Goal: Task Accomplishment & Management: Manage account settings

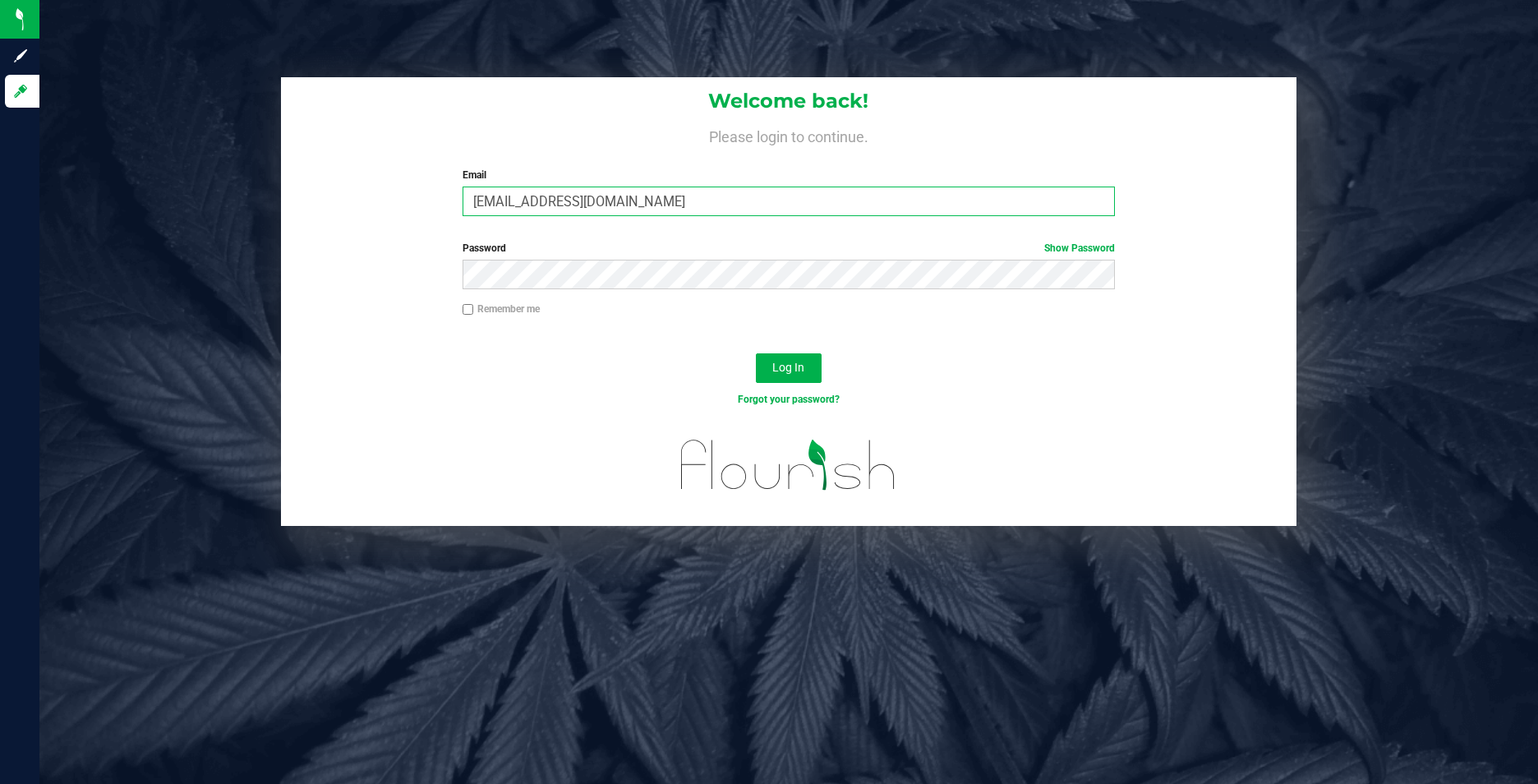
click at [588, 207] on input "[EMAIL_ADDRESS][DOMAIN_NAME]" at bounding box center [788, 201] width 652 height 30
type input "[EMAIL_ADDRESS][DOMAIN_NAME]"
click at [776, 366] on span "Log In" at bounding box center [788, 367] width 32 height 13
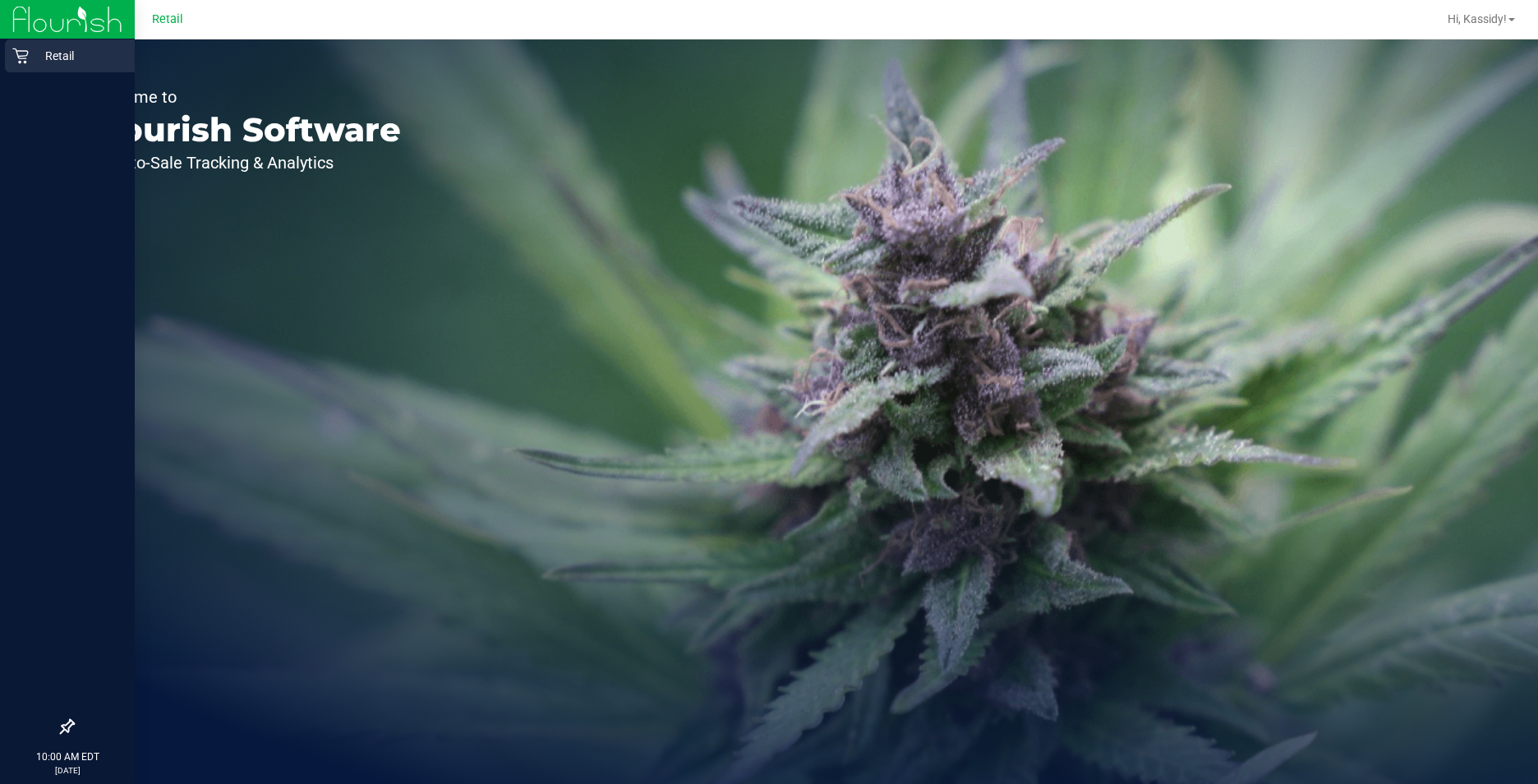
click at [34, 56] on p "Retail" at bounding box center [78, 55] width 99 height 20
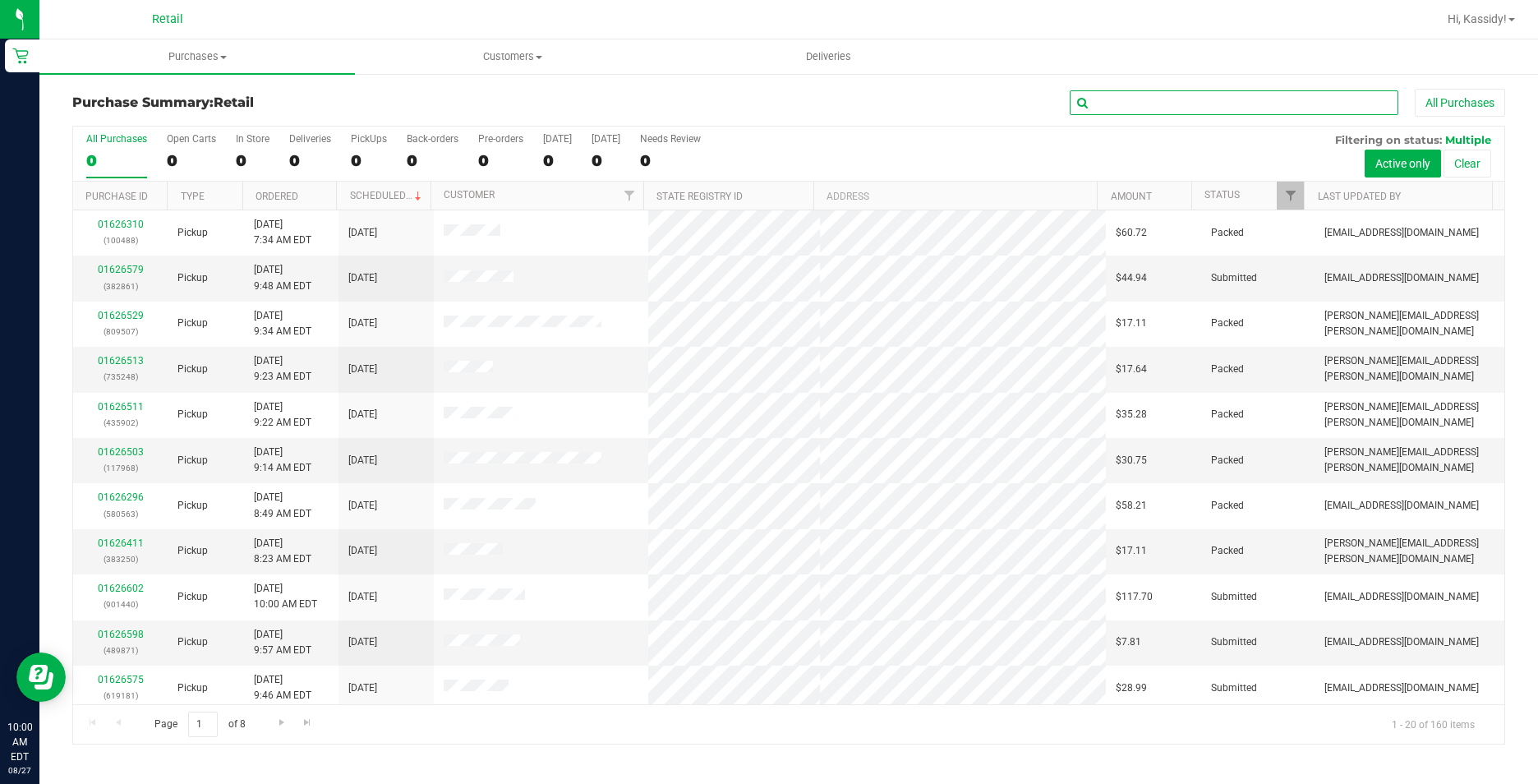
click at [1169, 105] on input "text" at bounding box center [1234, 102] width 328 height 24
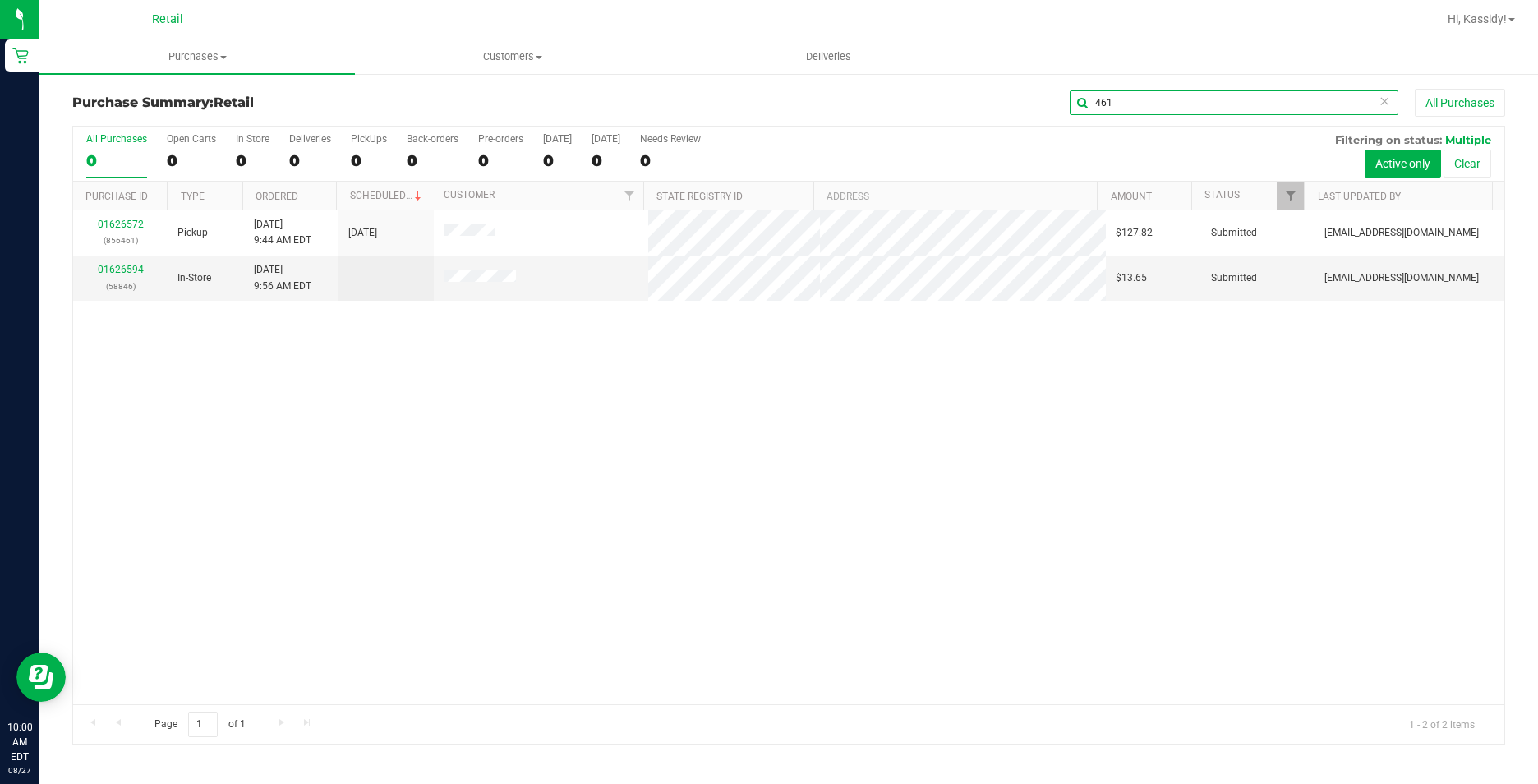
type input "461"
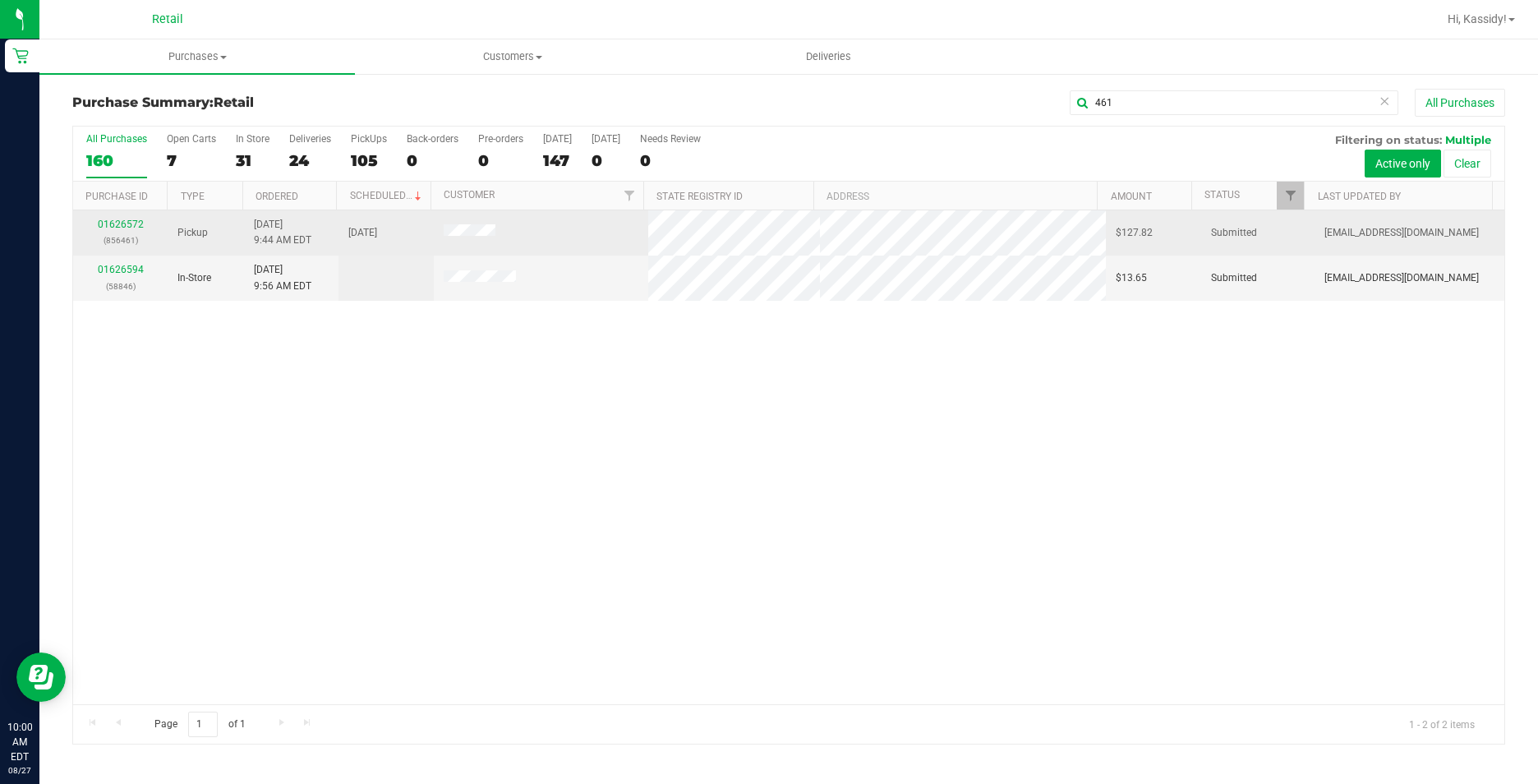
click at [129, 218] on div "01626572 (856461)" at bounding box center [120, 233] width 74 height 32
click at [129, 223] on link "01626572" at bounding box center [120, 224] width 46 height 11
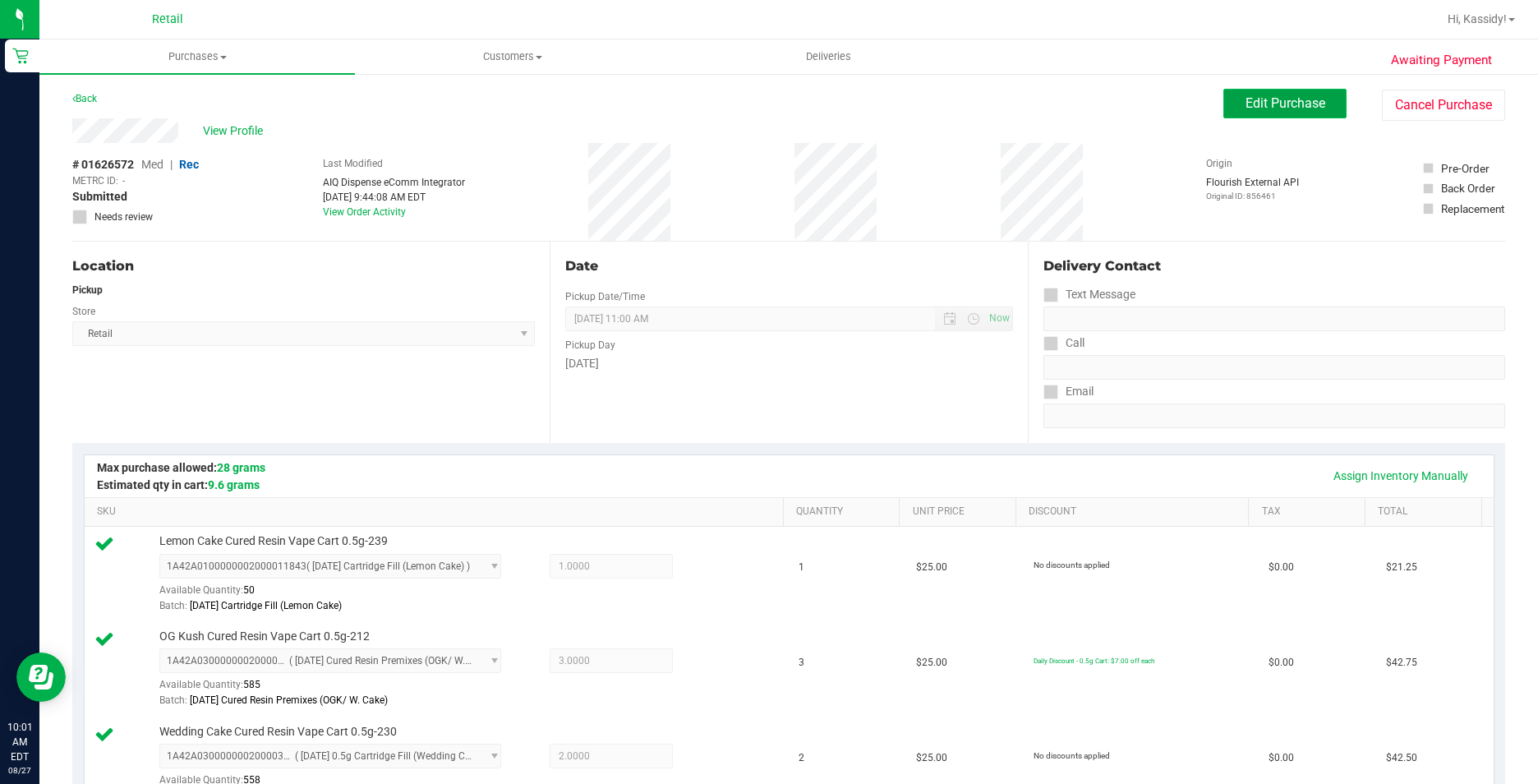
click at [1277, 93] on button "Edit Purchase" at bounding box center [1285, 103] width 123 height 30
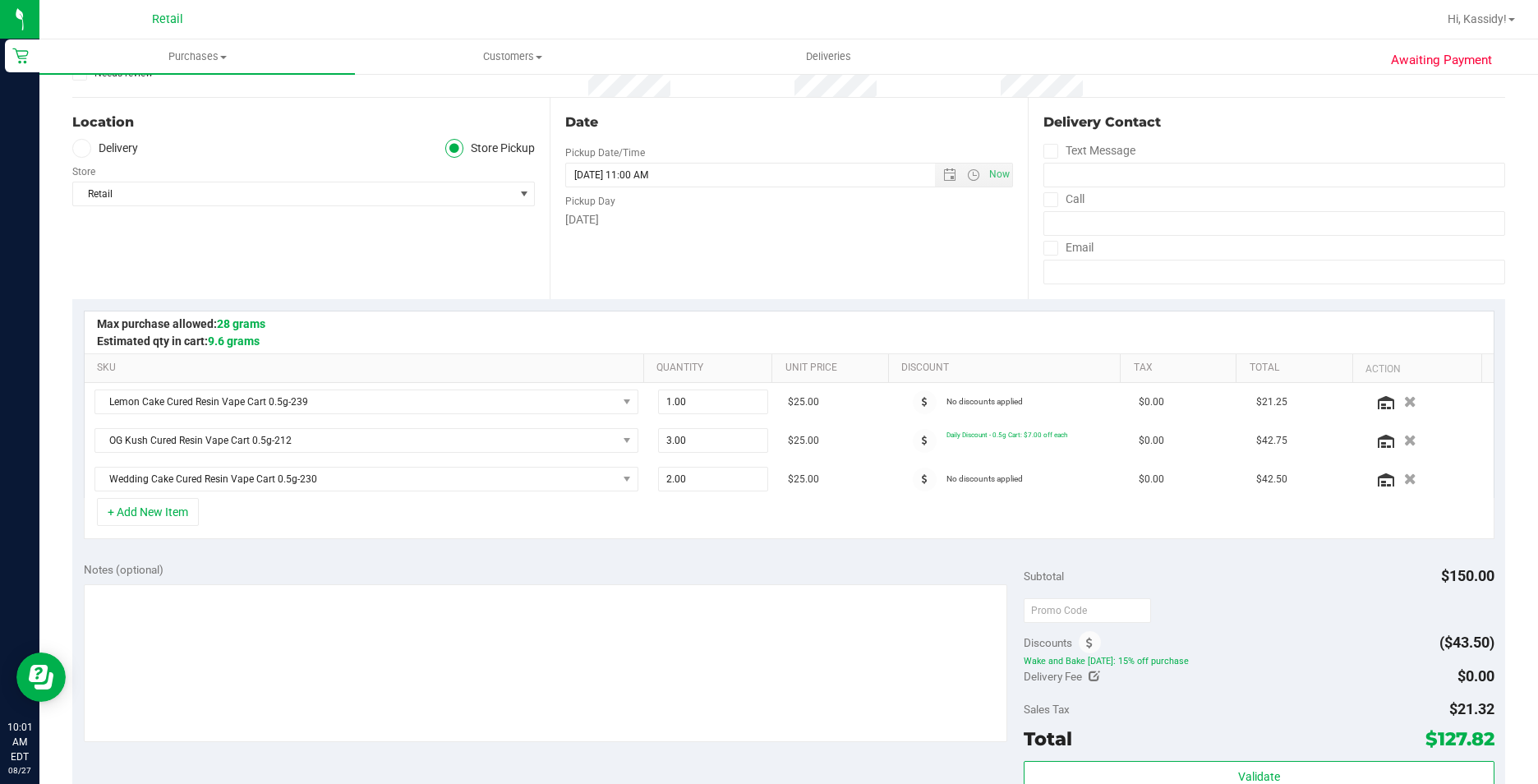
scroll to position [165, 0]
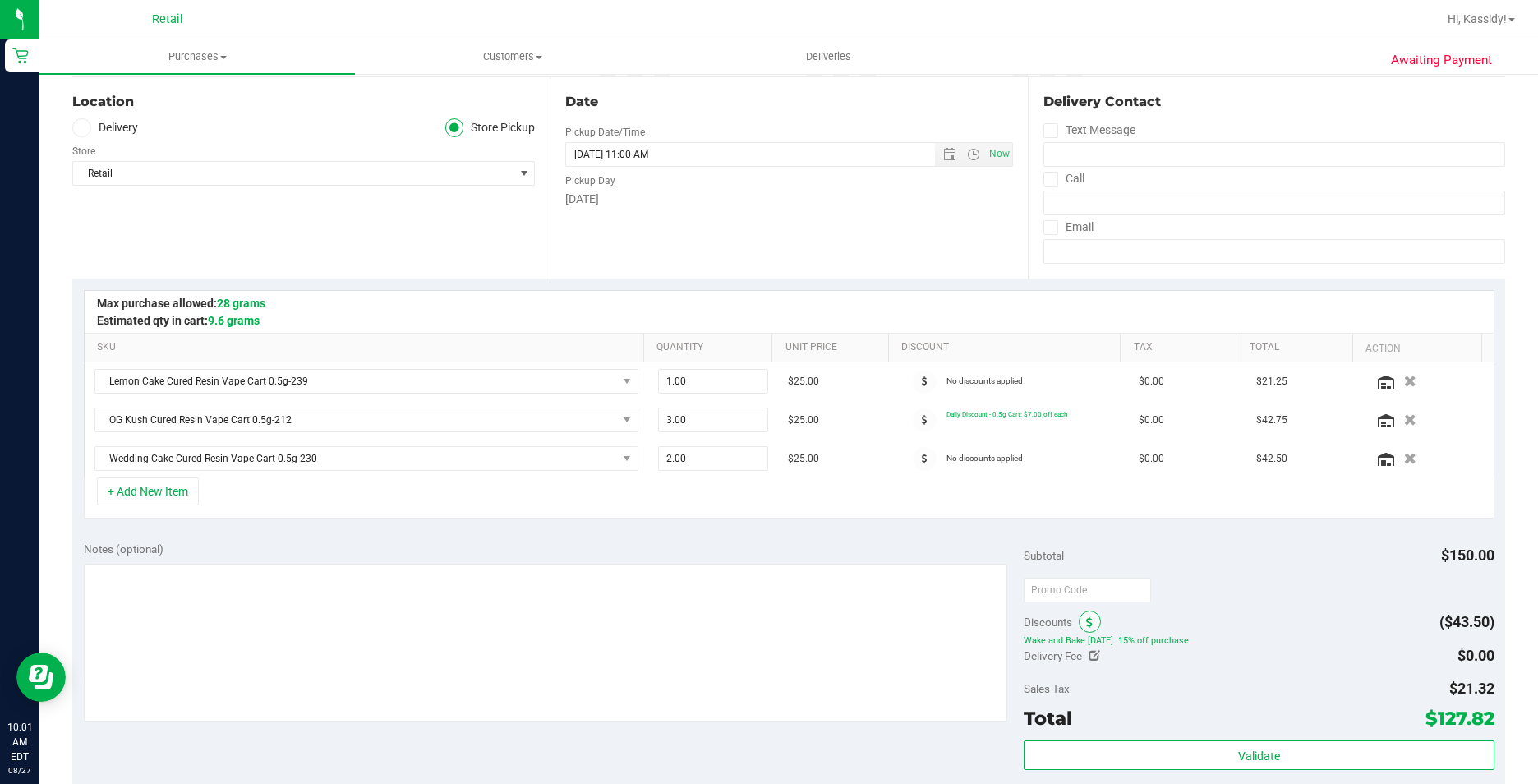
click at [1088, 619] on span at bounding box center [1090, 621] width 22 height 22
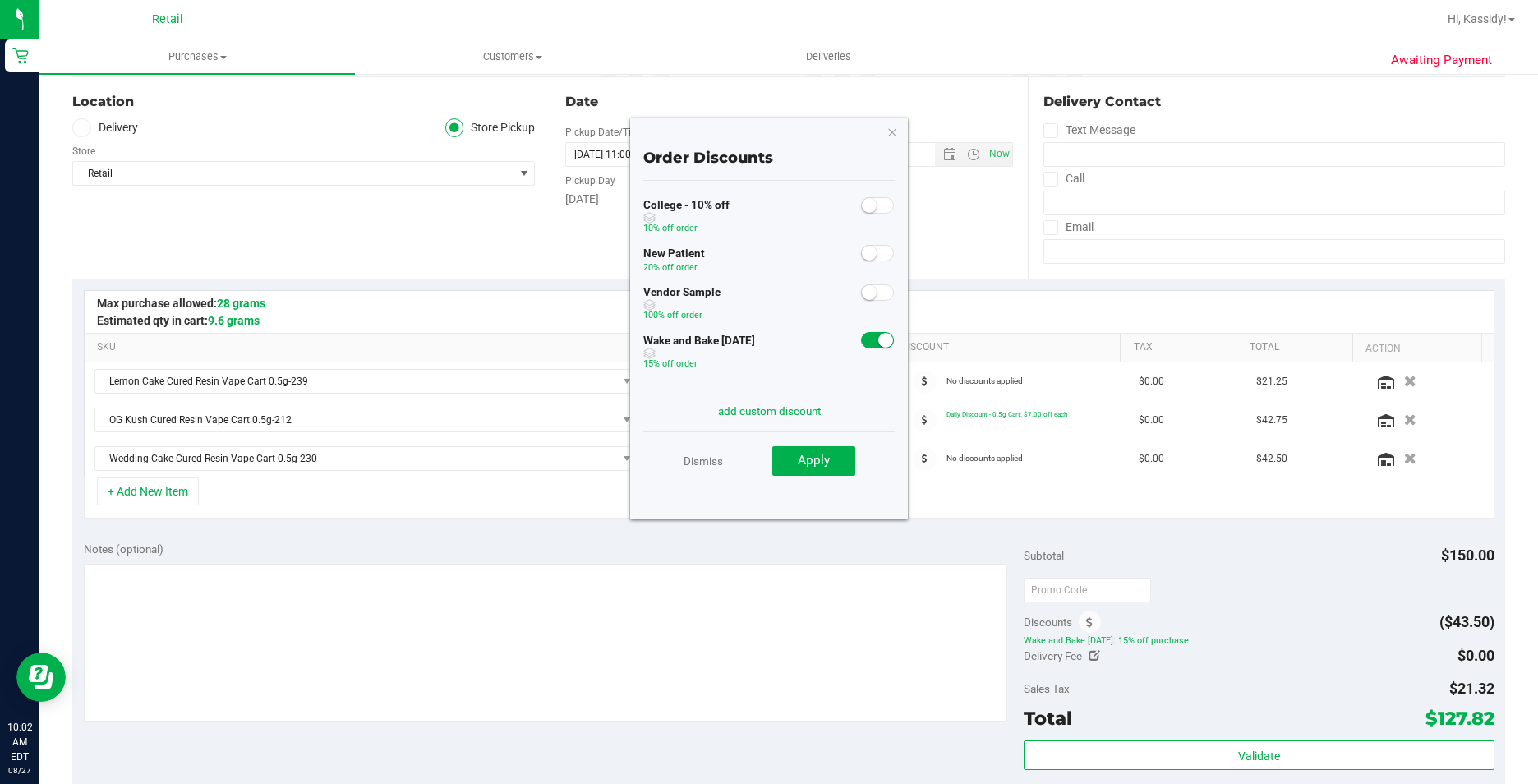
click at [878, 342] on small at bounding box center [886, 340] width 15 height 15
click at [829, 469] on button "Apply" at bounding box center [813, 461] width 83 height 30
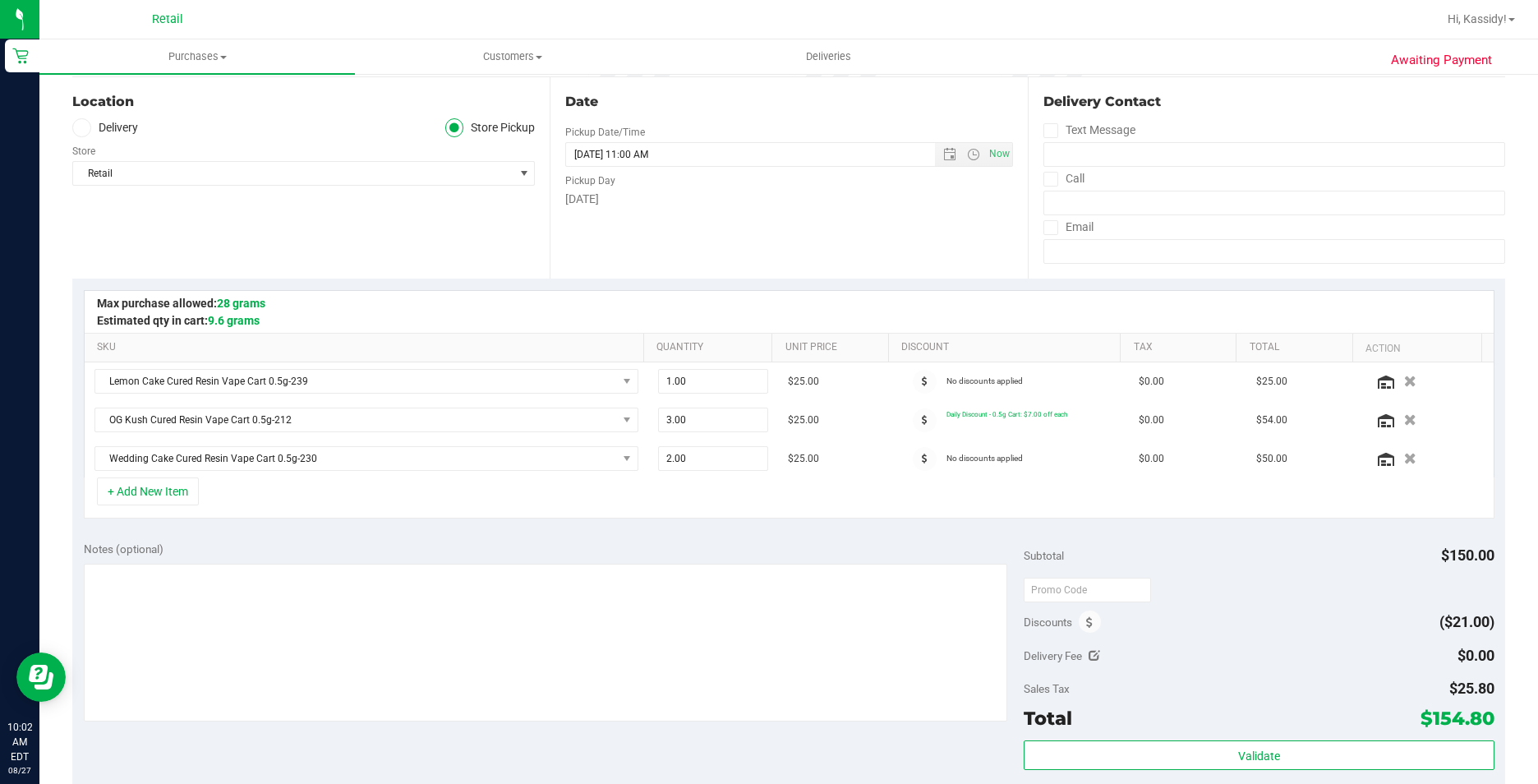
scroll to position [493, 0]
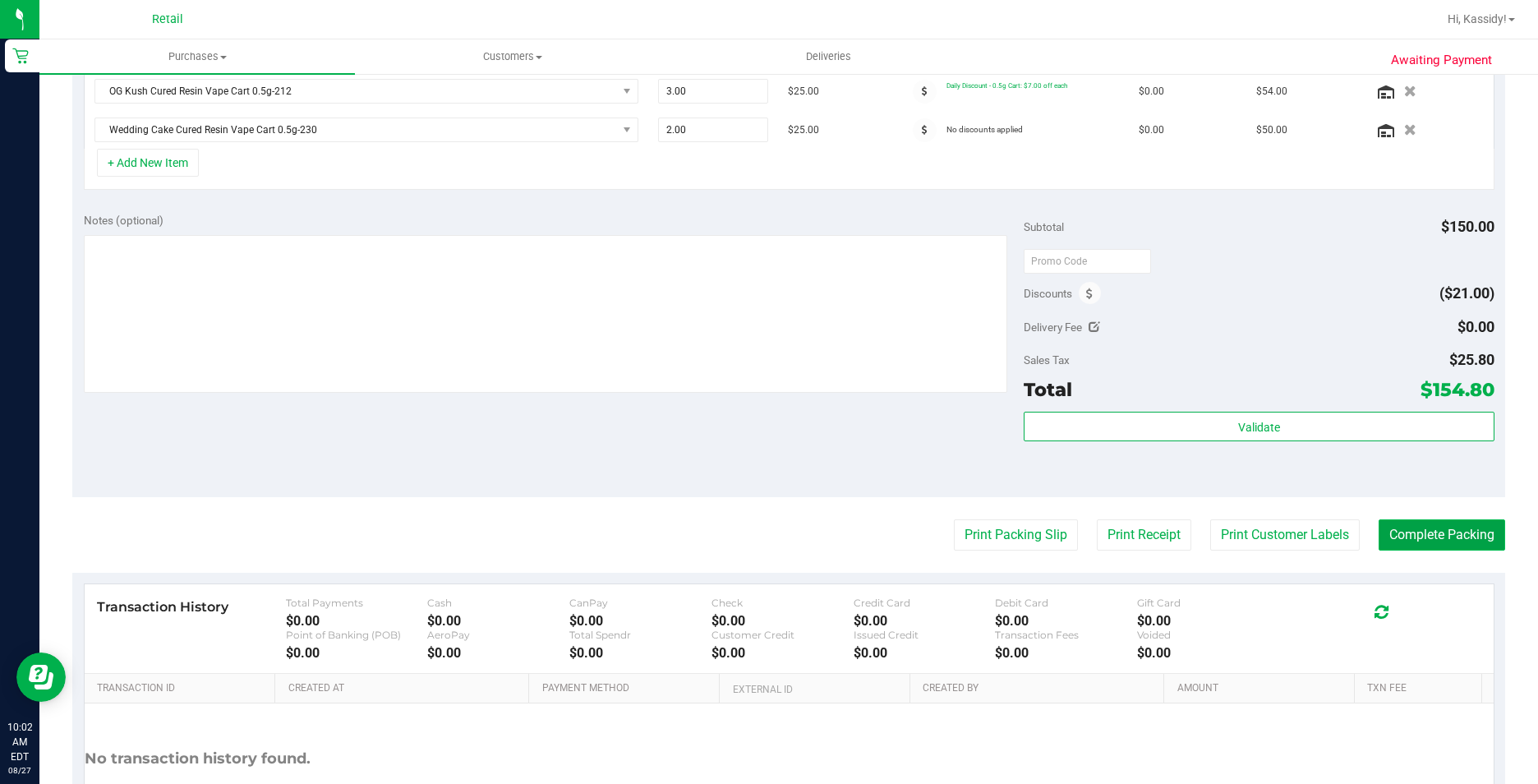
click at [1462, 532] on button "Complete Packing" at bounding box center [1442, 535] width 127 height 32
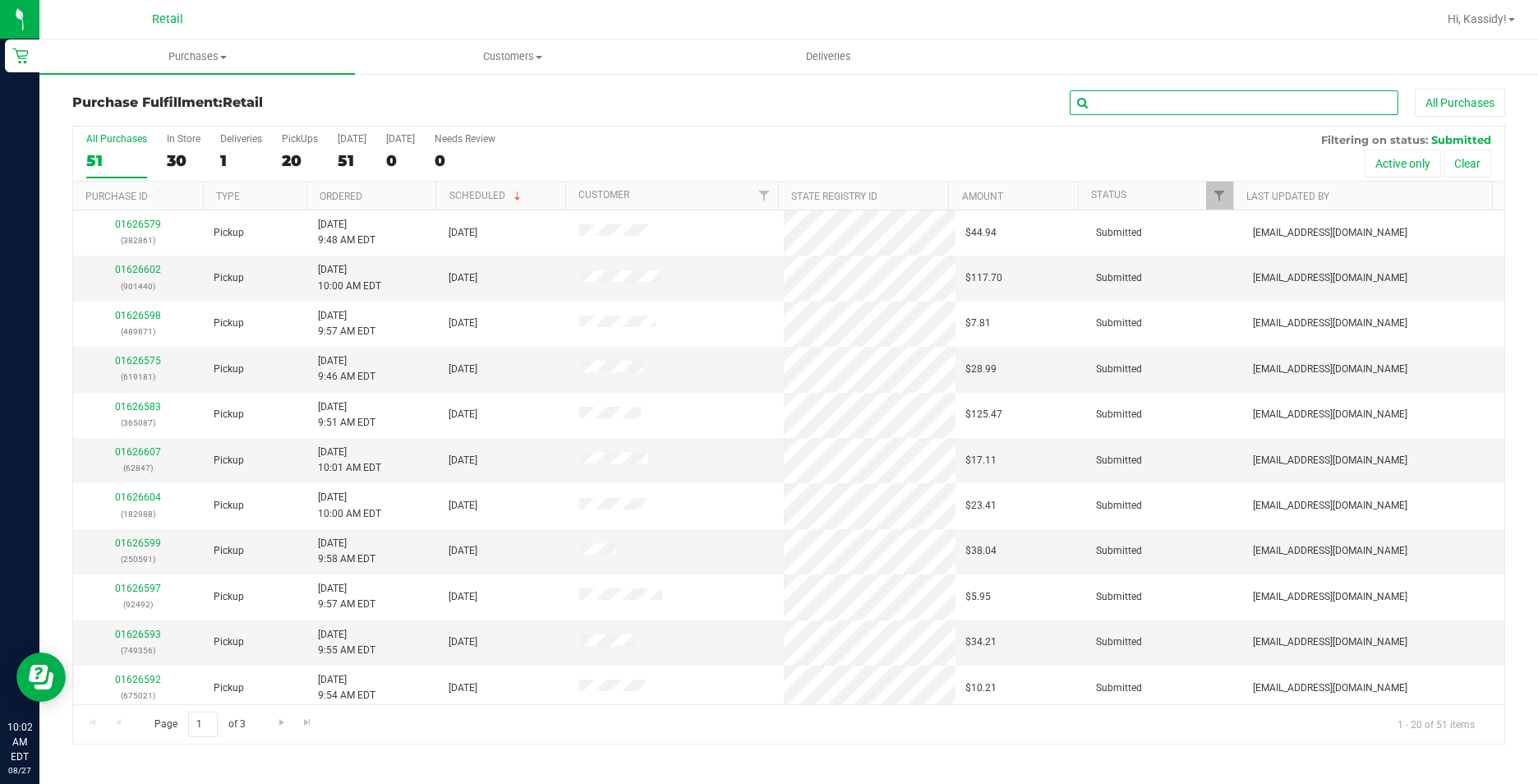
click at [1122, 94] on input "text" at bounding box center [1234, 102] width 328 height 24
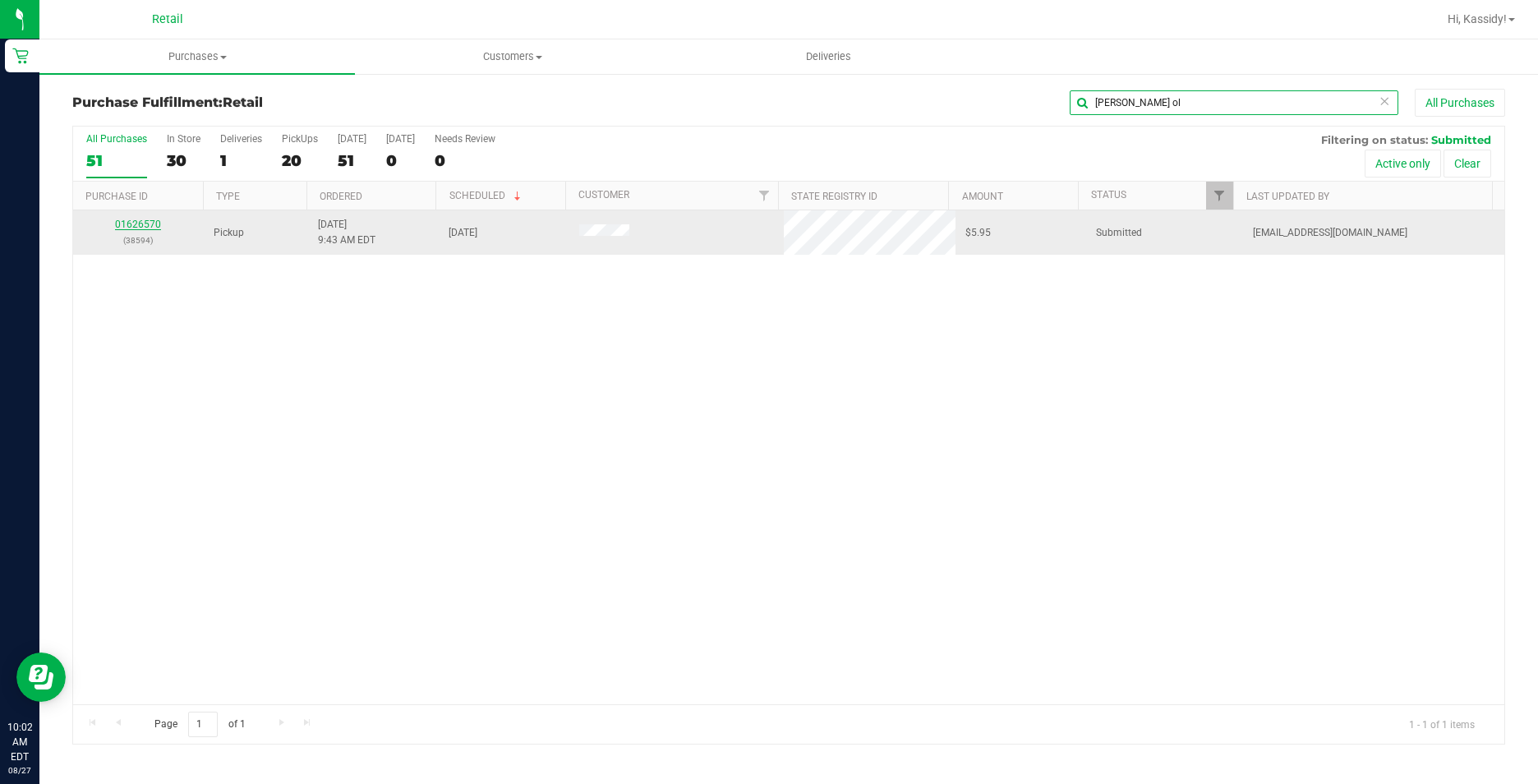
type input "[PERSON_NAME] ol"
click at [137, 226] on link "01626570" at bounding box center [138, 224] width 46 height 11
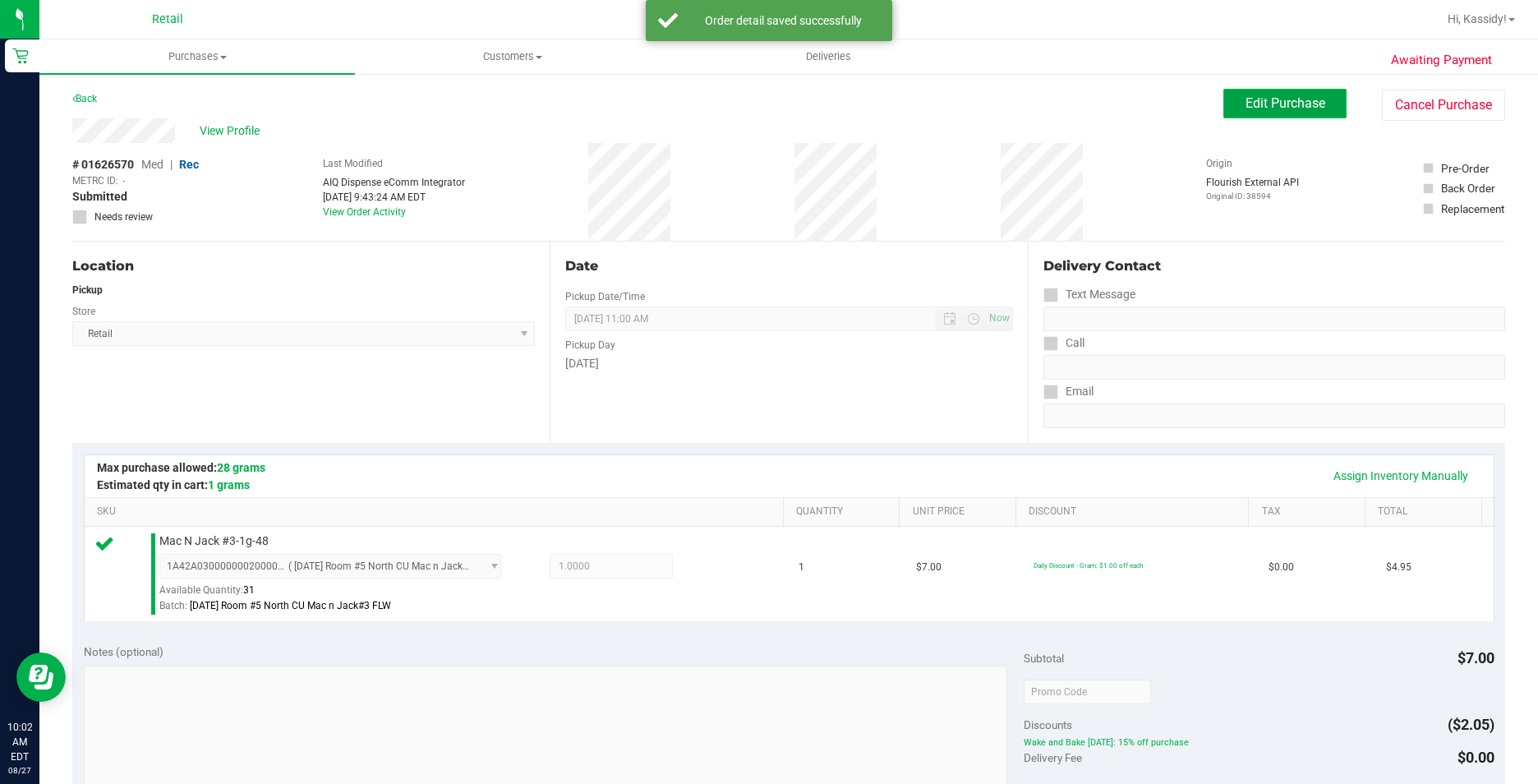
click at [1276, 104] on span "Edit Purchase" at bounding box center [1286, 102] width 80 height 16
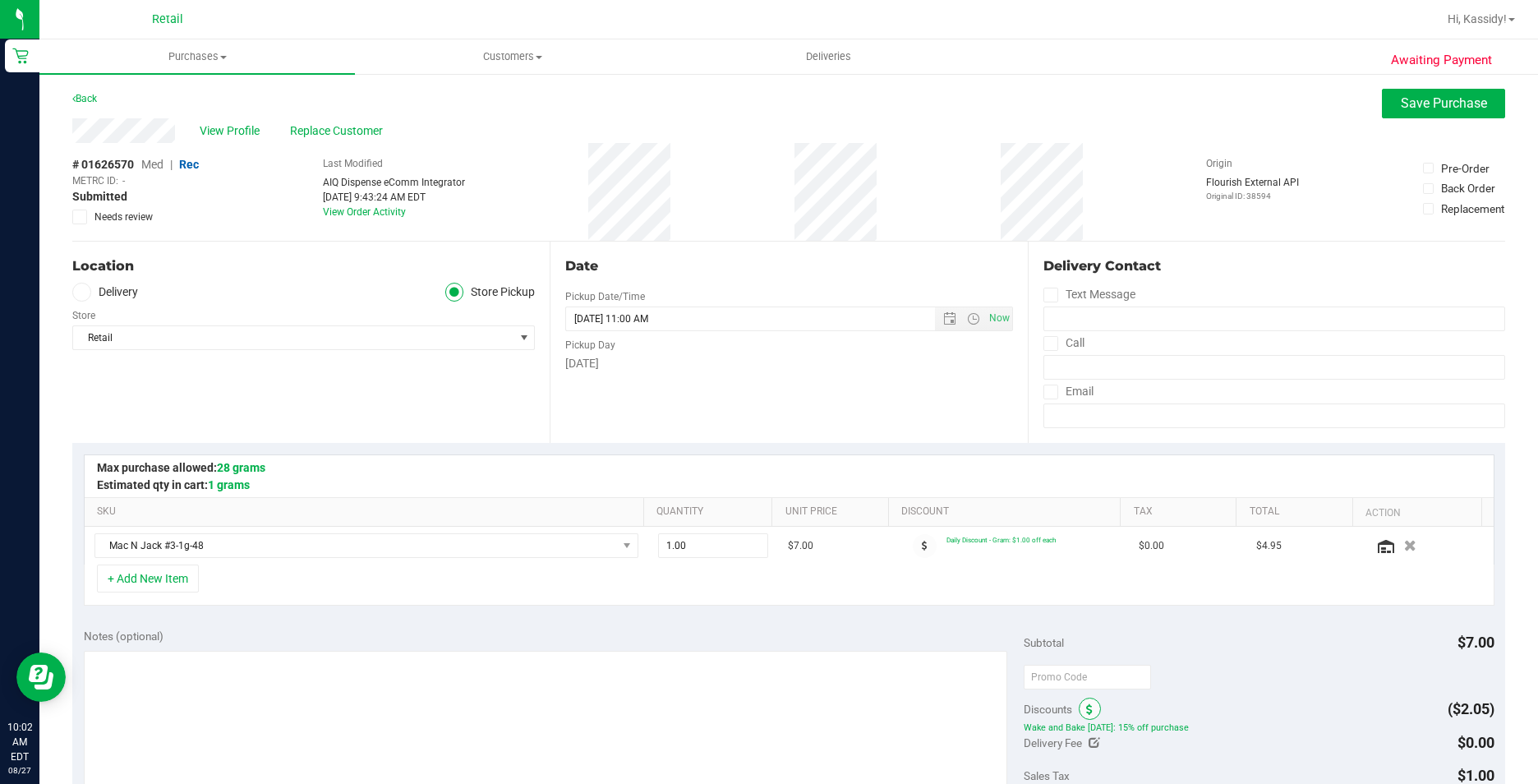
click at [1088, 707] on span at bounding box center [1090, 709] width 22 height 22
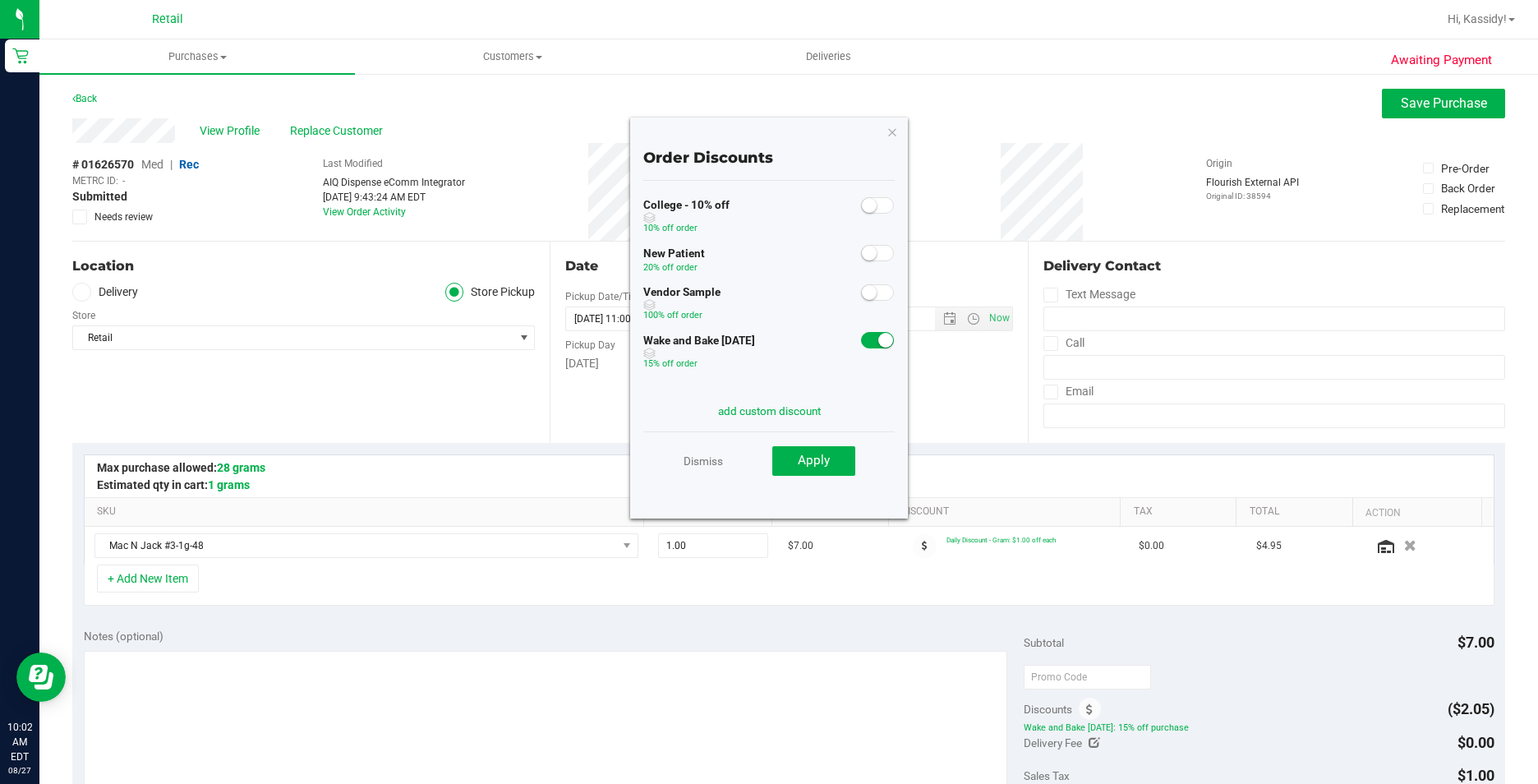
click at [876, 350] on div "Wake and Bake [DATE] 15% off order" at bounding box center [769, 352] width 251 height 48
click at [878, 343] on small at bounding box center [886, 340] width 15 height 15
click at [841, 457] on button "Apply" at bounding box center [813, 461] width 83 height 30
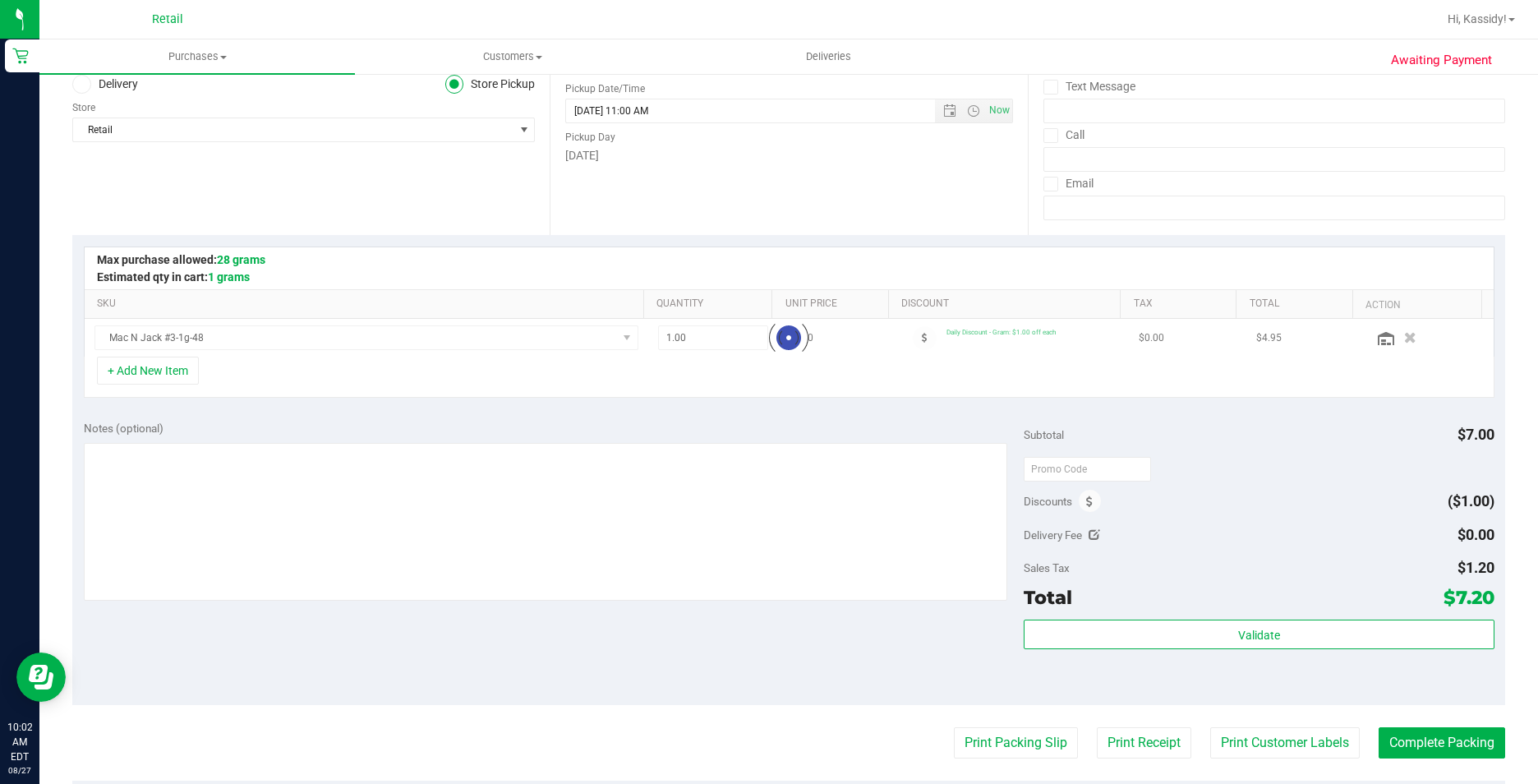
scroll to position [411, 0]
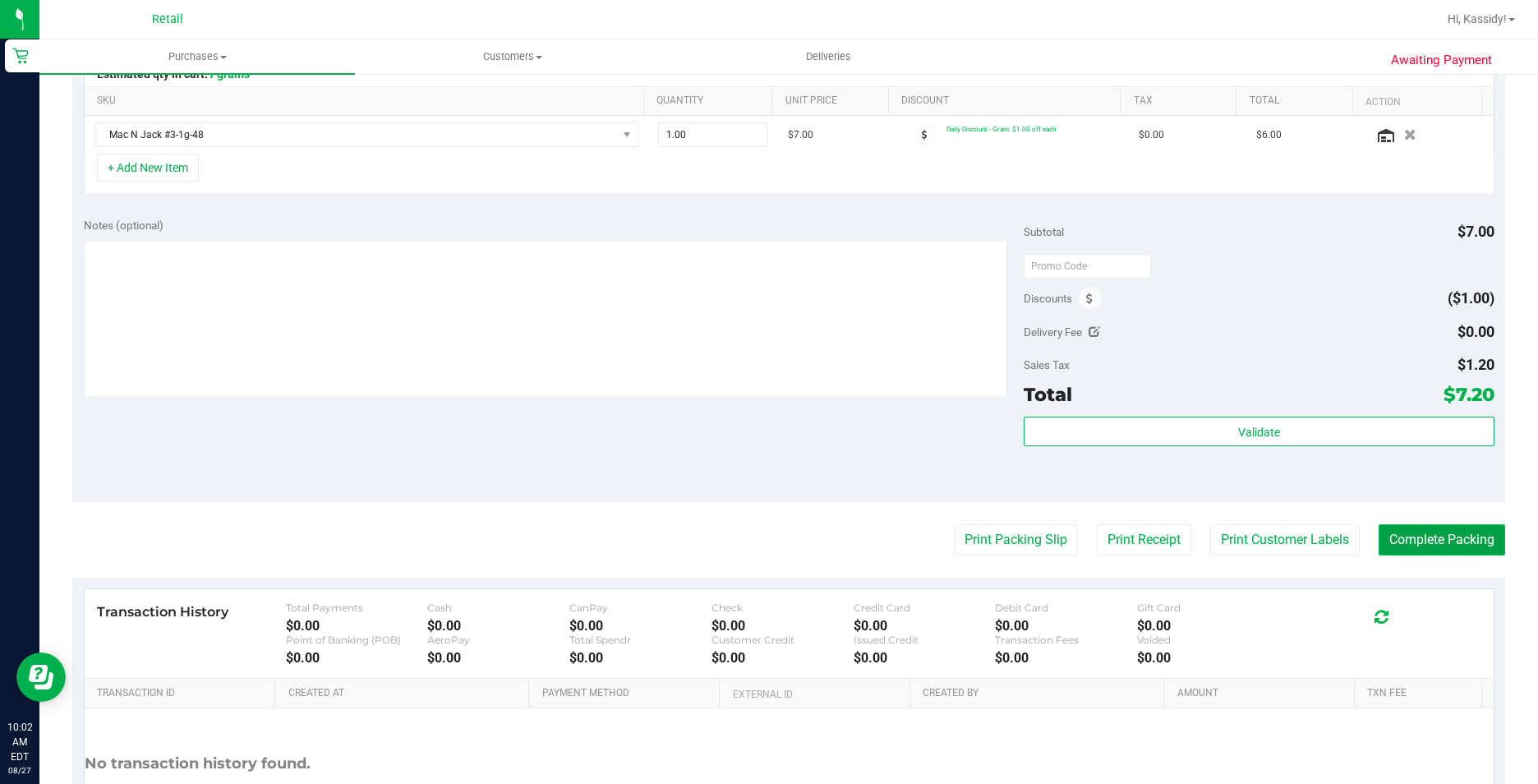
click at [1383, 533] on button "Complete Packing" at bounding box center [1442, 540] width 127 height 32
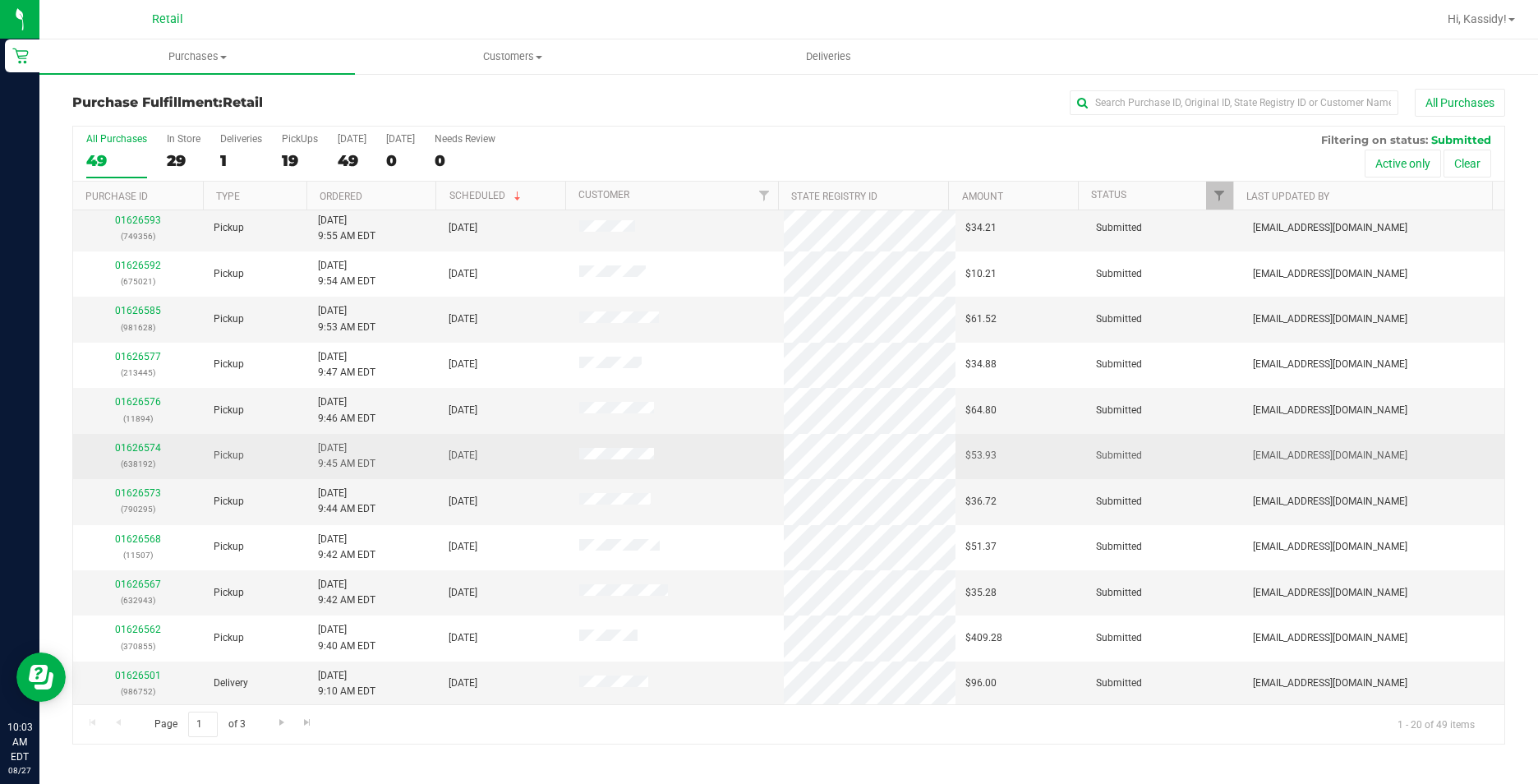
scroll to position [416, 0]
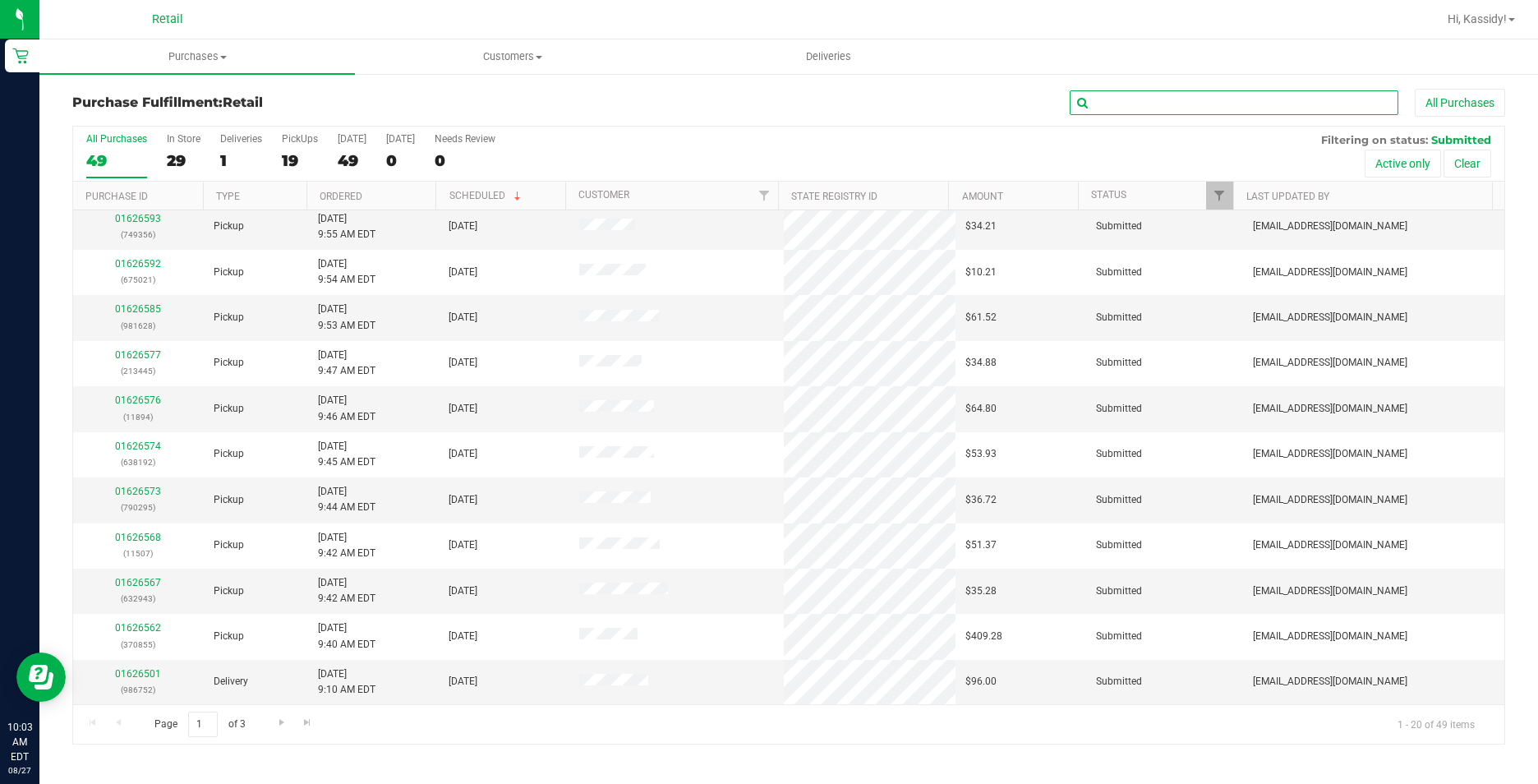
click at [1103, 109] on input "text" at bounding box center [1234, 102] width 328 height 24
type input "943"
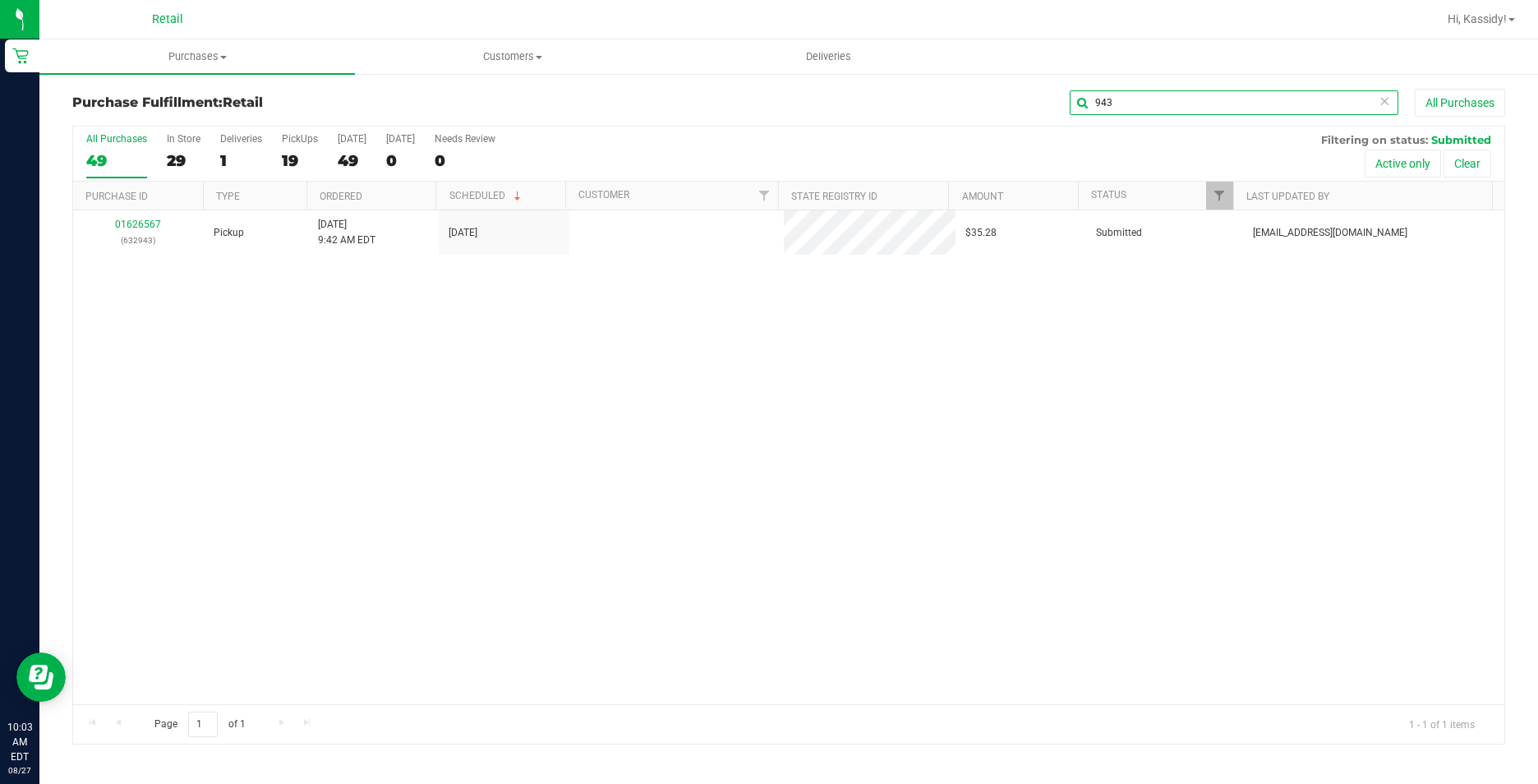
scroll to position [0, 0]
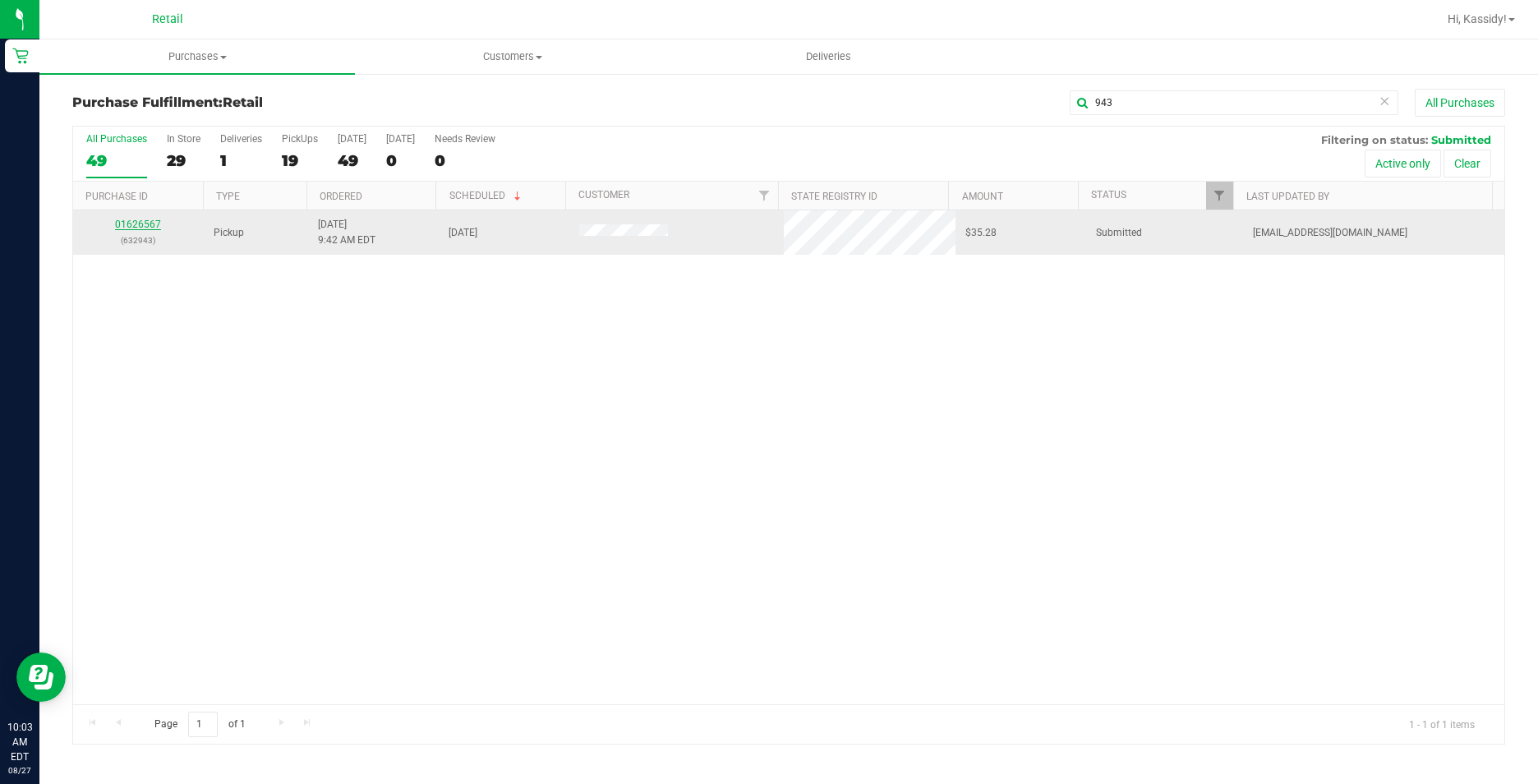
click at [140, 220] on link "01626567" at bounding box center [138, 224] width 46 height 11
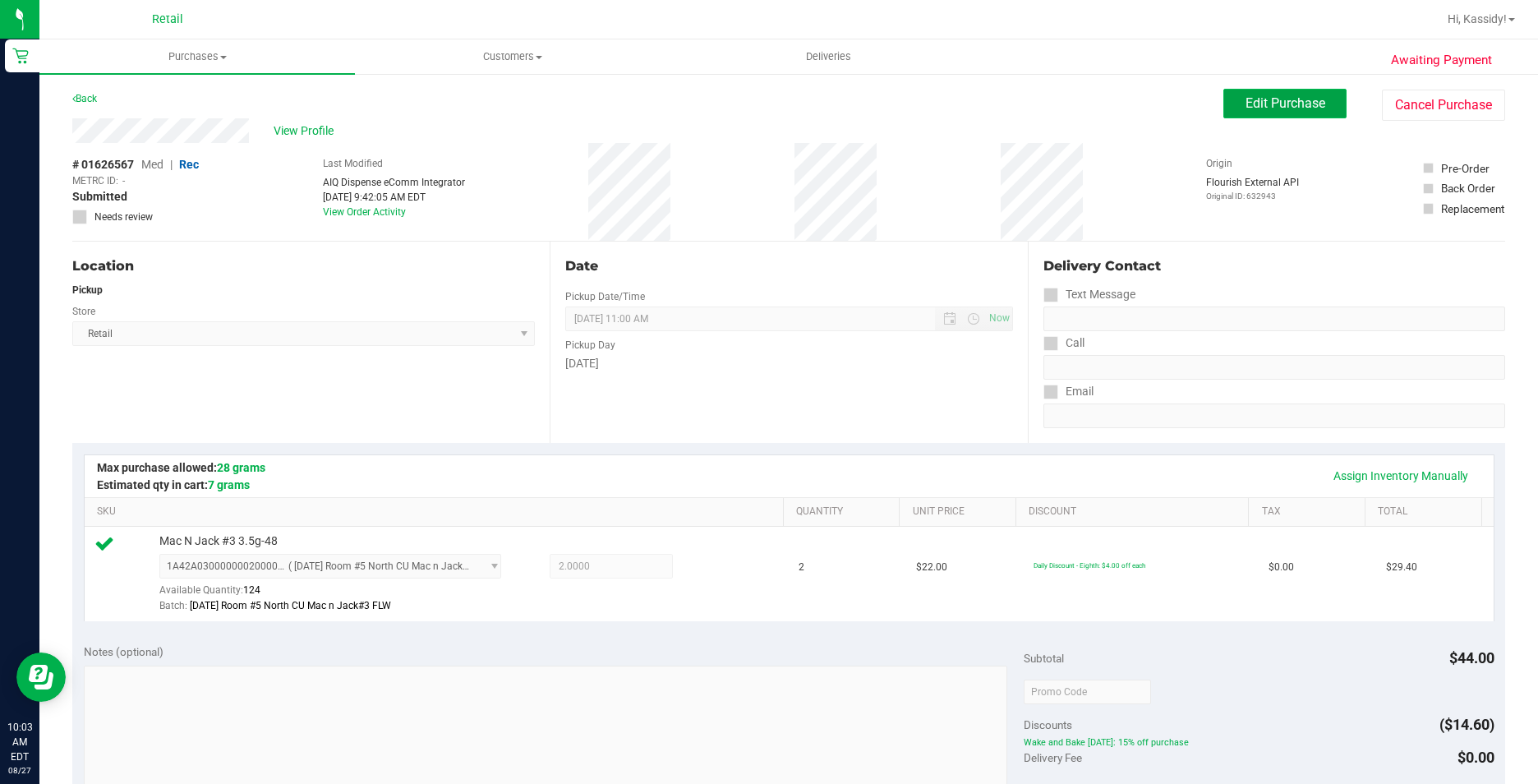
click at [1251, 100] on span "Edit Purchase" at bounding box center [1286, 102] width 80 height 16
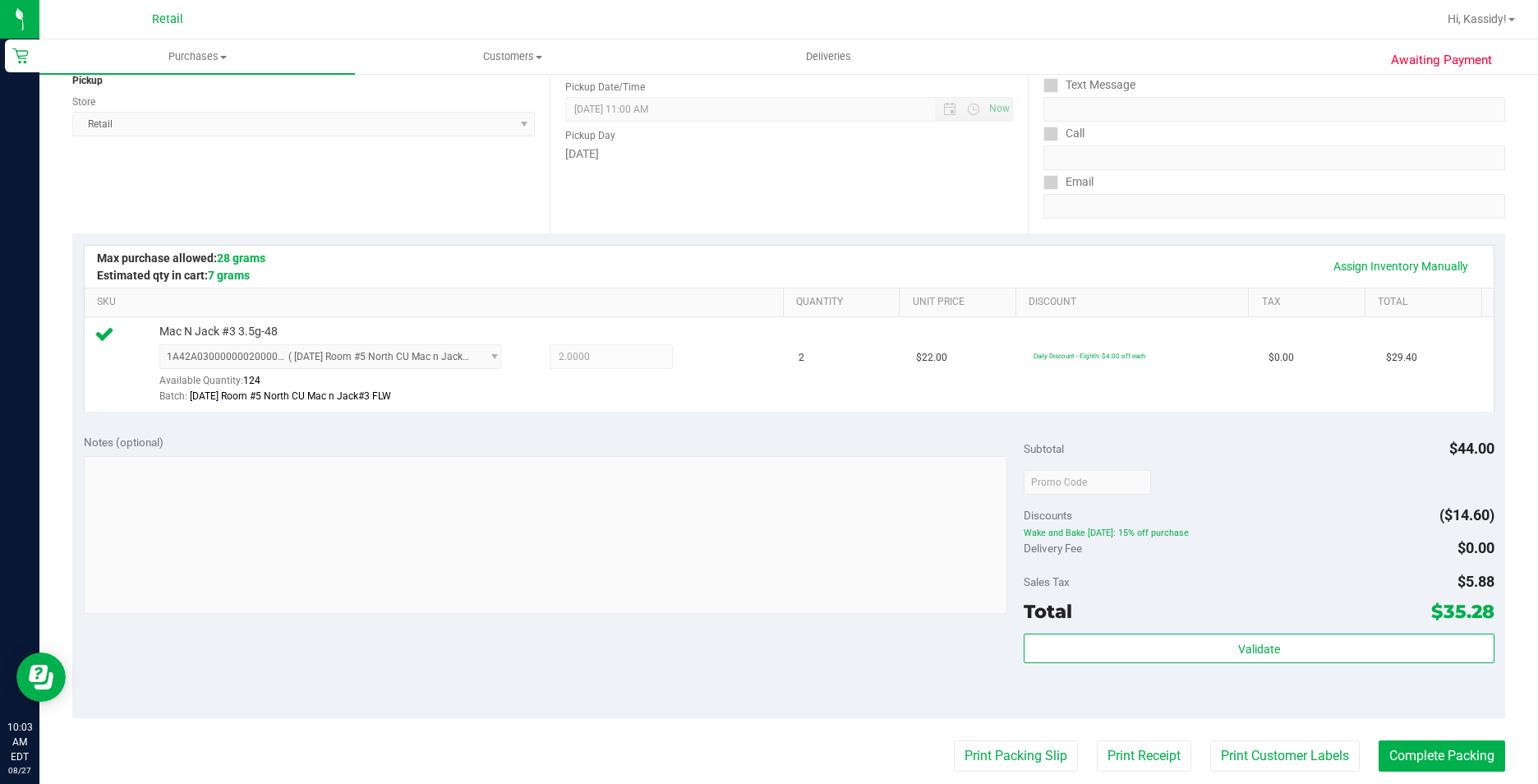
scroll to position [328, 0]
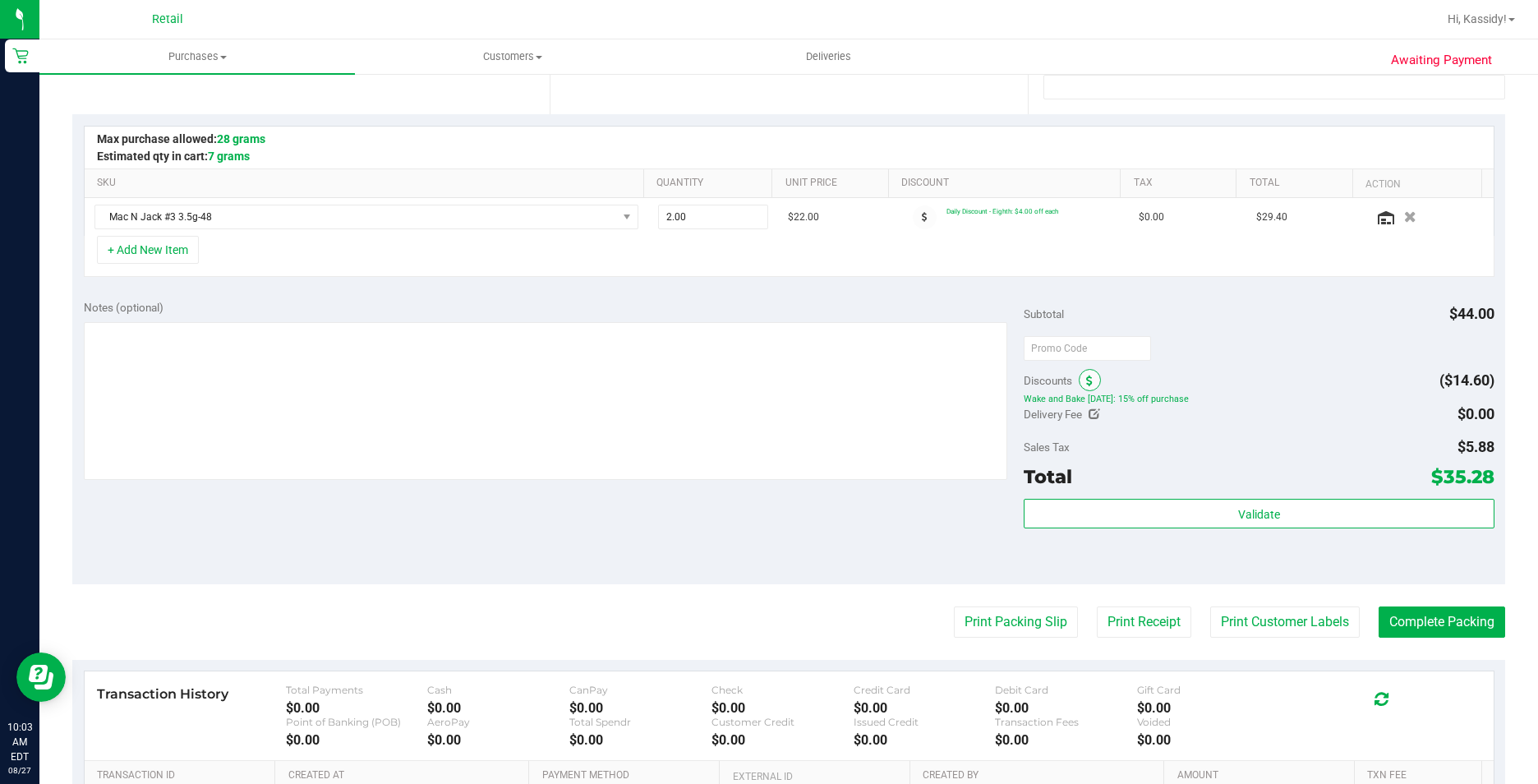
click at [1079, 379] on span at bounding box center [1090, 380] width 22 height 22
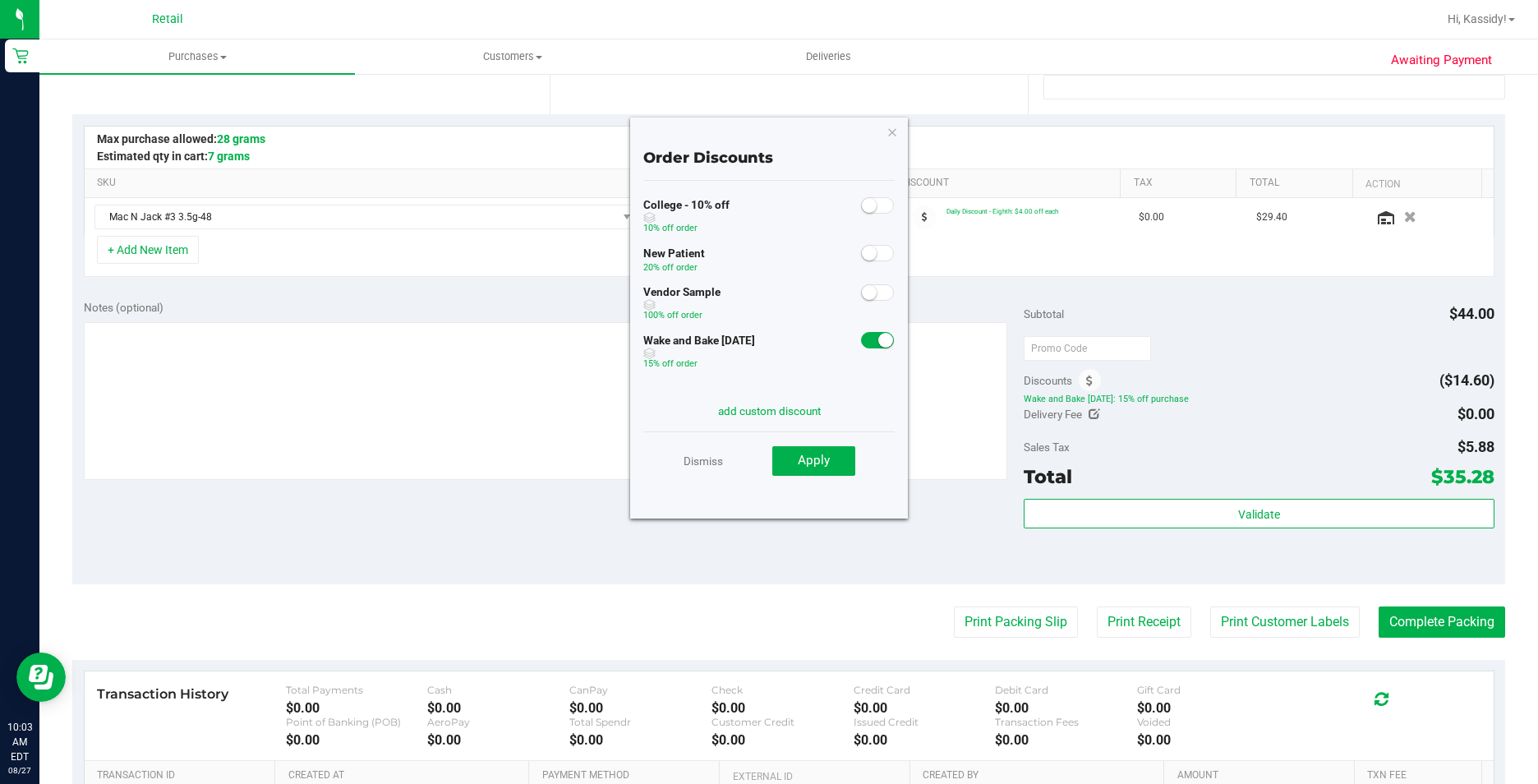
click at [878, 340] on small at bounding box center [886, 340] width 15 height 15
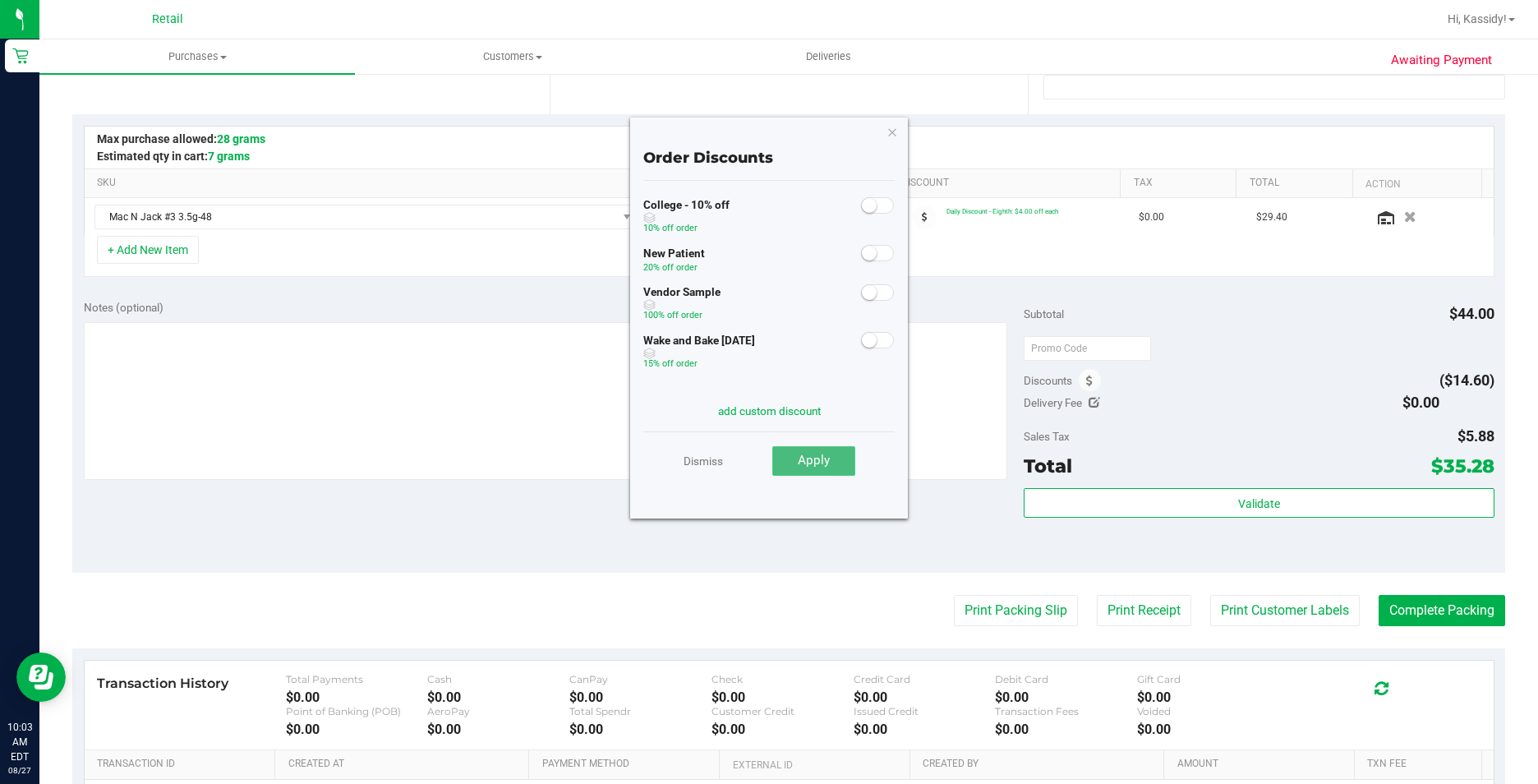
click at [843, 456] on button "Apply" at bounding box center [813, 461] width 83 height 30
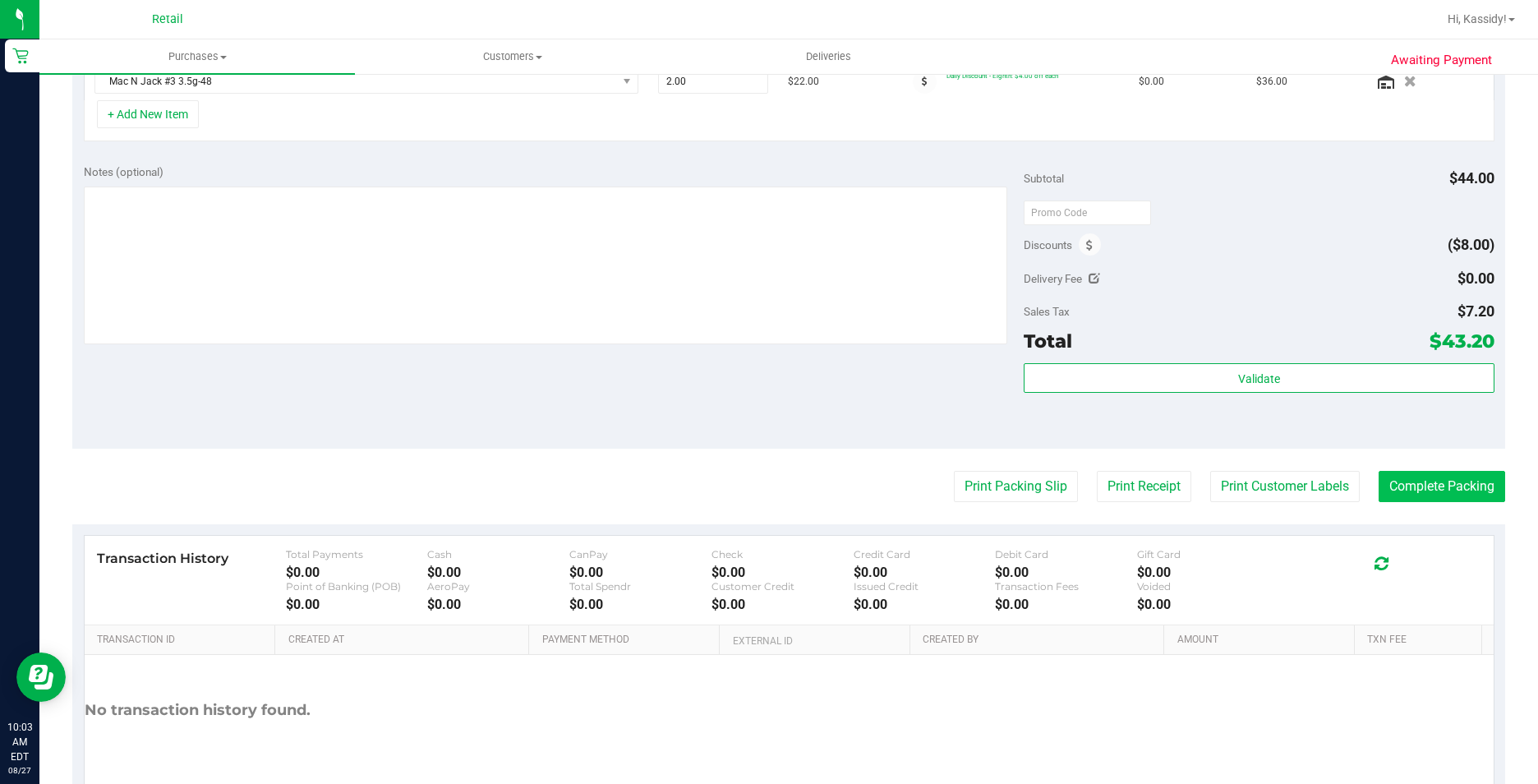
scroll to position [493, 0]
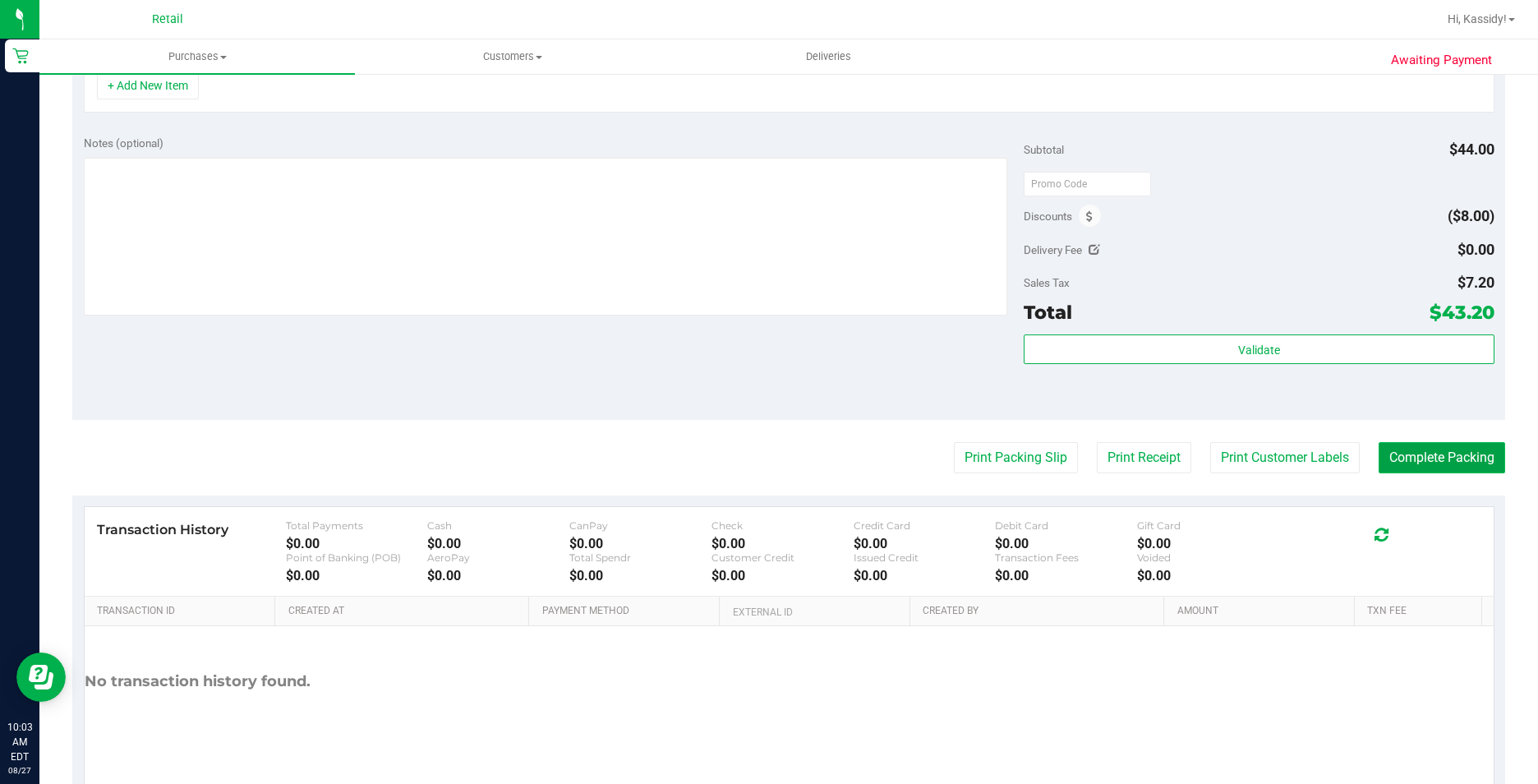
click at [1418, 454] on button "Complete Packing" at bounding box center [1442, 458] width 127 height 32
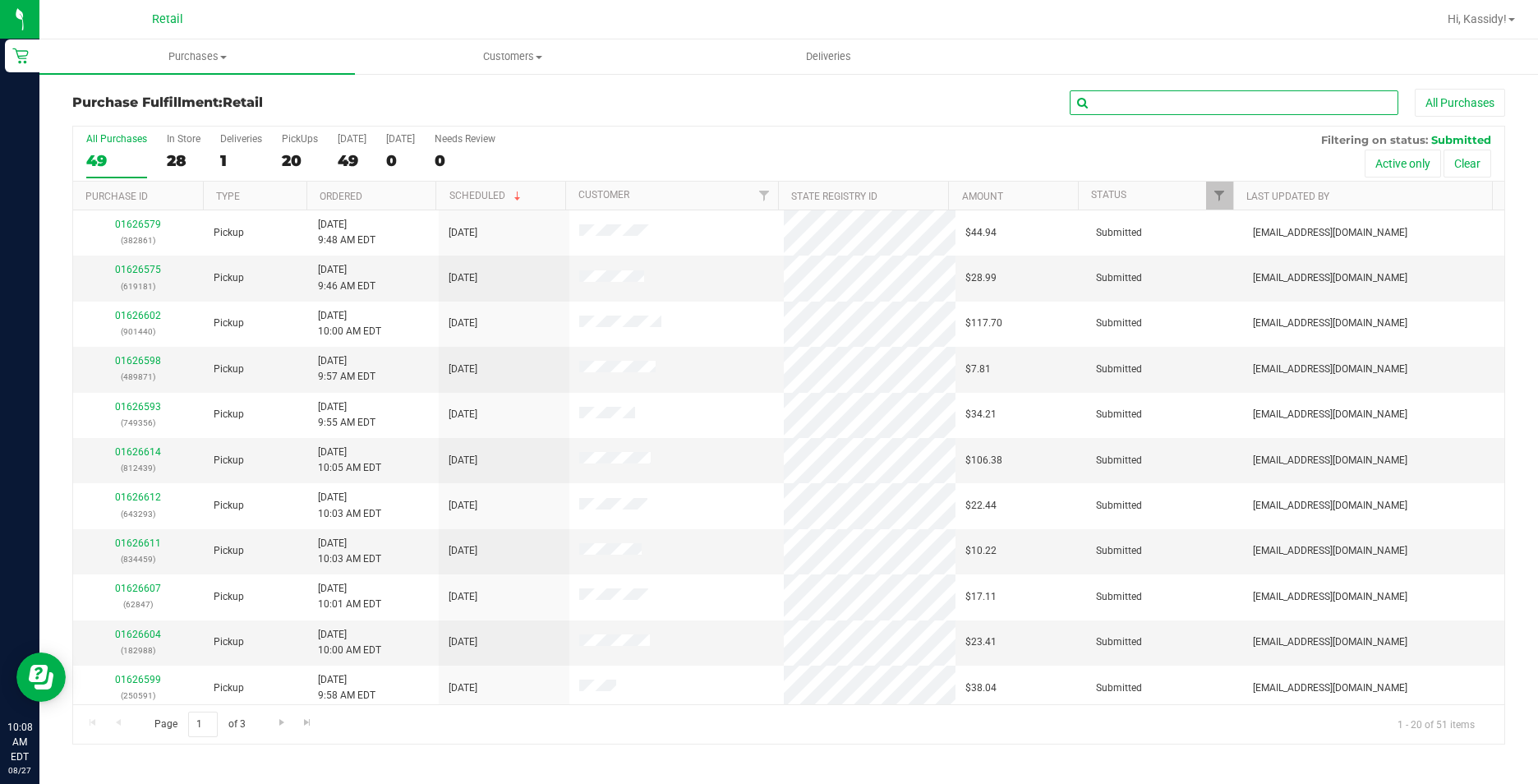
click at [1219, 109] on input "text" at bounding box center [1234, 102] width 328 height 24
type input "492"
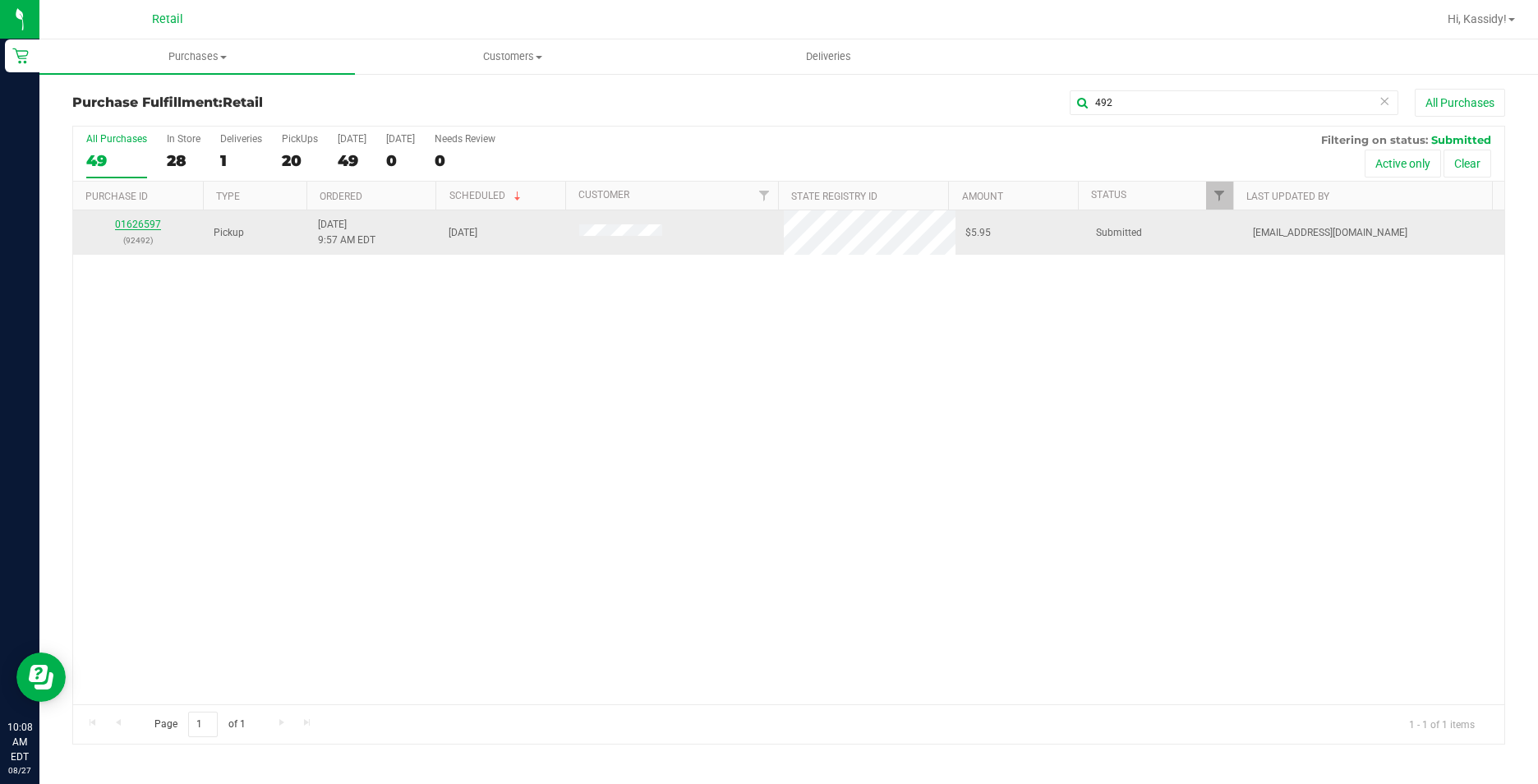
click at [145, 220] on link "01626597" at bounding box center [138, 224] width 46 height 11
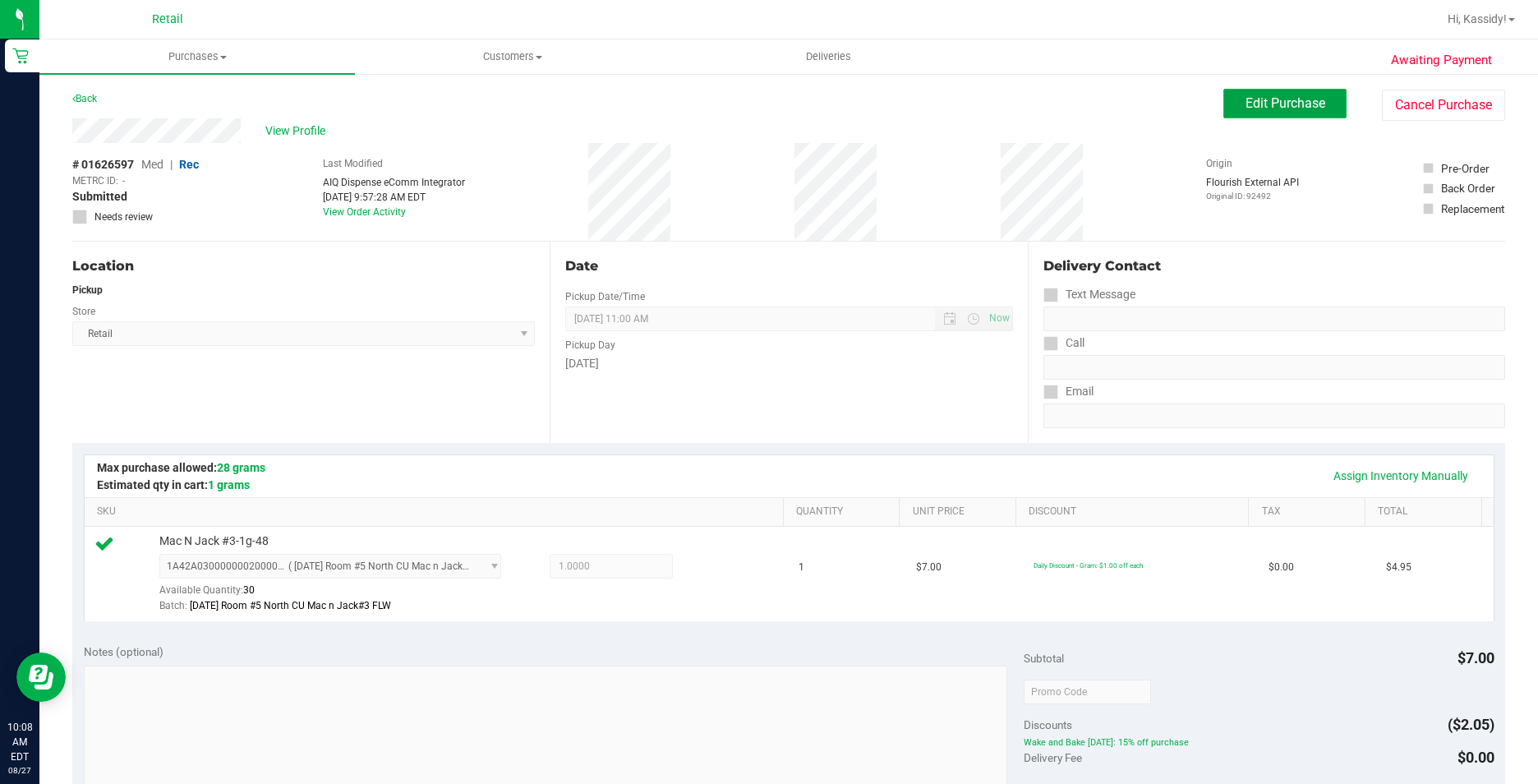
click at [1242, 91] on button "Edit Purchase" at bounding box center [1285, 103] width 123 height 30
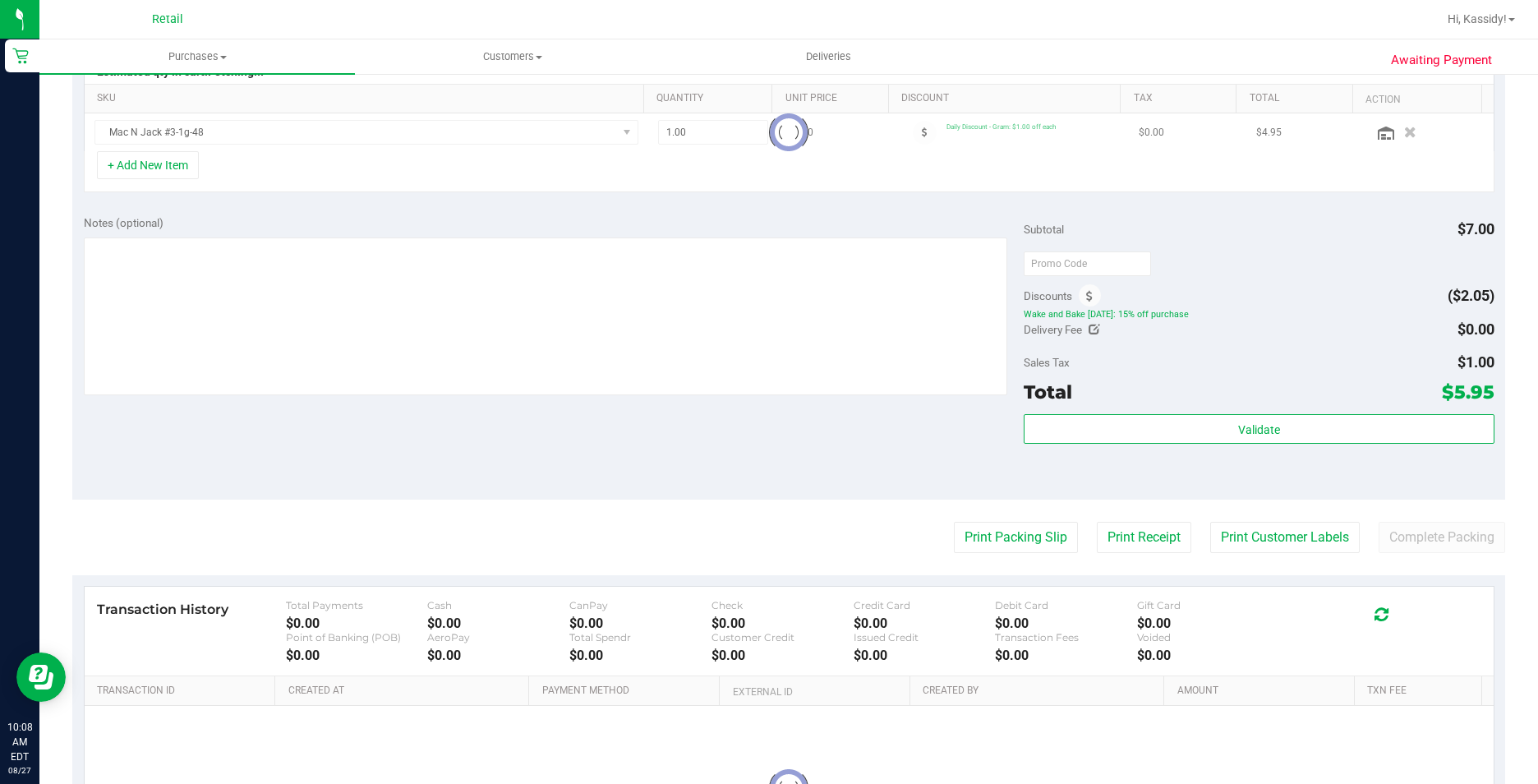
scroll to position [411, 0]
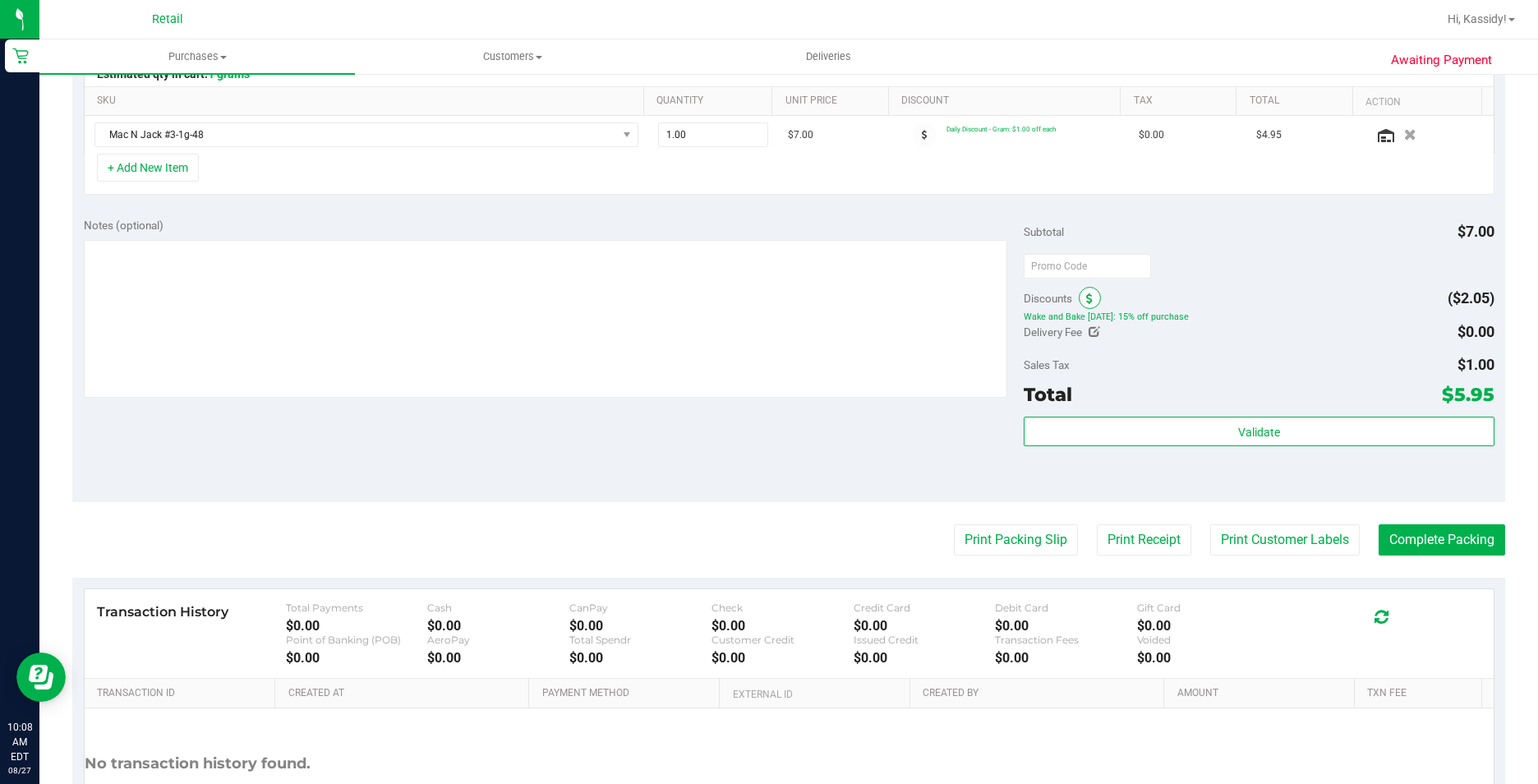
click at [1092, 300] on span at bounding box center [1090, 298] width 22 height 22
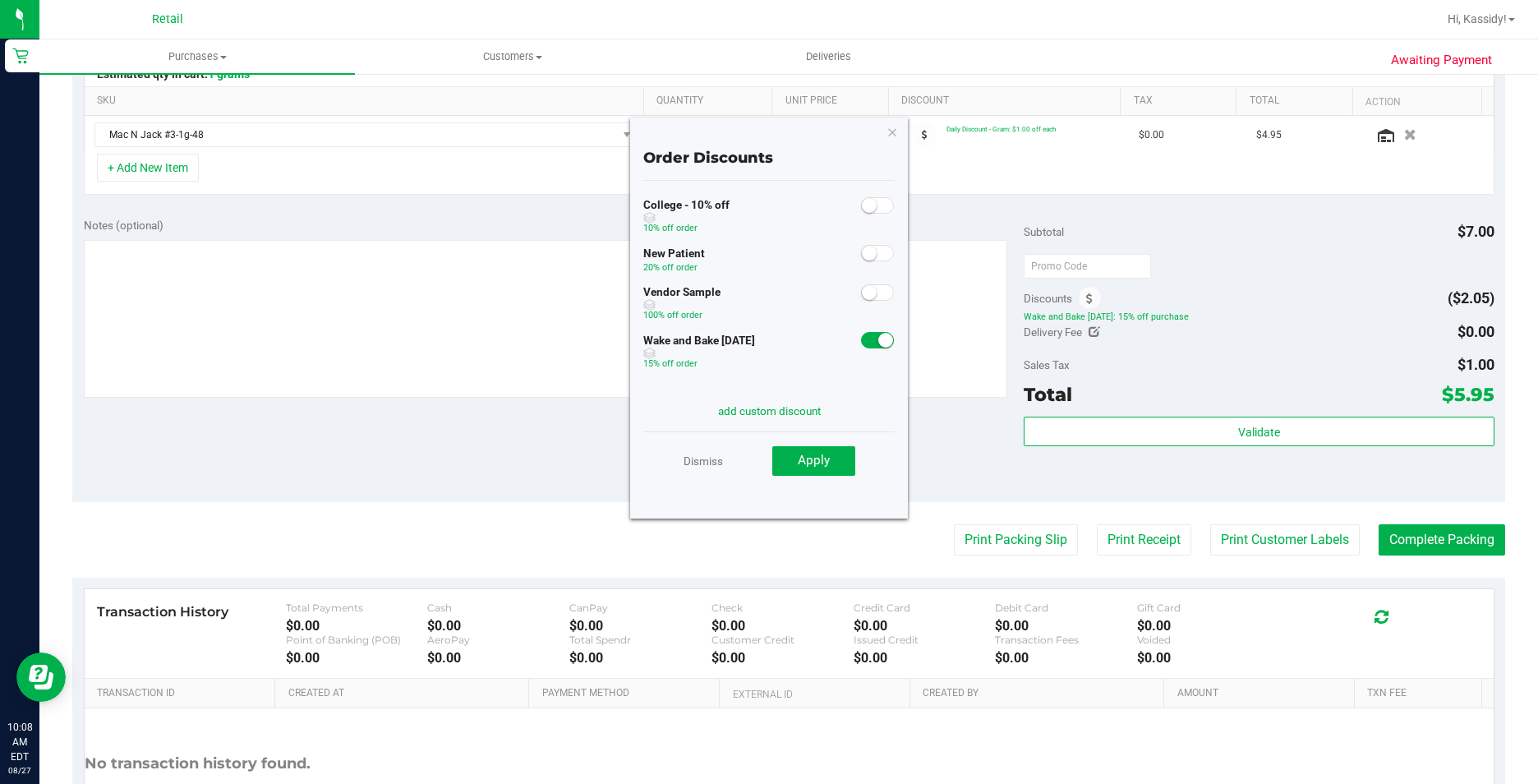
click at [862, 341] on span at bounding box center [877, 340] width 33 height 17
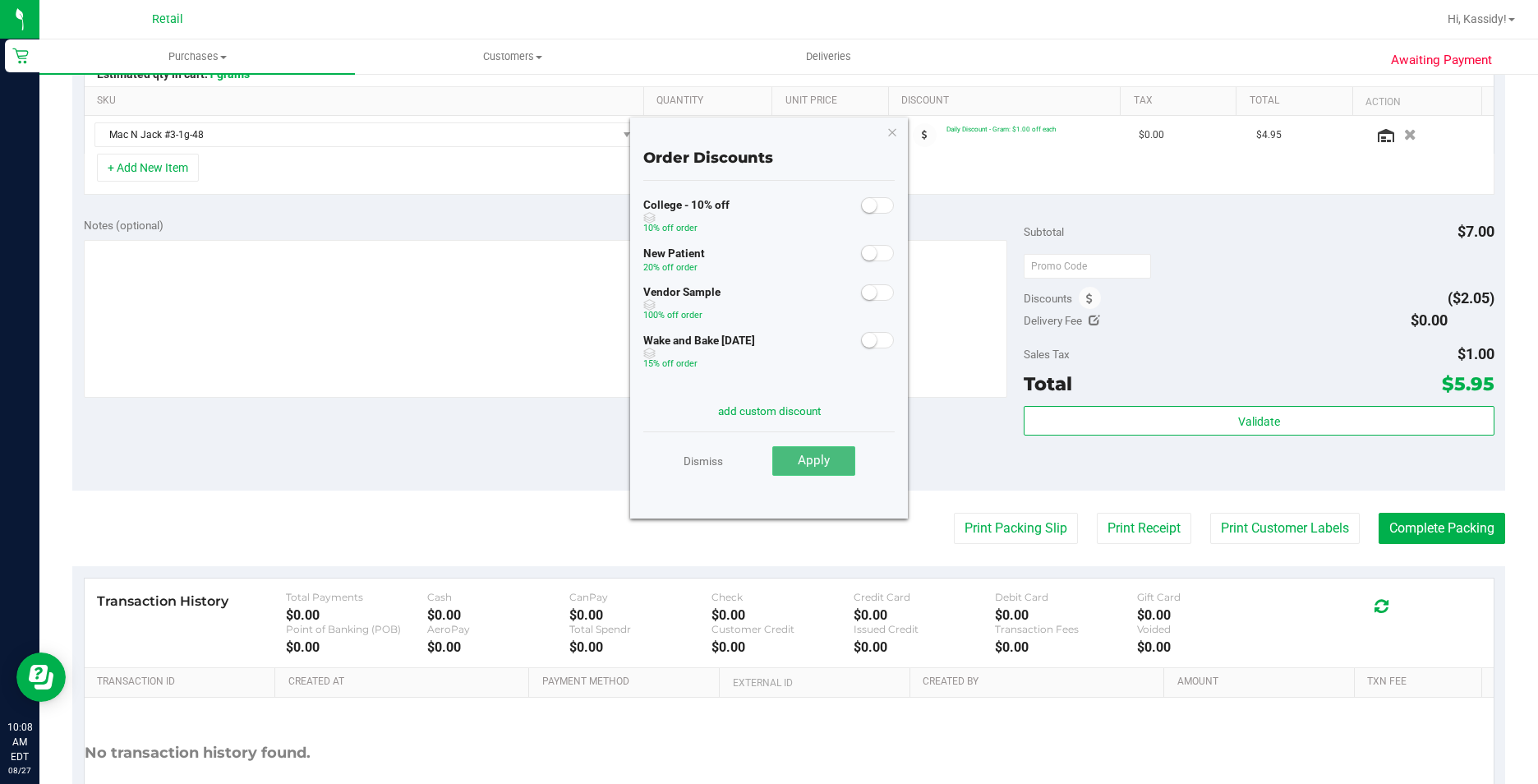
click at [822, 468] on span "Apply" at bounding box center [814, 460] width 32 height 15
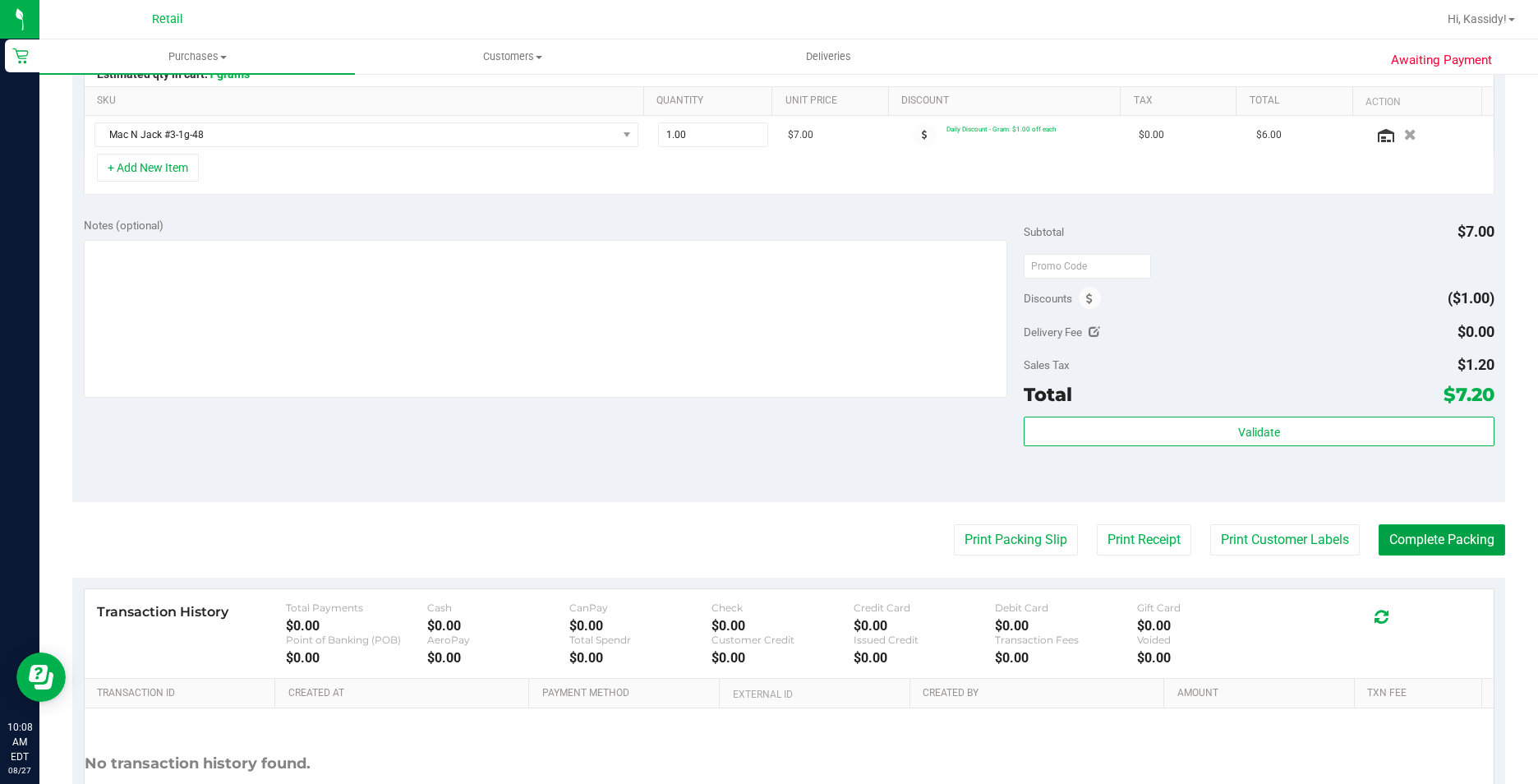
drag, startPoint x: 1382, startPoint y: 537, endPoint x: 1163, endPoint y: 528, distance: 219.2
click at [1382, 538] on button "Complete Packing" at bounding box center [1442, 540] width 127 height 32
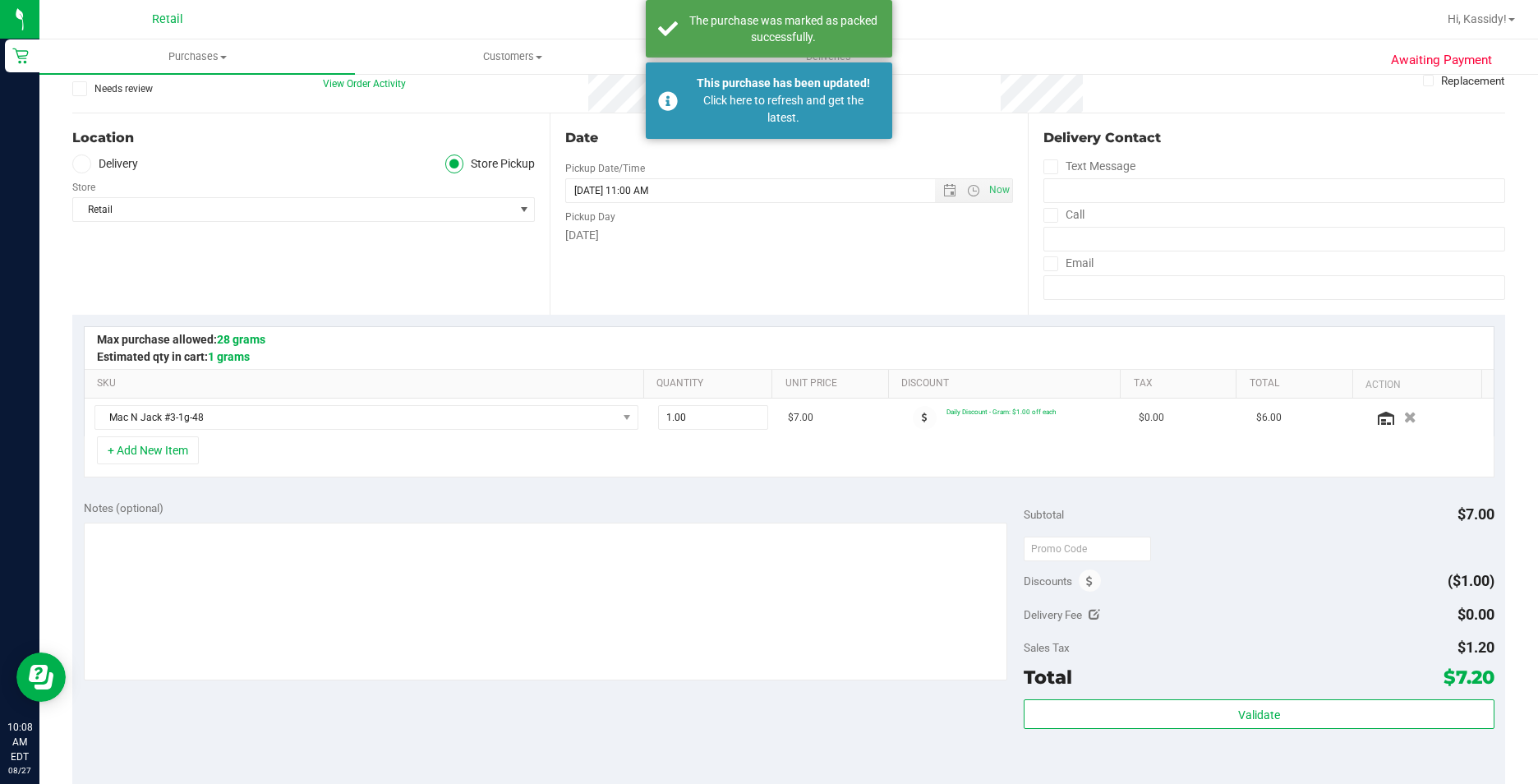
scroll to position [0, 0]
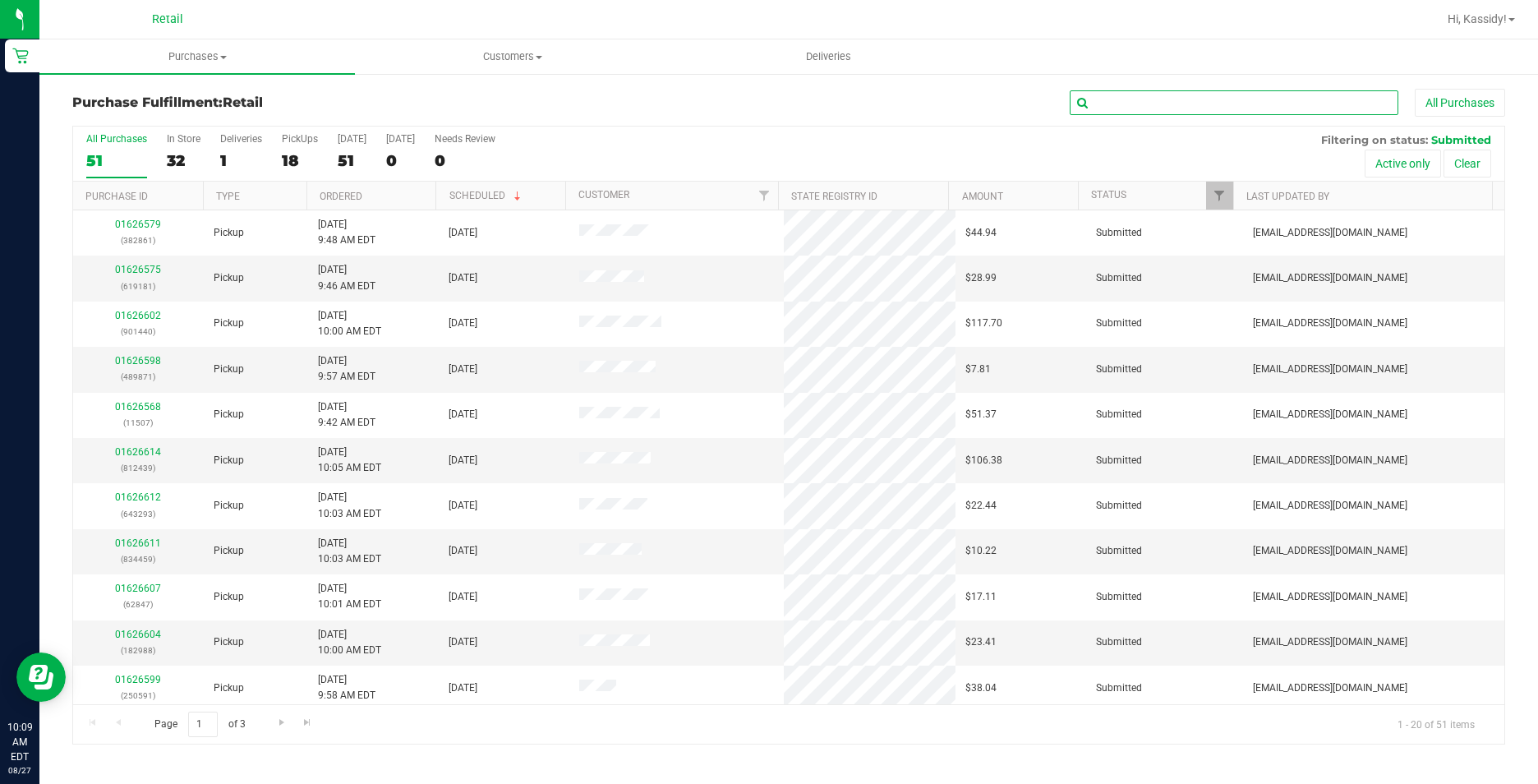
click at [1121, 113] on input "text" at bounding box center [1234, 102] width 328 height 24
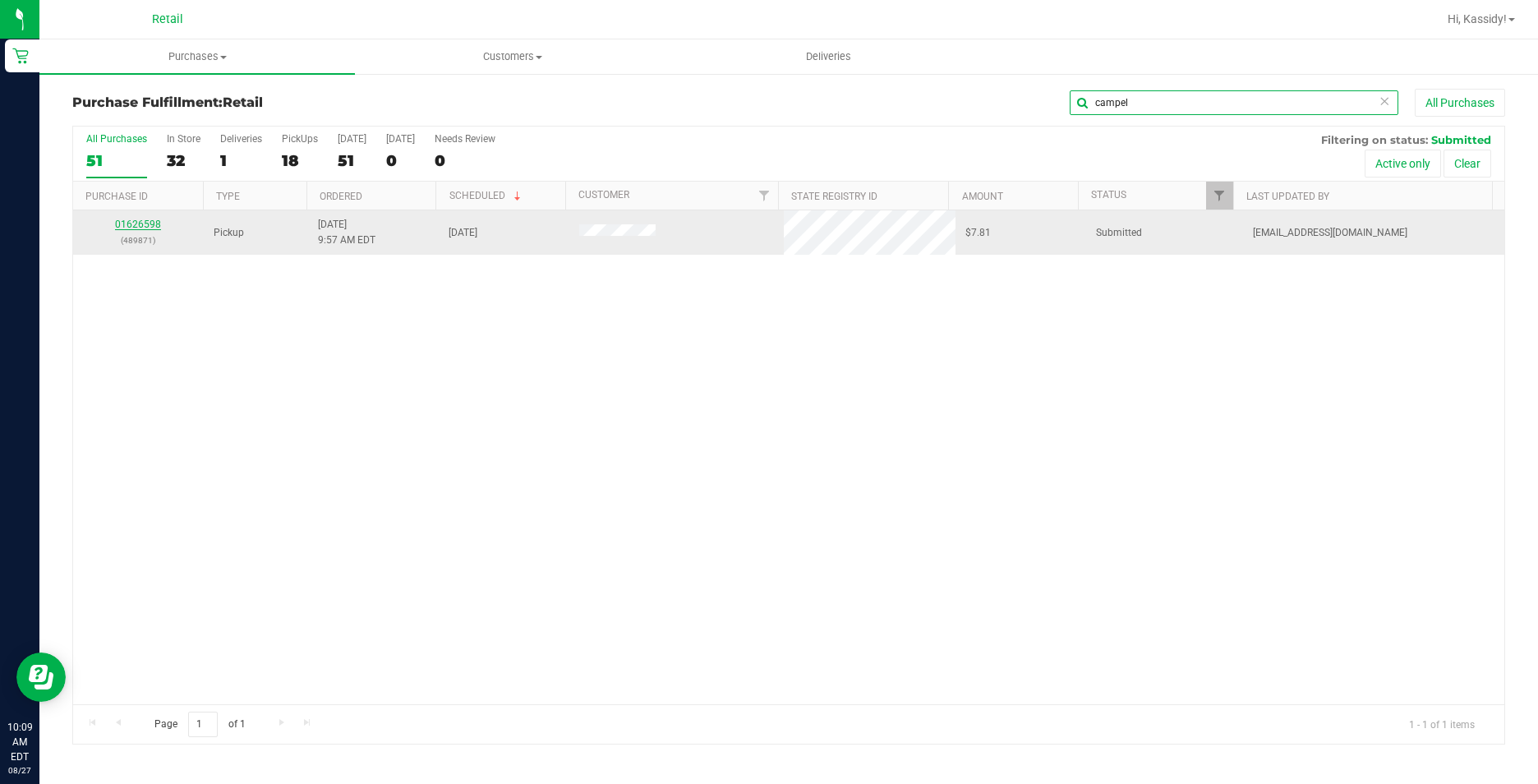
type input "campel"
click at [145, 220] on link "01626598" at bounding box center [138, 224] width 46 height 11
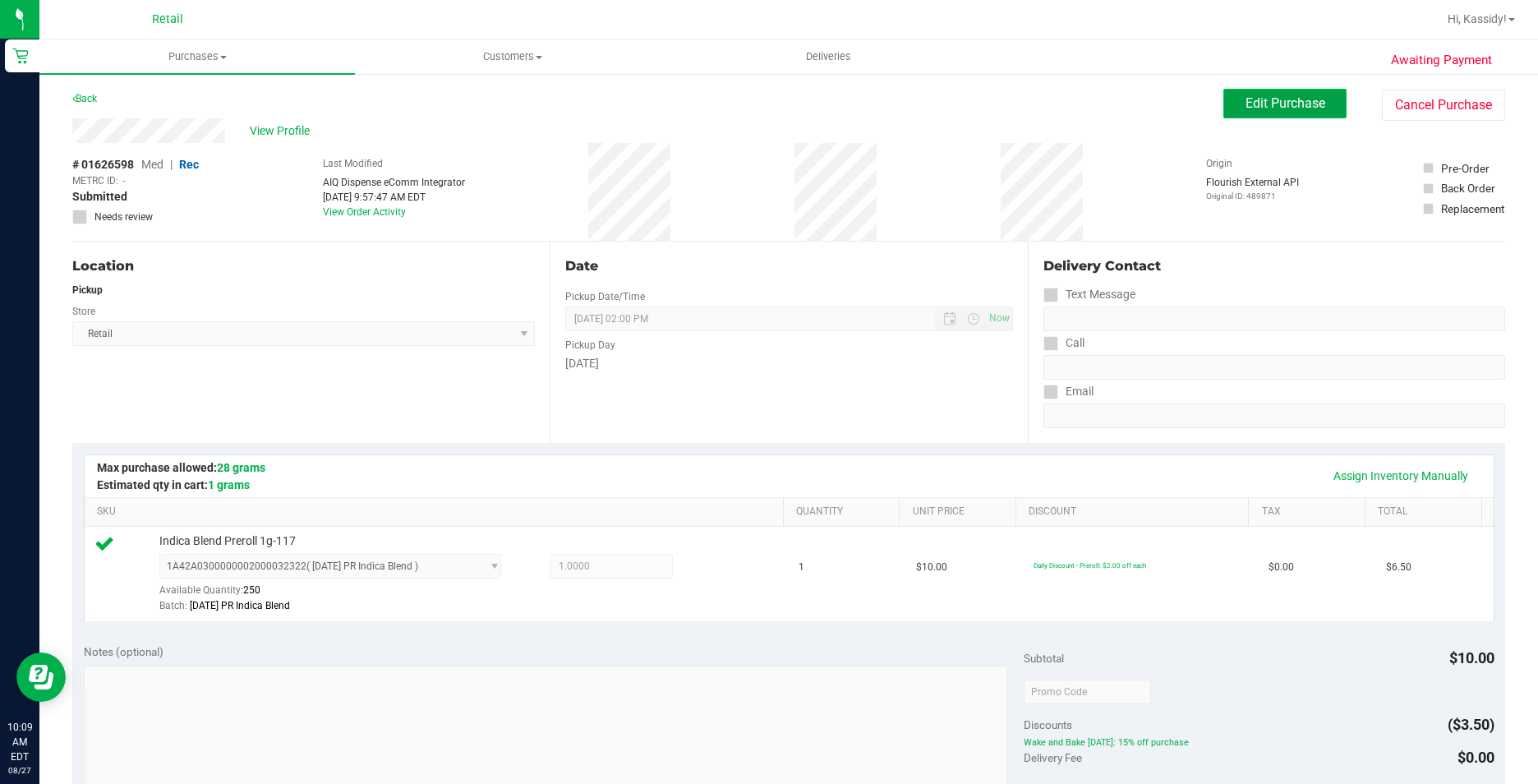
click at [1270, 100] on span "Edit Purchase" at bounding box center [1286, 102] width 80 height 16
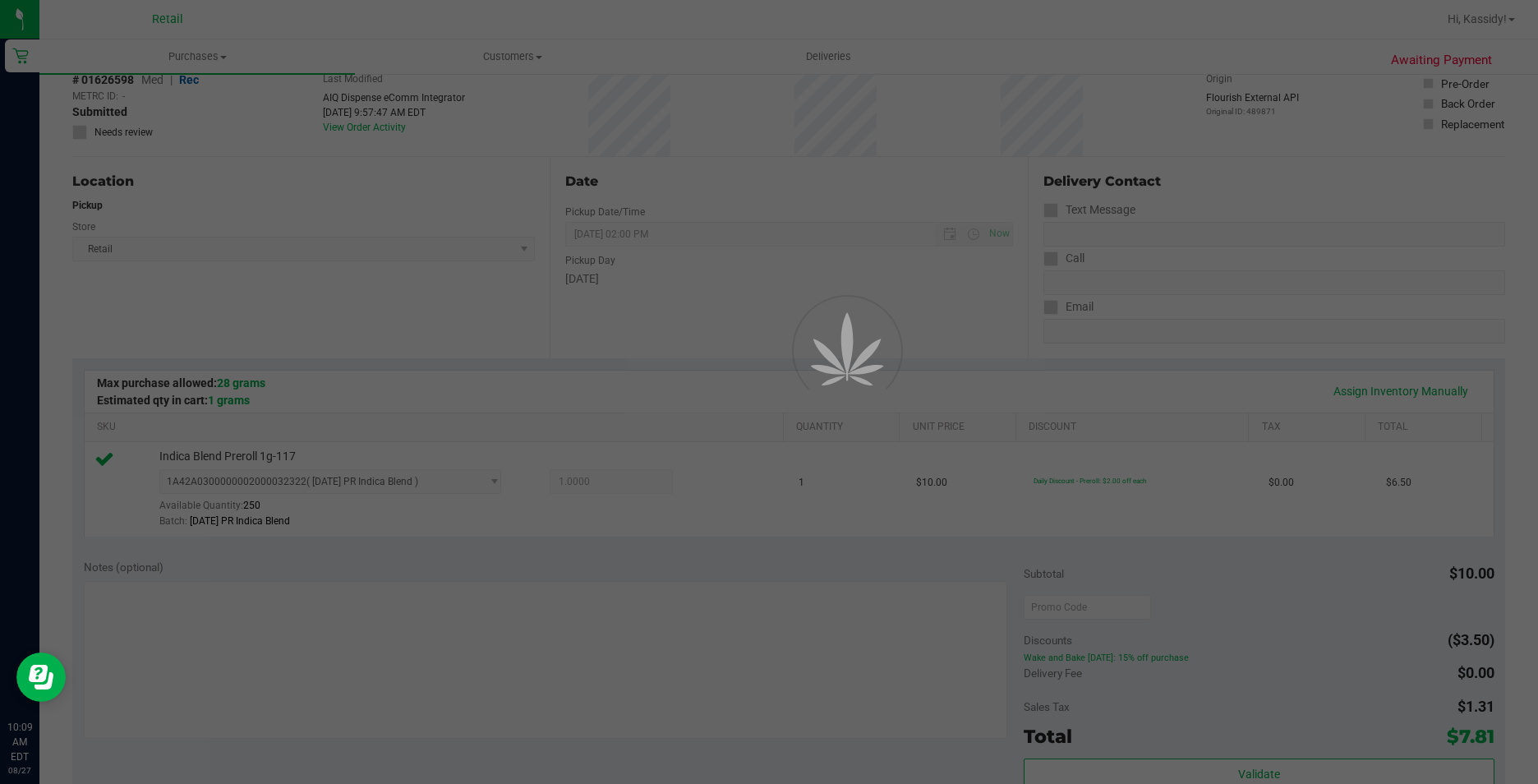
scroll to position [165, 0]
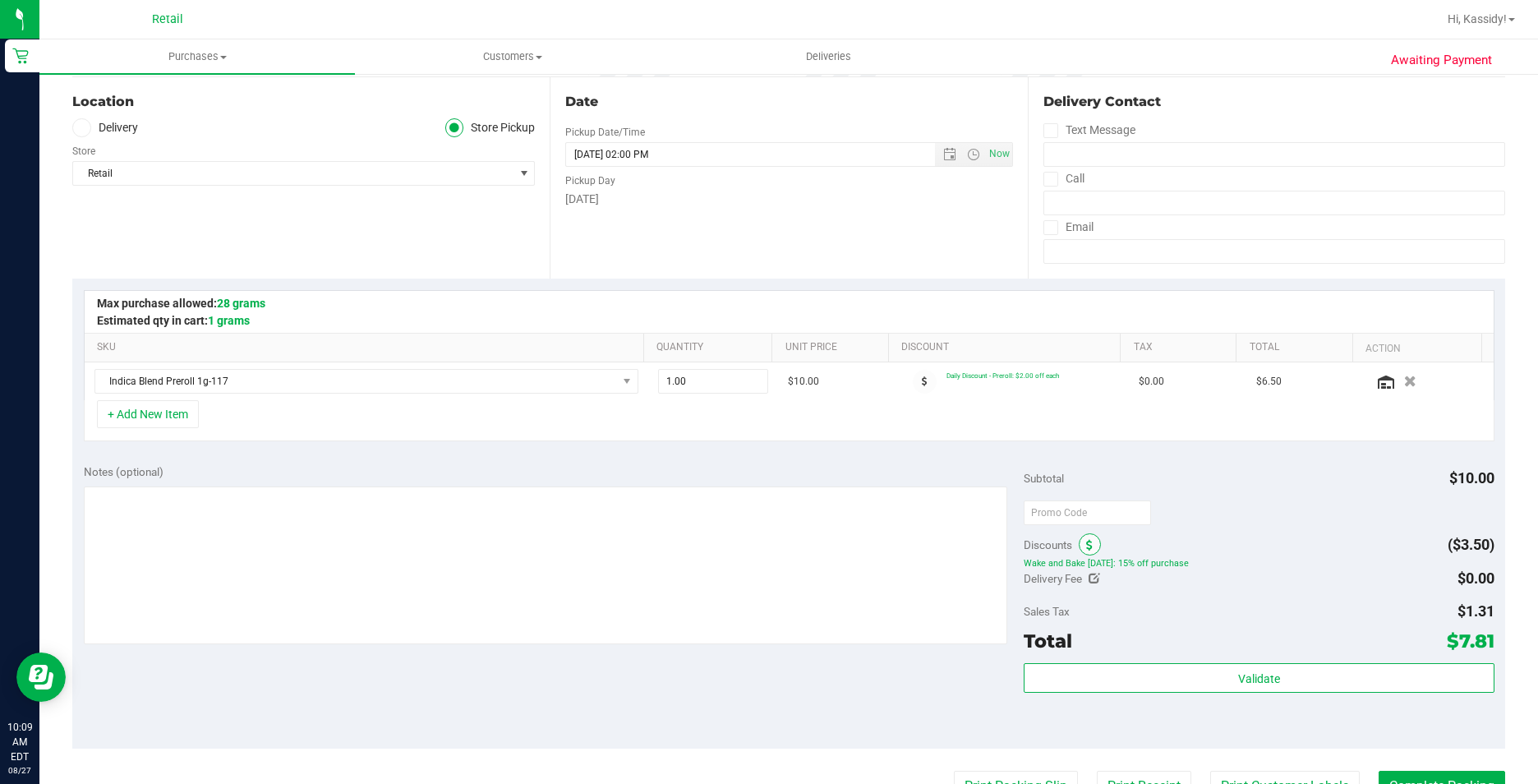
click at [1085, 538] on span at bounding box center [1090, 544] width 22 height 22
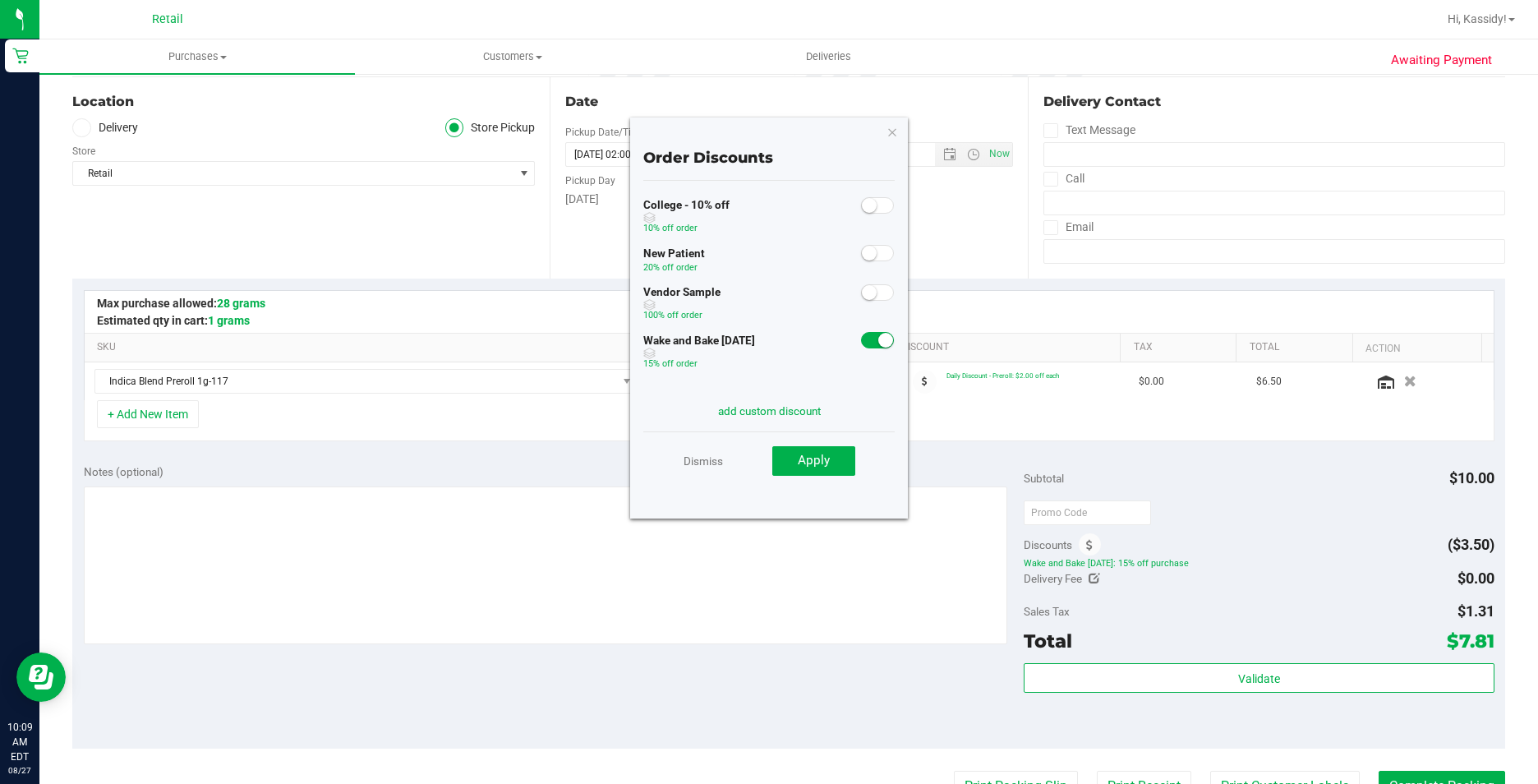
click at [878, 336] on small at bounding box center [886, 340] width 15 height 15
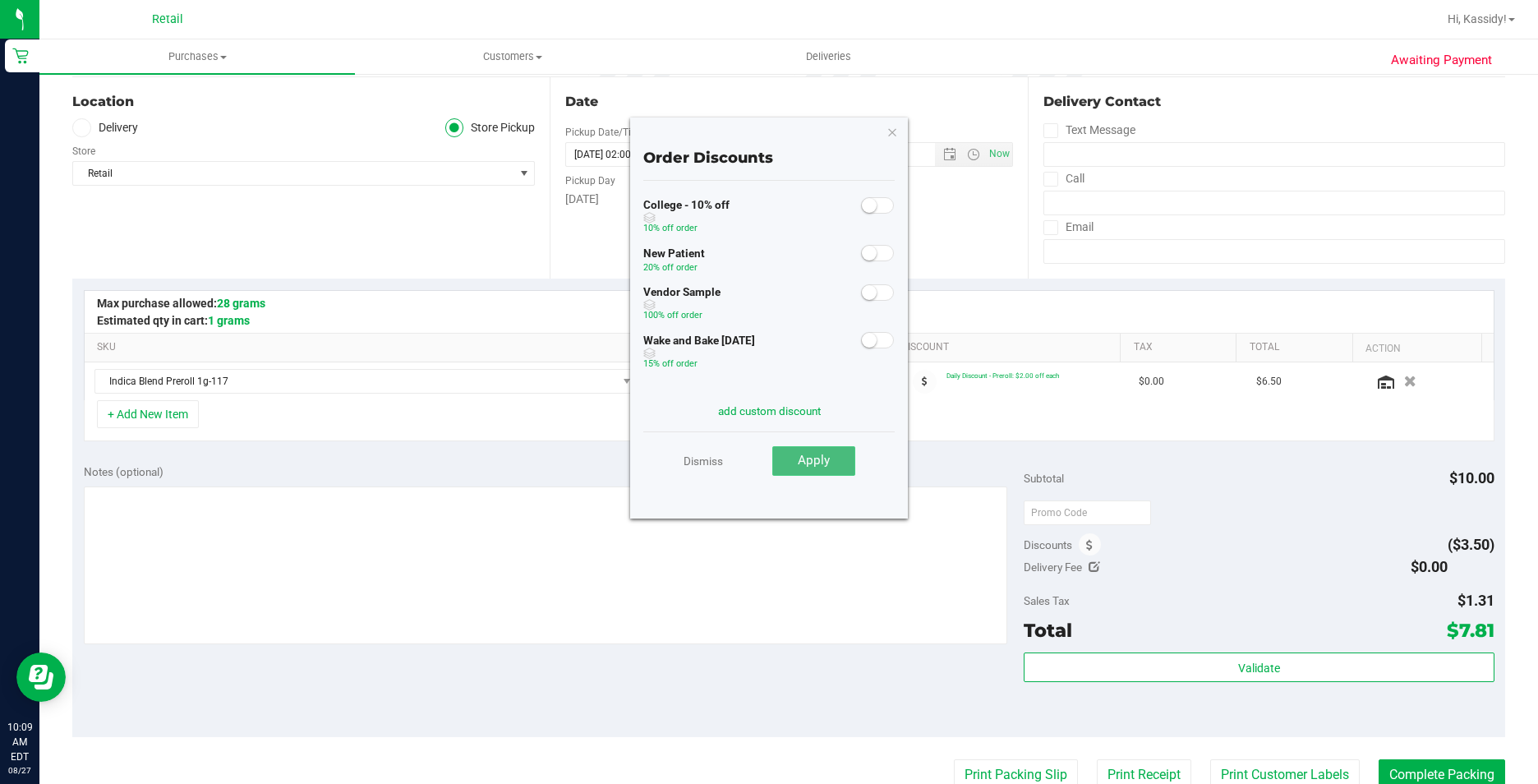
click at [823, 457] on span "Apply" at bounding box center [814, 460] width 32 height 15
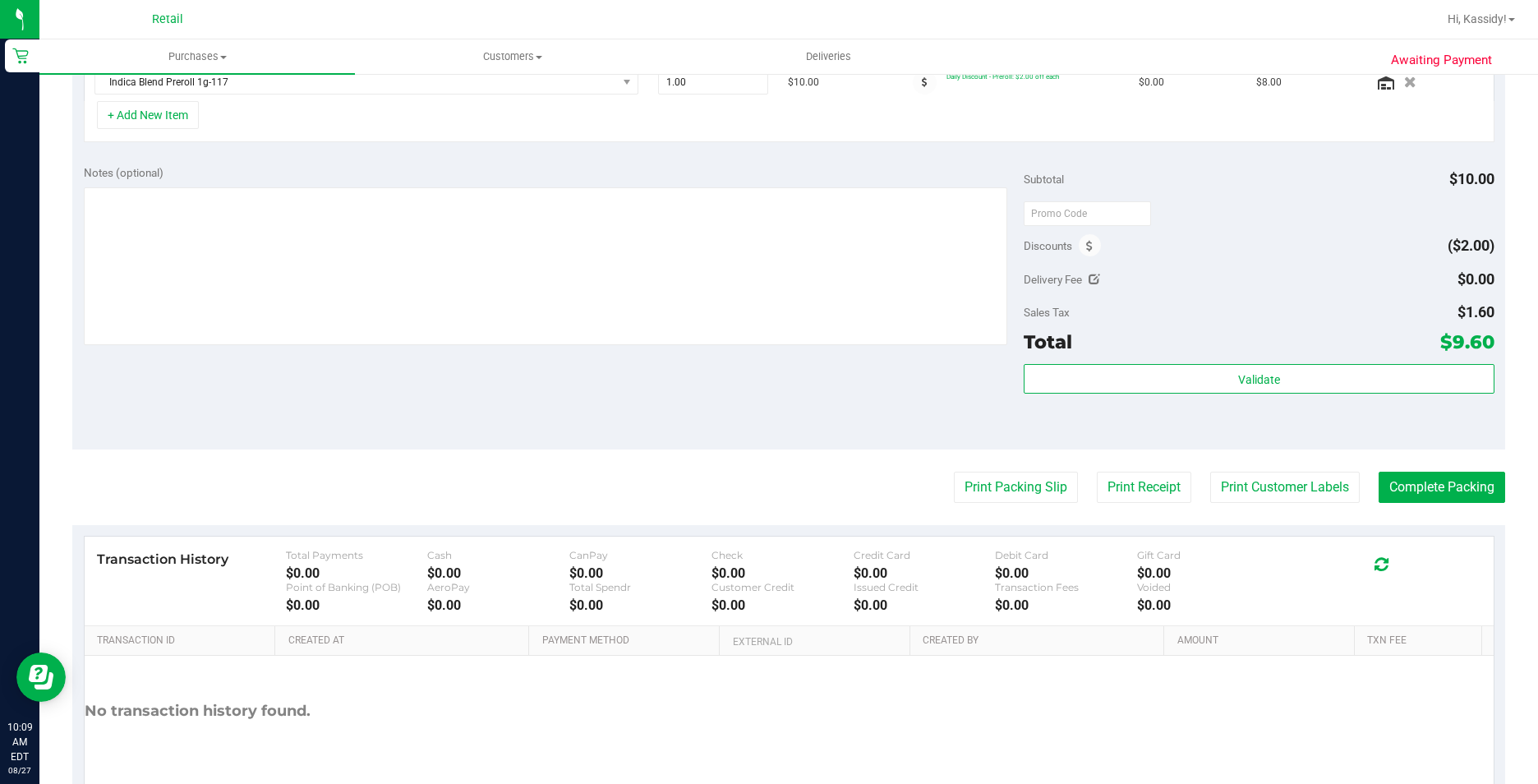
scroll to position [493, 0]
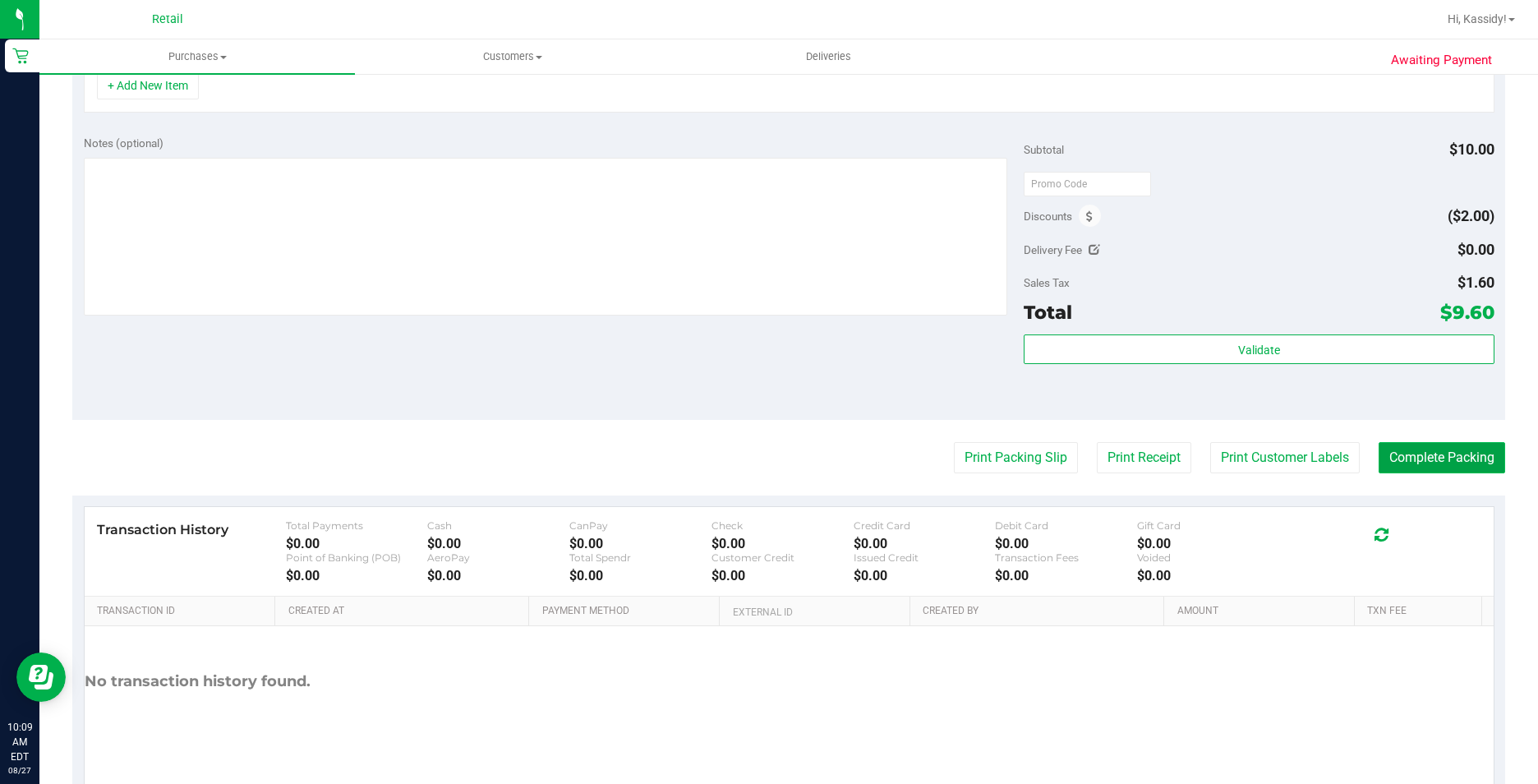
click at [1384, 468] on button "Complete Packing" at bounding box center [1442, 458] width 127 height 32
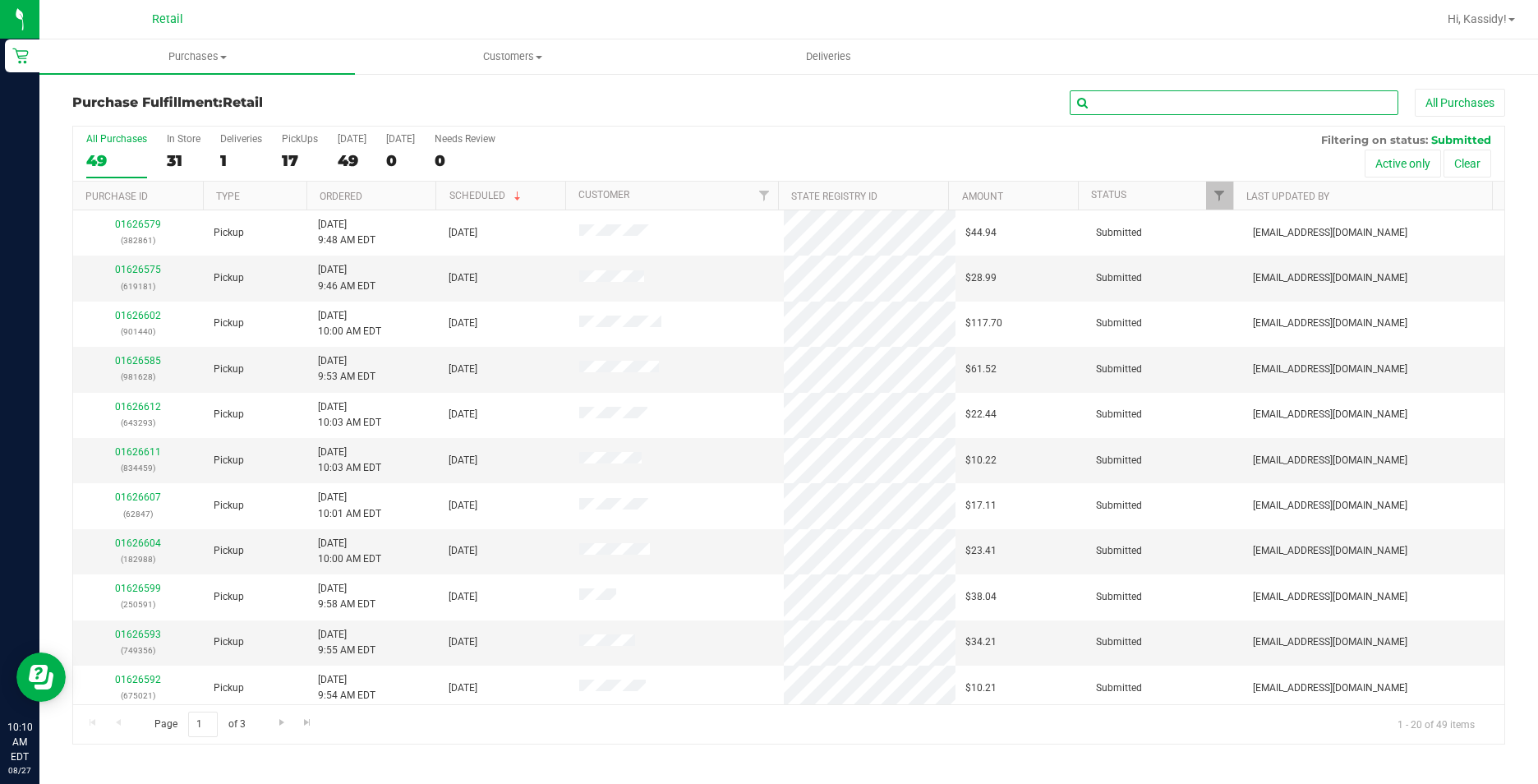
click at [1141, 105] on input "text" at bounding box center [1234, 102] width 328 height 24
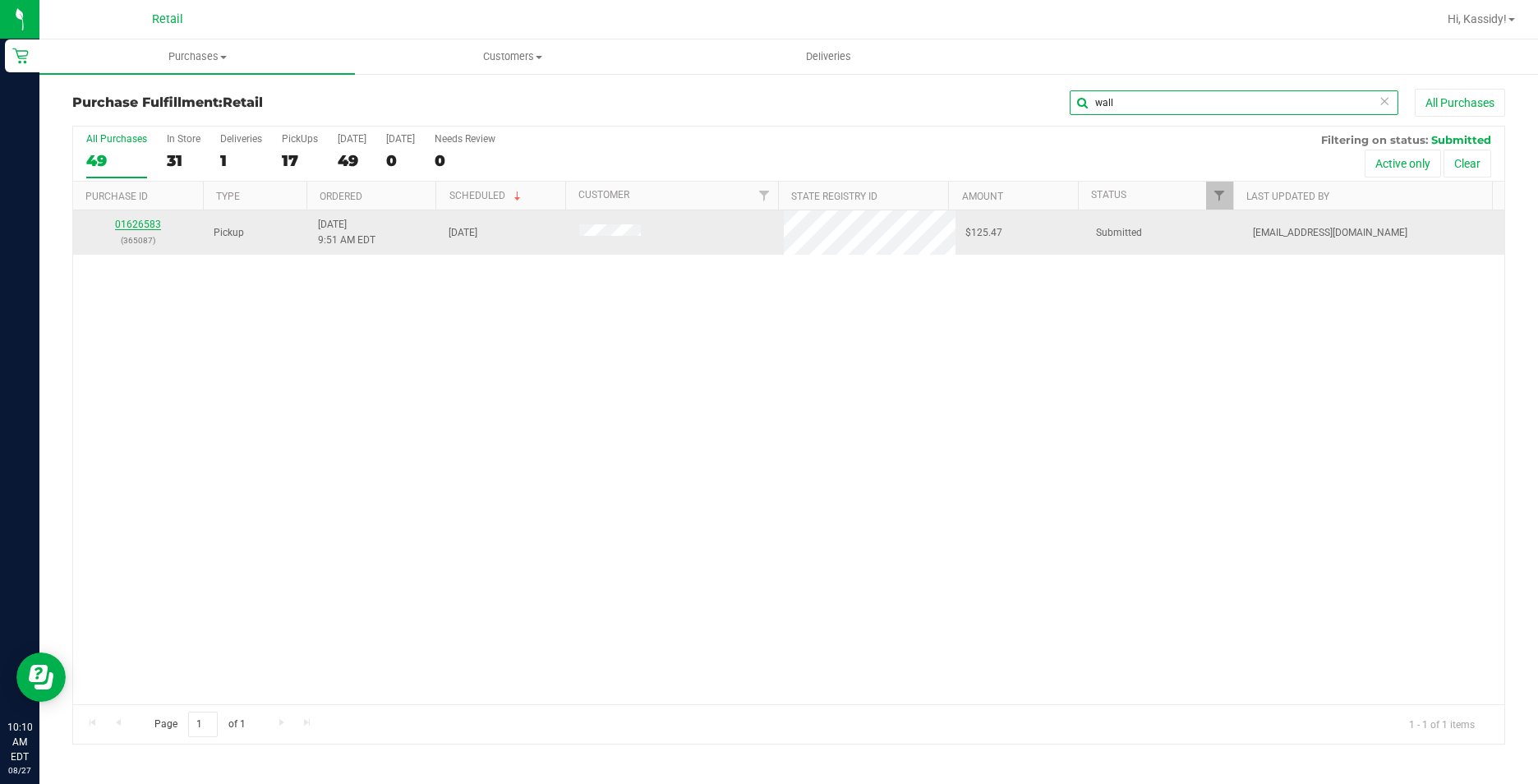
type input "wall"
click at [126, 224] on link "01626583" at bounding box center [138, 224] width 46 height 11
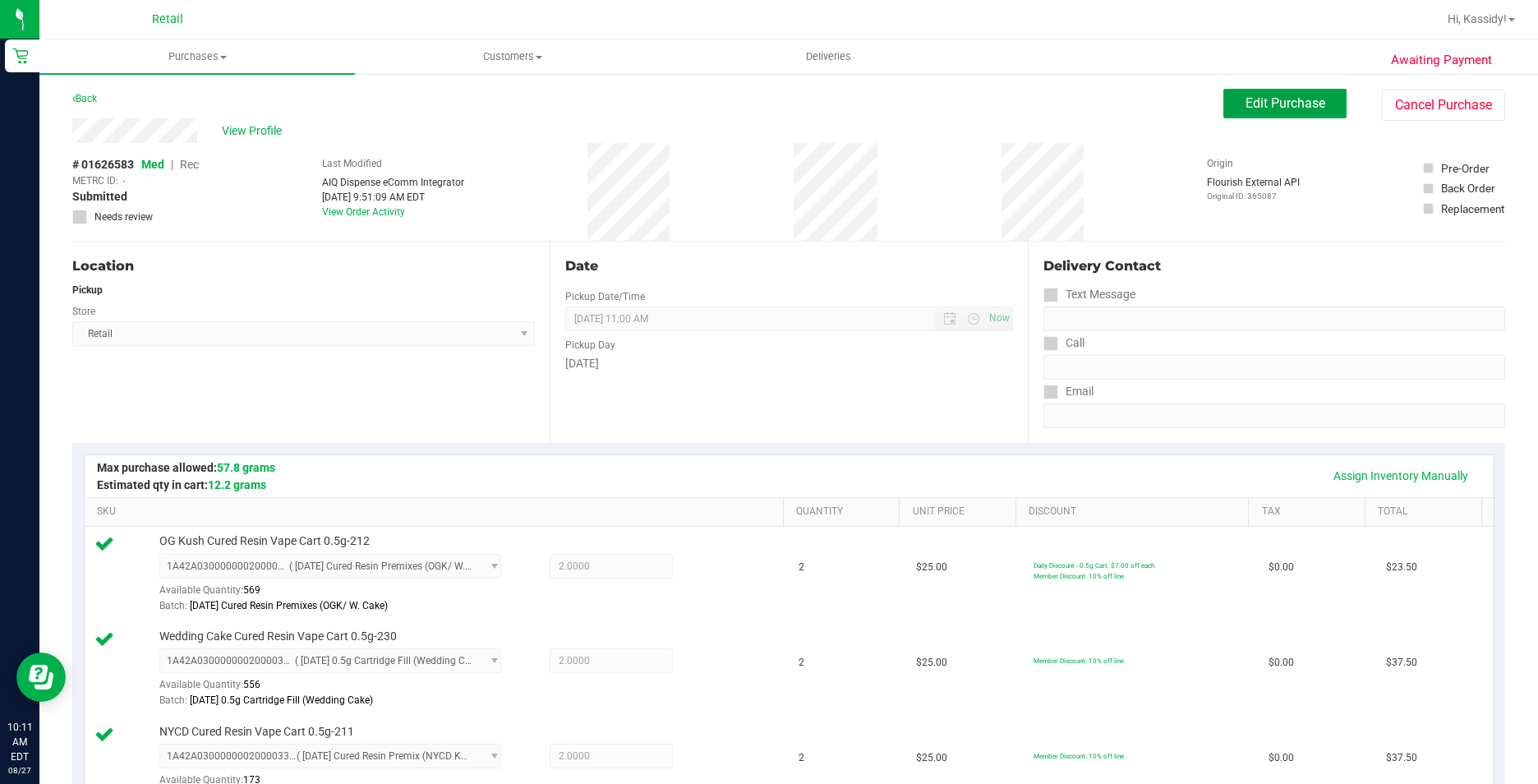
click at [1253, 109] on span "Edit Purchase" at bounding box center [1286, 102] width 80 height 16
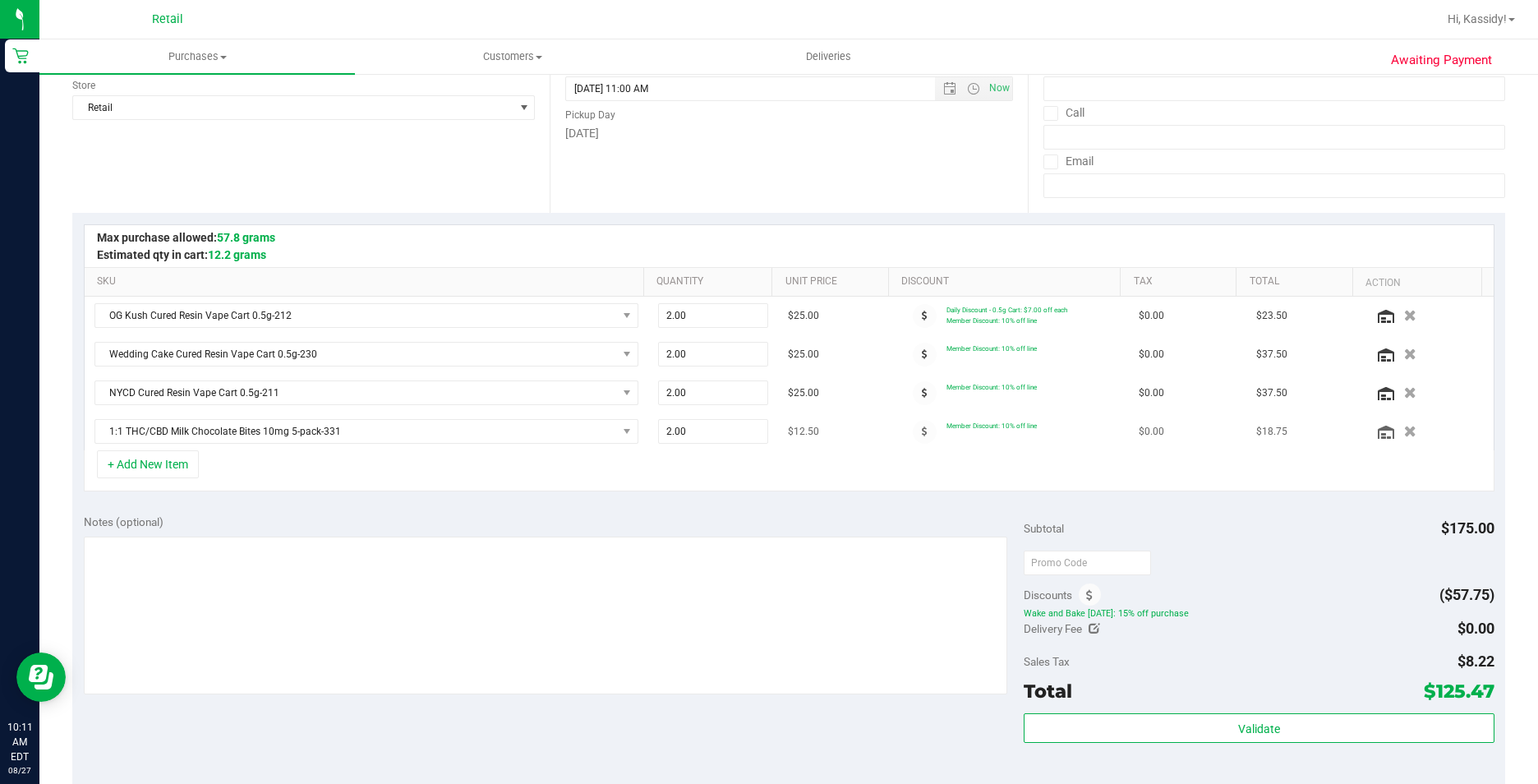
scroll to position [246, 0]
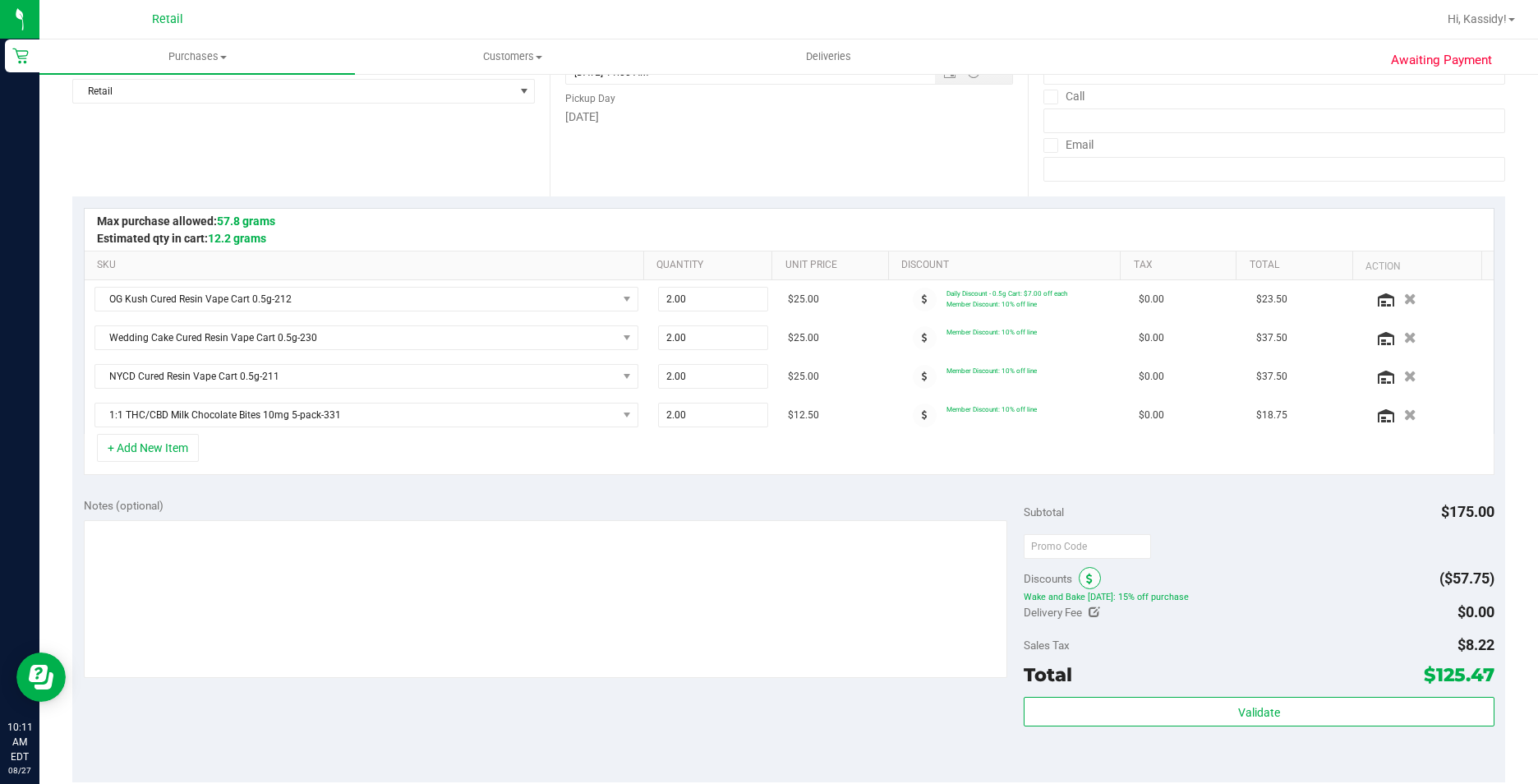
click at [1087, 569] on span at bounding box center [1090, 578] width 22 height 22
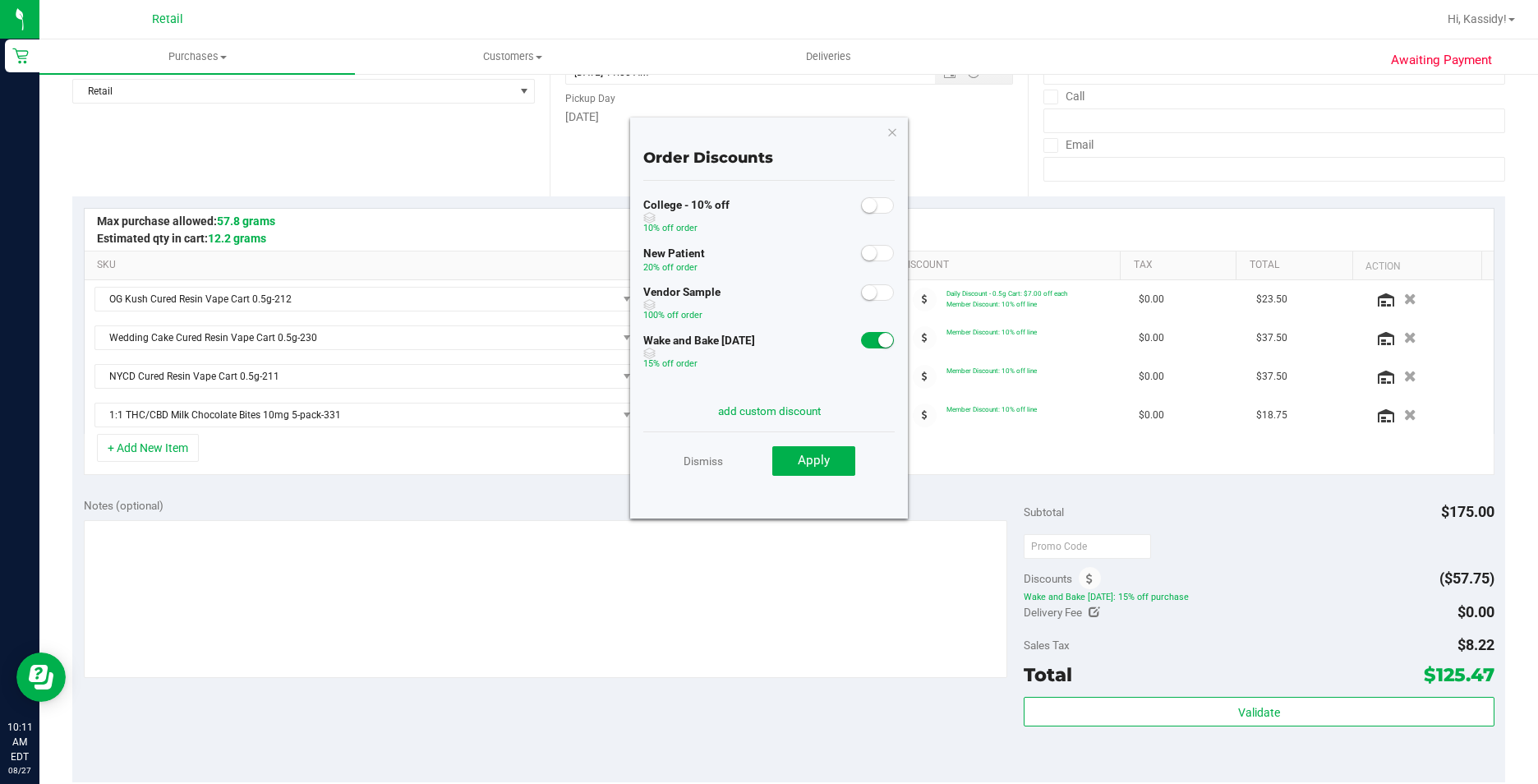
click at [862, 336] on span at bounding box center [877, 340] width 33 height 17
click at [830, 459] on button "Apply" at bounding box center [813, 461] width 83 height 30
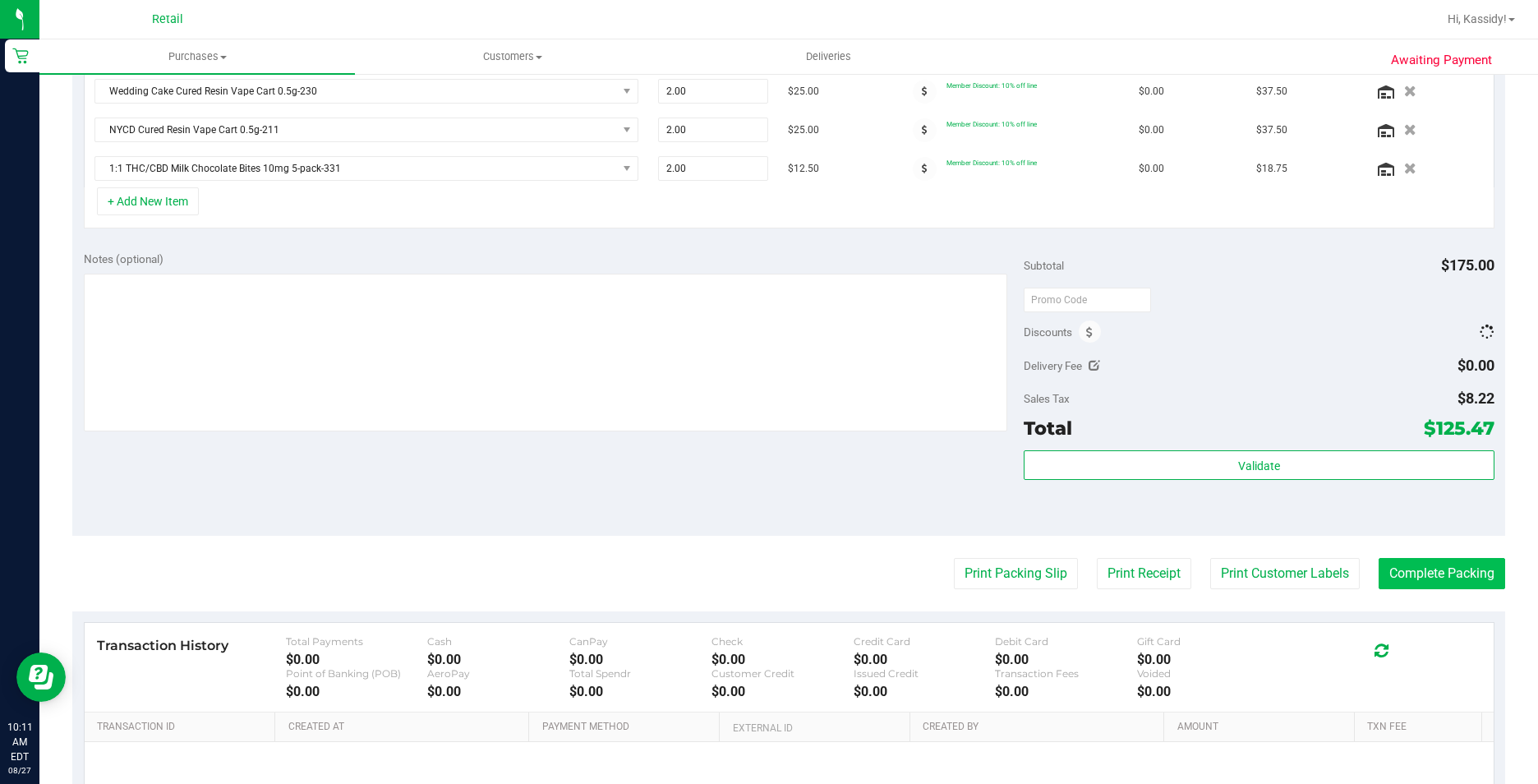
scroll to position [468, 0]
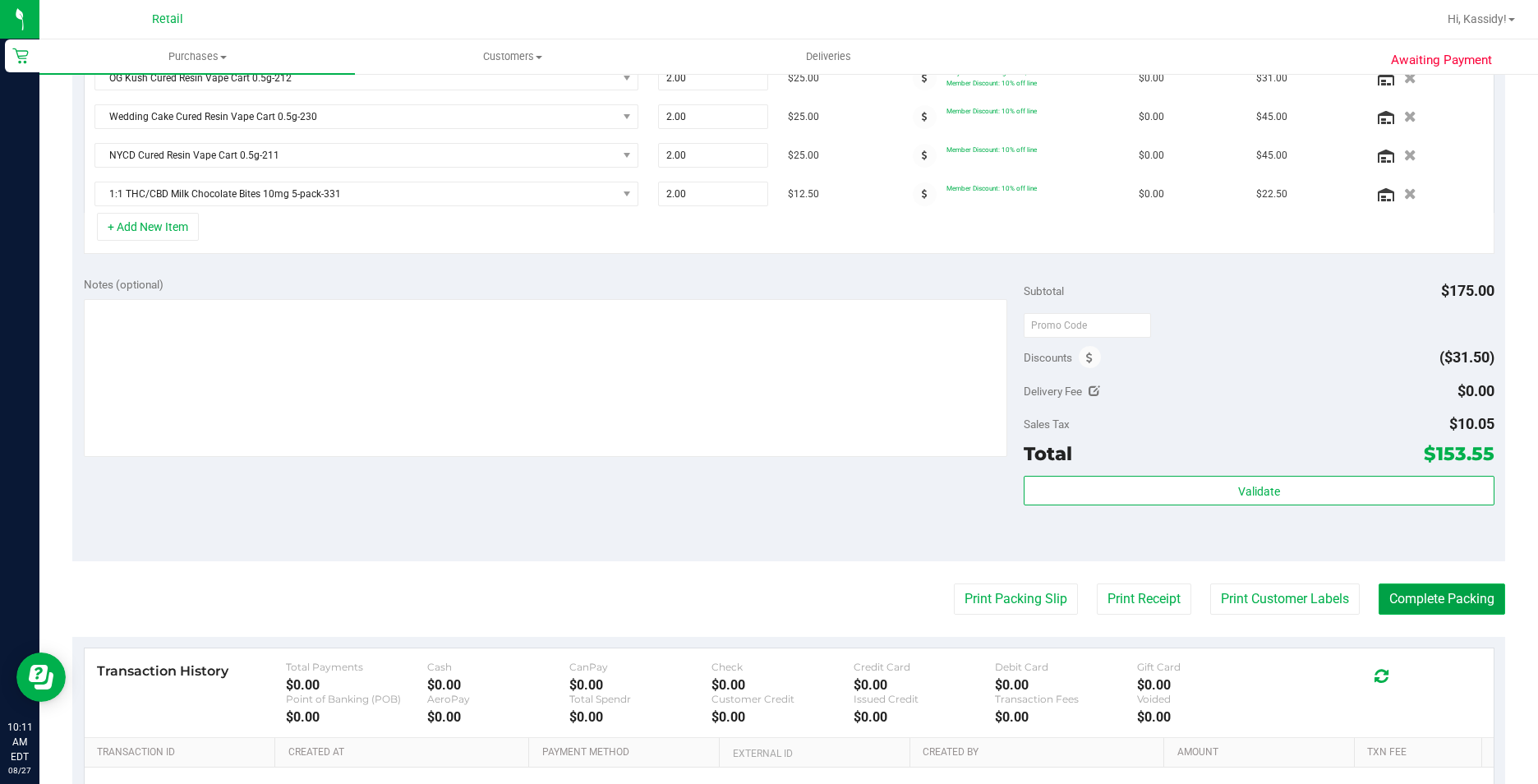
click at [1379, 590] on button "Complete Packing" at bounding box center [1442, 599] width 127 height 32
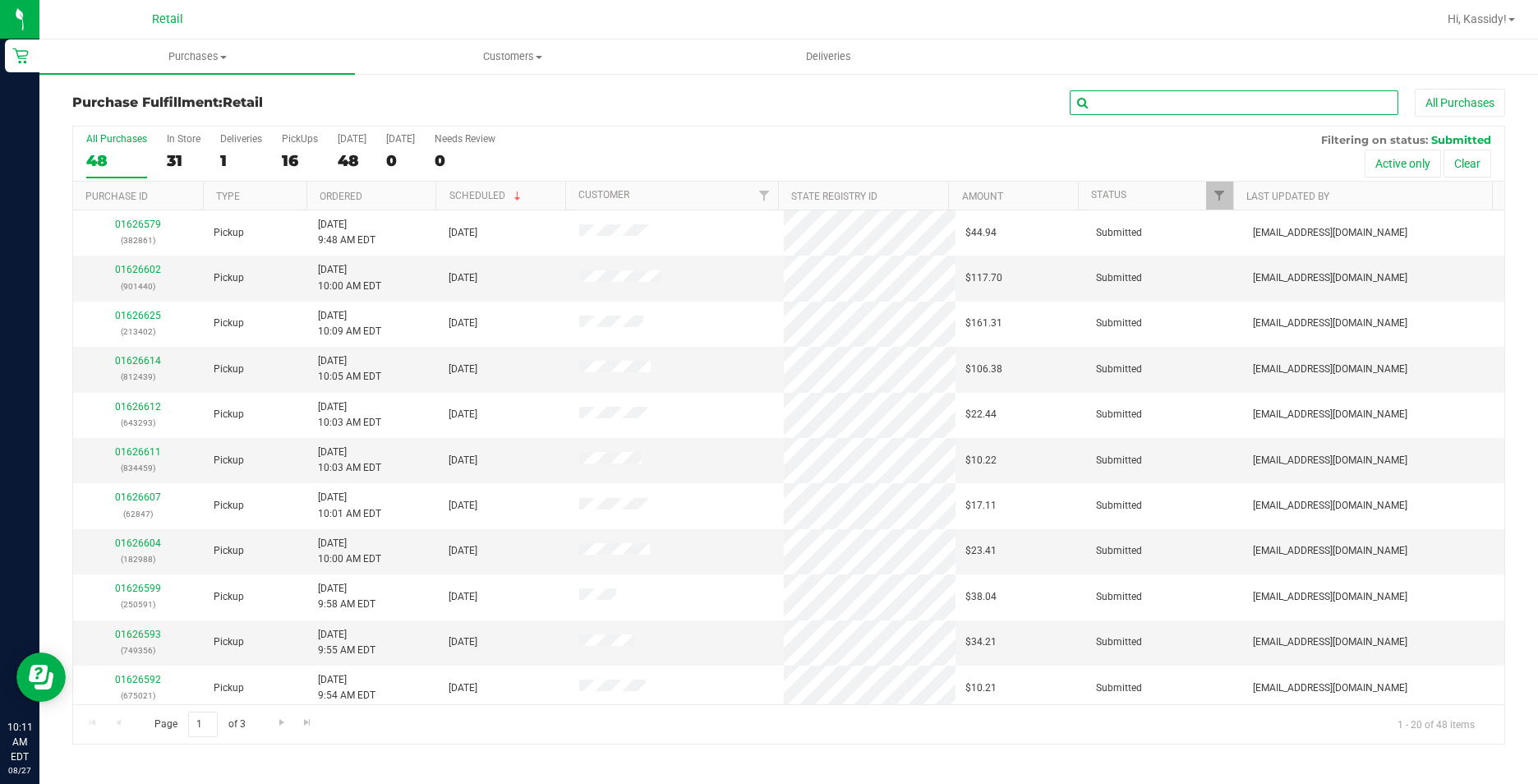
click at [1205, 100] on input "text" at bounding box center [1234, 102] width 328 height 24
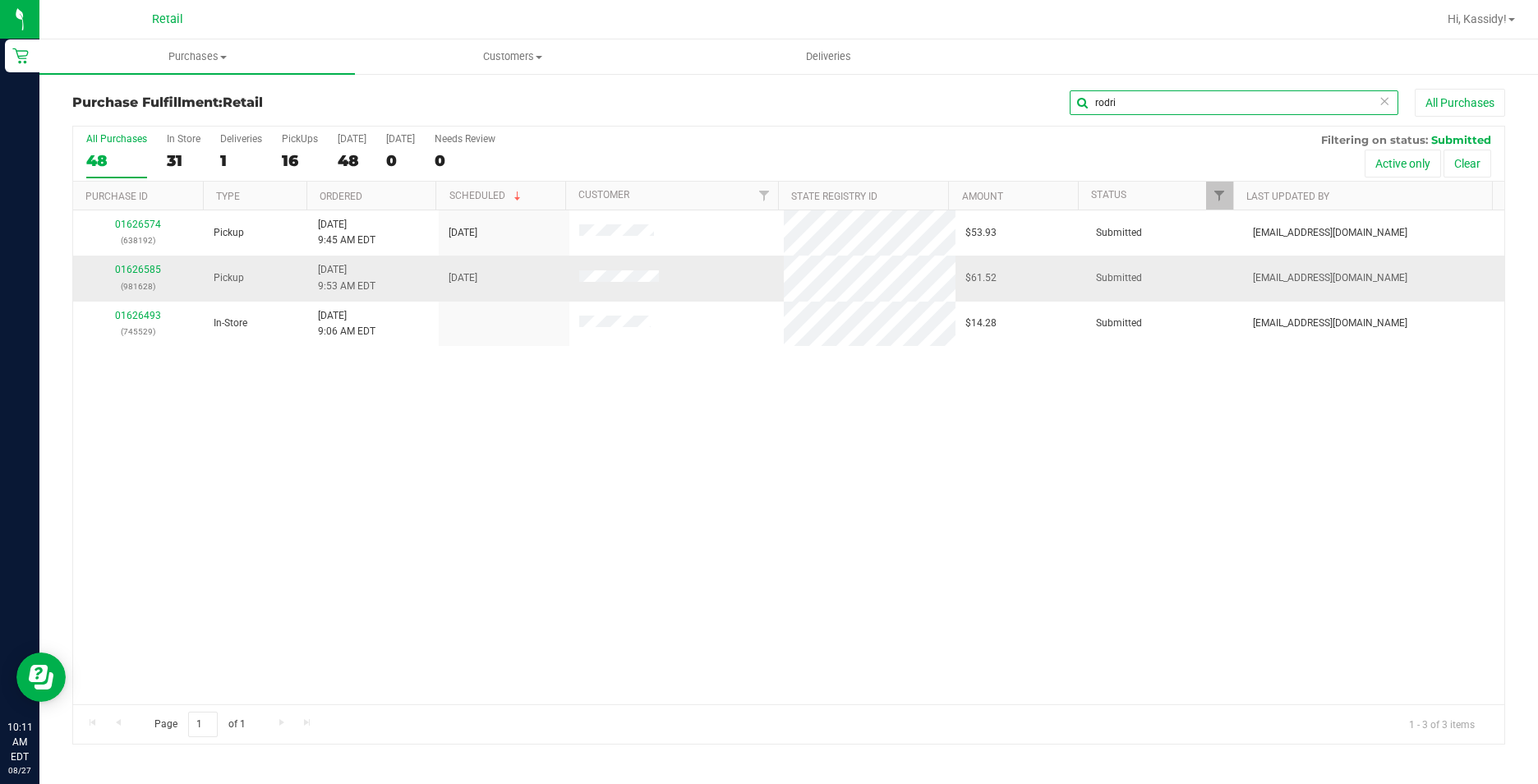
type input "rodri"
click at [150, 276] on div "01626585 (981628)" at bounding box center [138, 278] width 111 height 32
click at [143, 263] on div "01626585 (981628)" at bounding box center [138, 278] width 111 height 32
click at [147, 272] on link "01626585" at bounding box center [138, 270] width 46 height 11
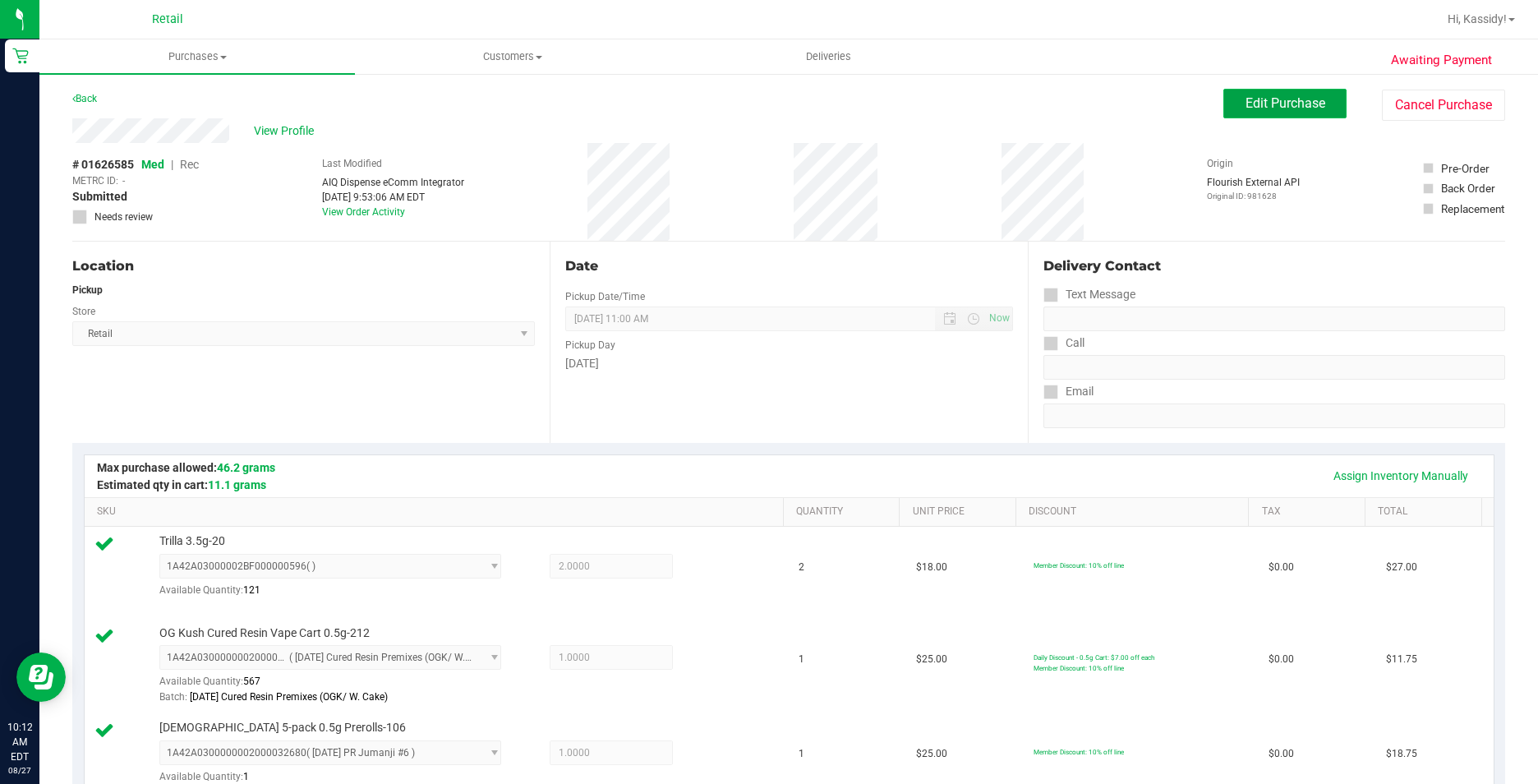
click at [1260, 97] on span "Edit Purchase" at bounding box center [1286, 102] width 80 height 16
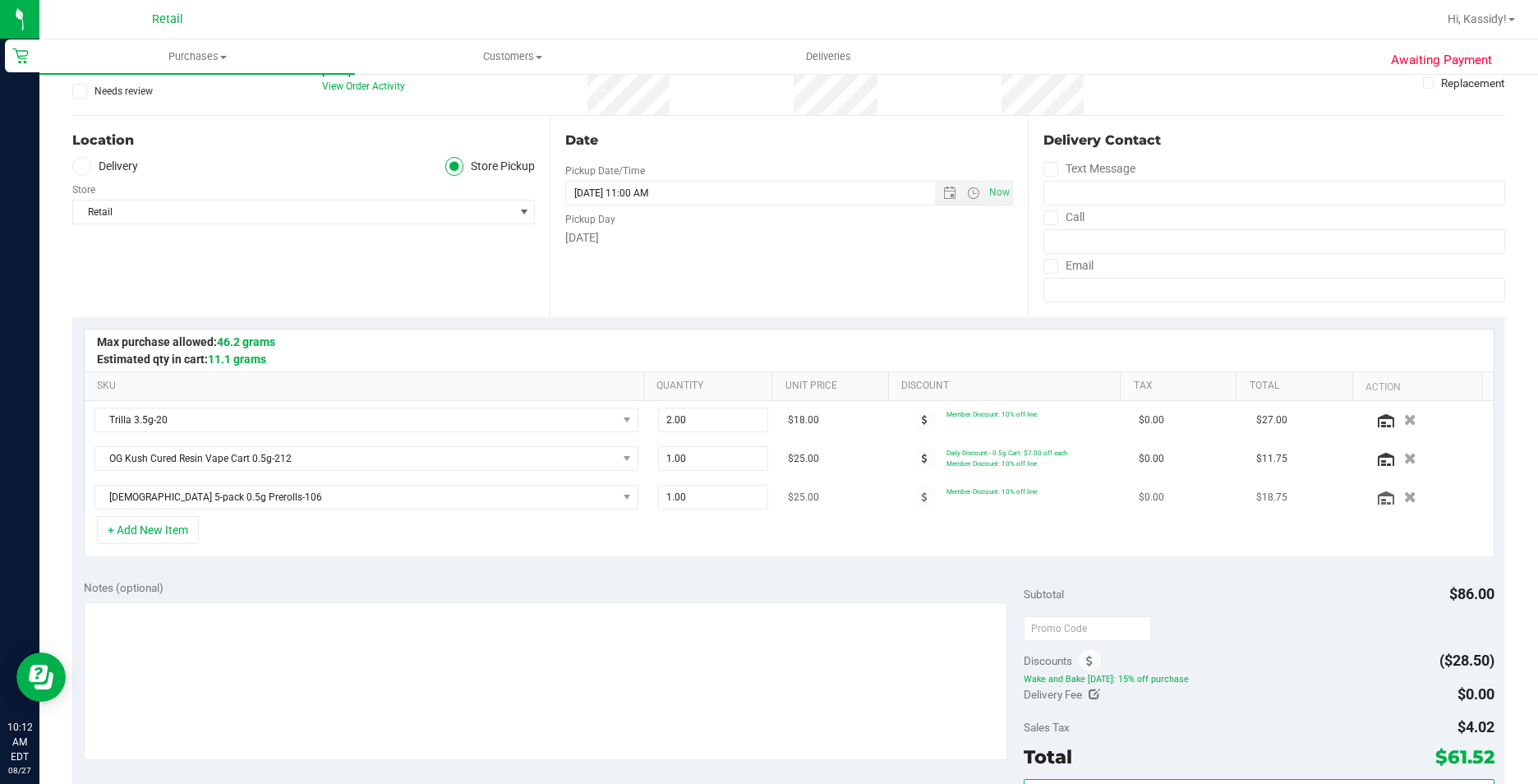
scroll to position [165, 0]
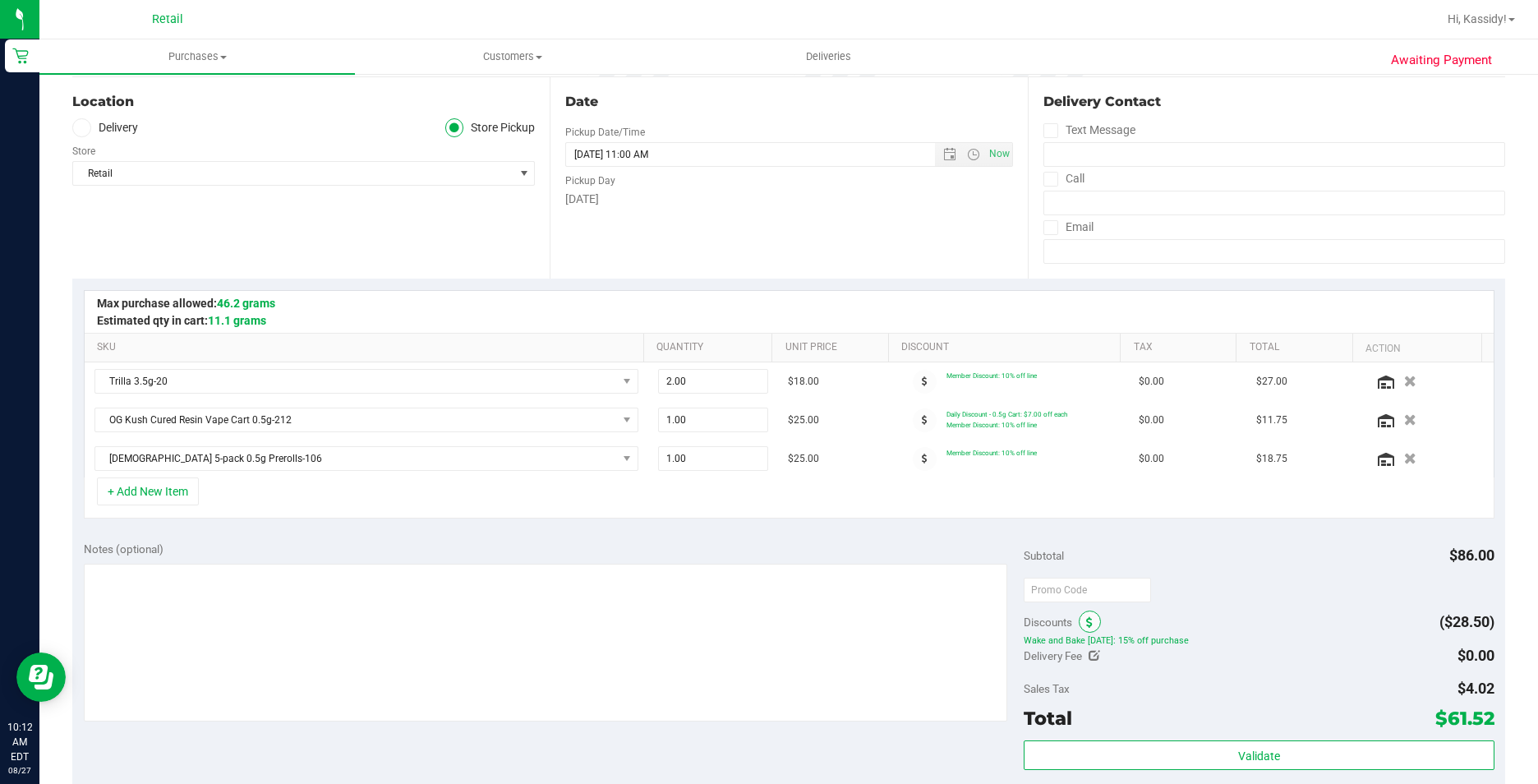
click at [1081, 630] on span at bounding box center [1090, 621] width 22 height 22
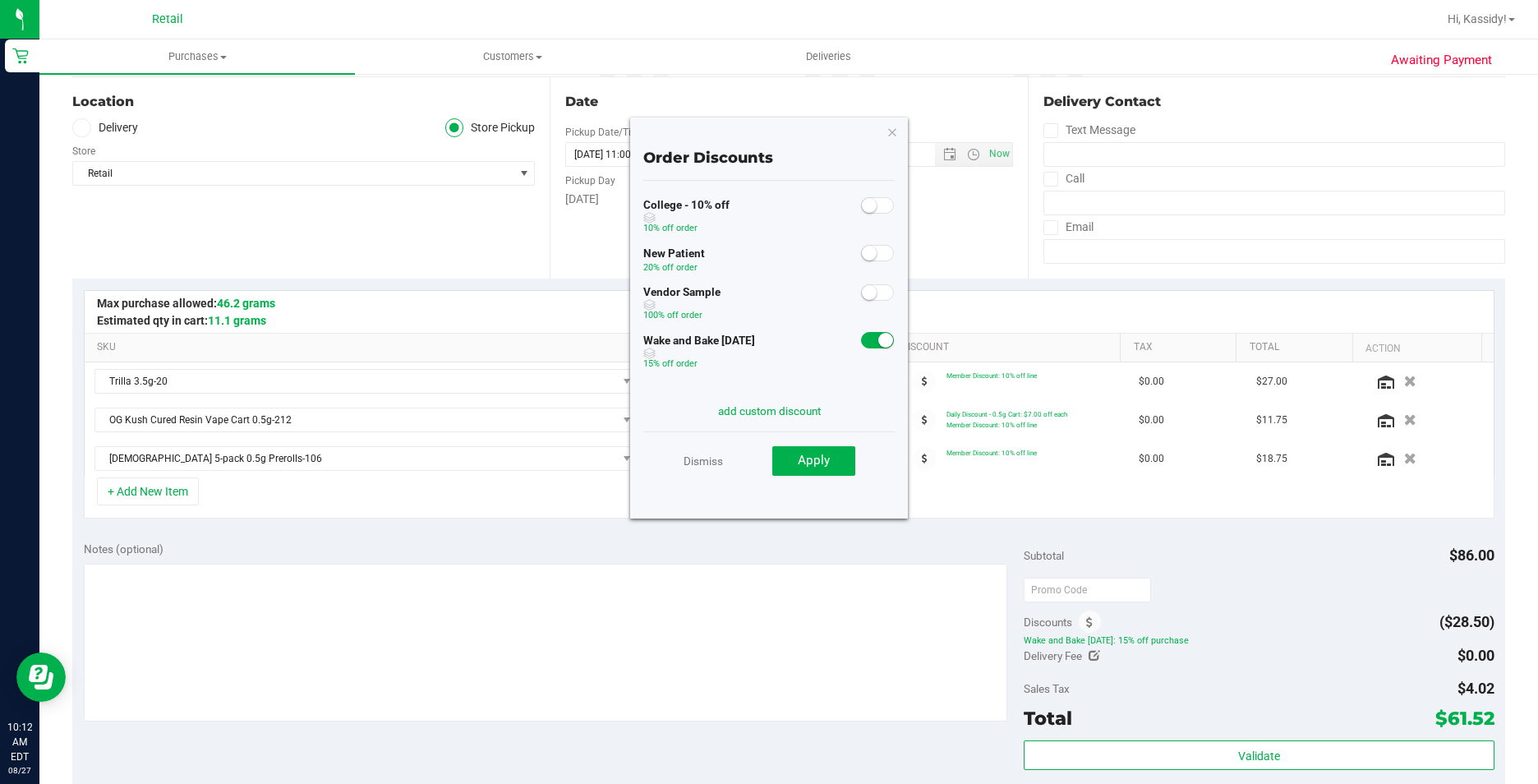
click at [862, 334] on span at bounding box center [877, 340] width 33 height 17
click at [818, 453] on span "Apply" at bounding box center [814, 460] width 32 height 15
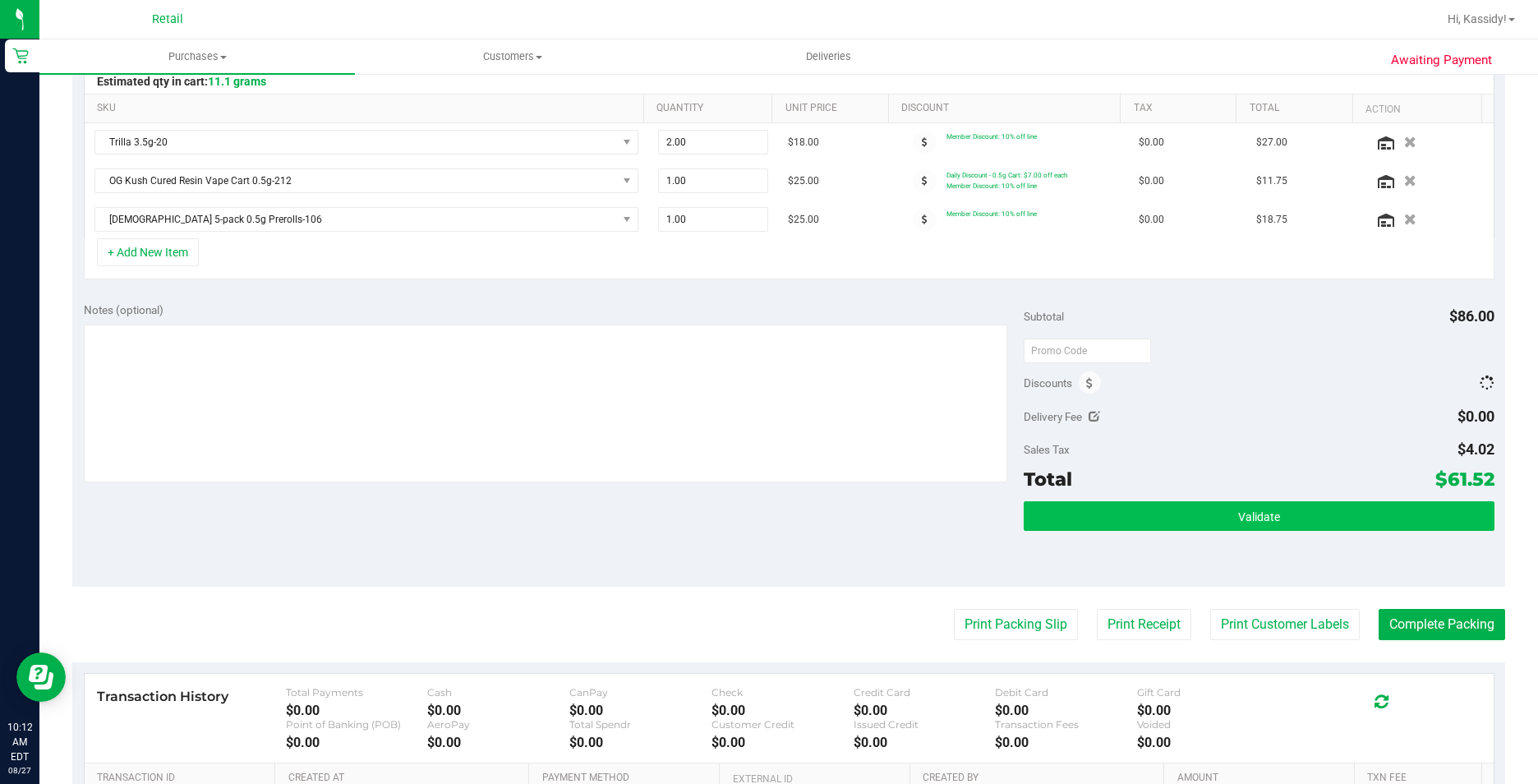
scroll to position [411, 0]
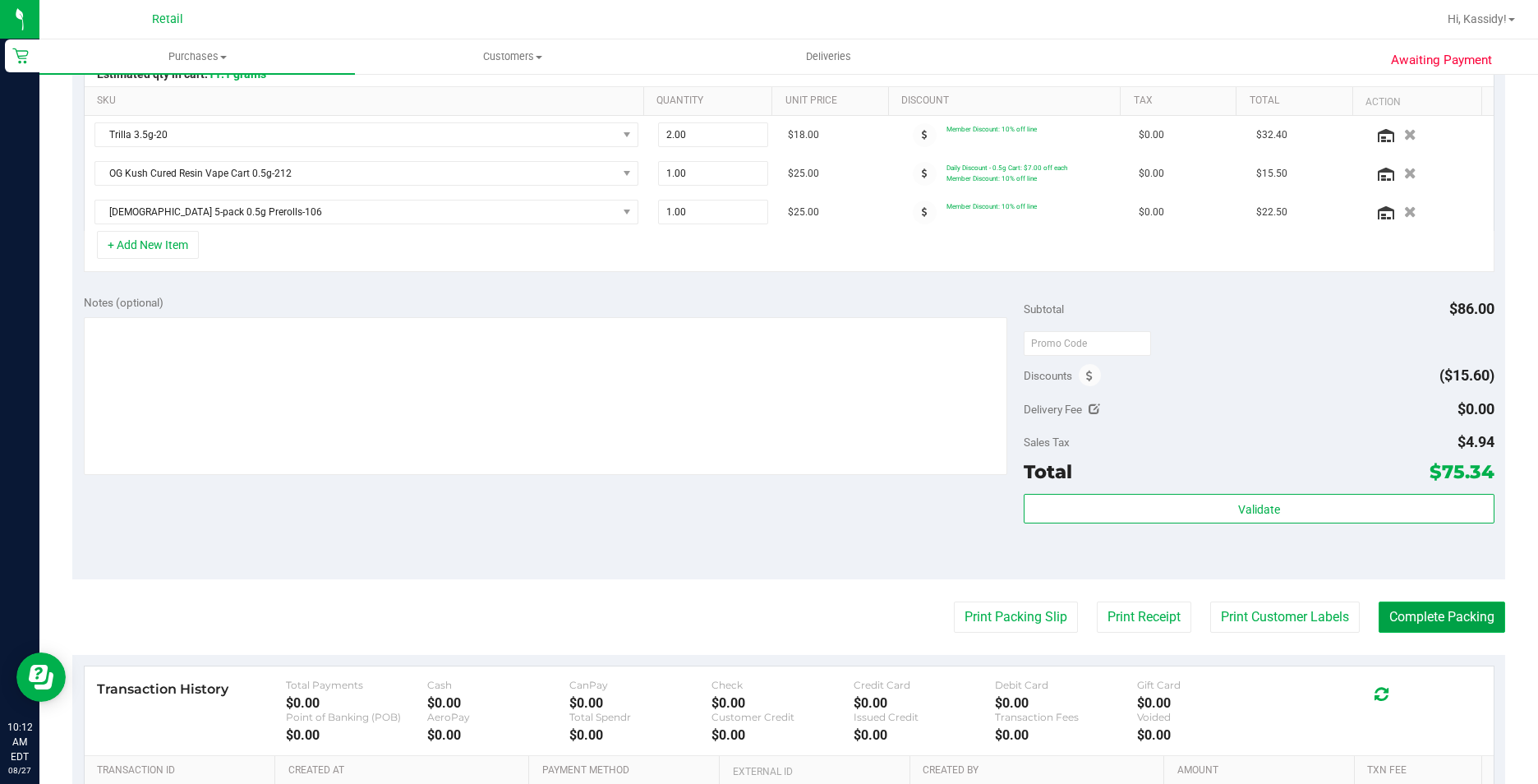
click at [1398, 608] on button "Complete Packing" at bounding box center [1442, 618] width 127 height 32
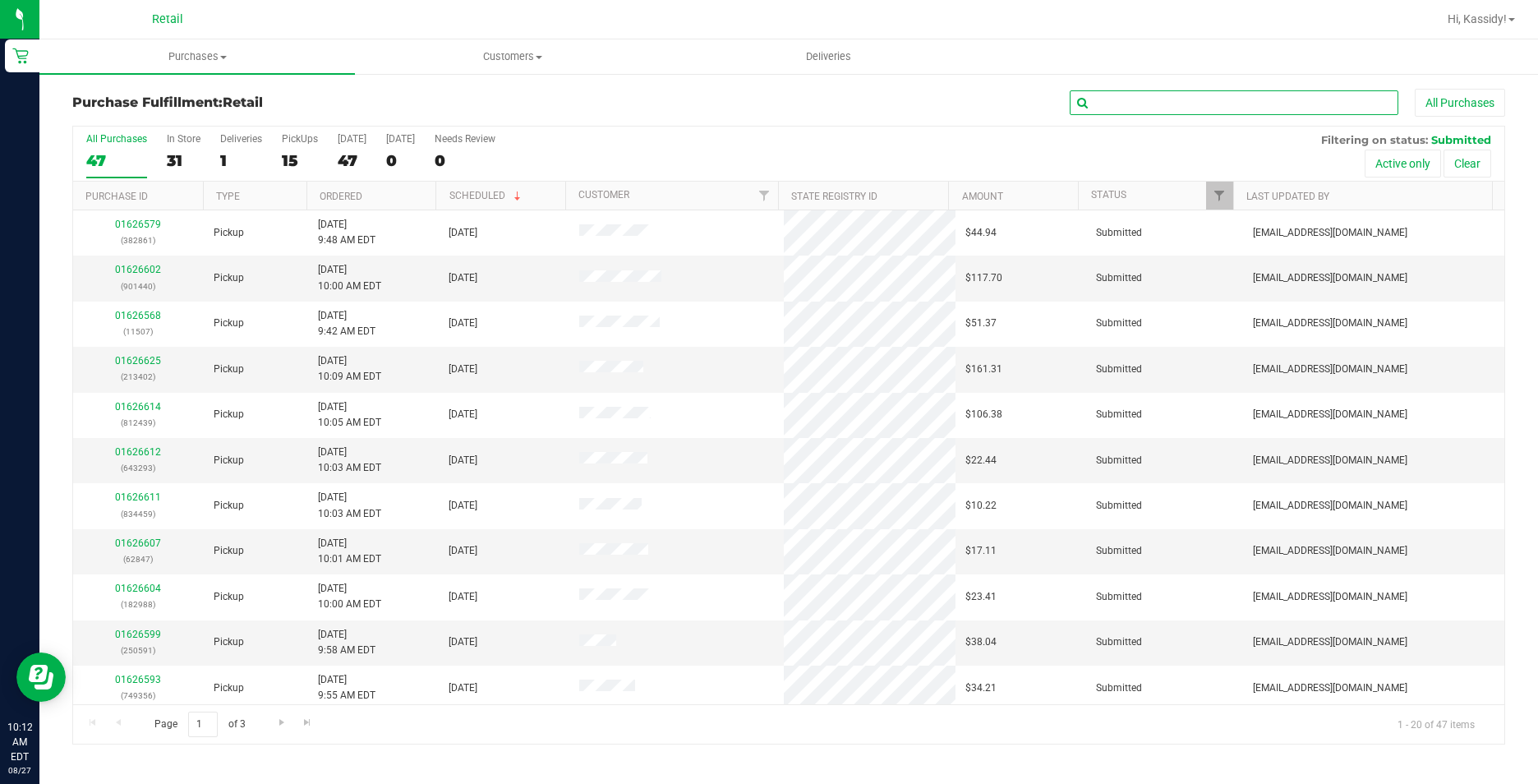
click at [1108, 94] on input "text" at bounding box center [1234, 102] width 328 height 24
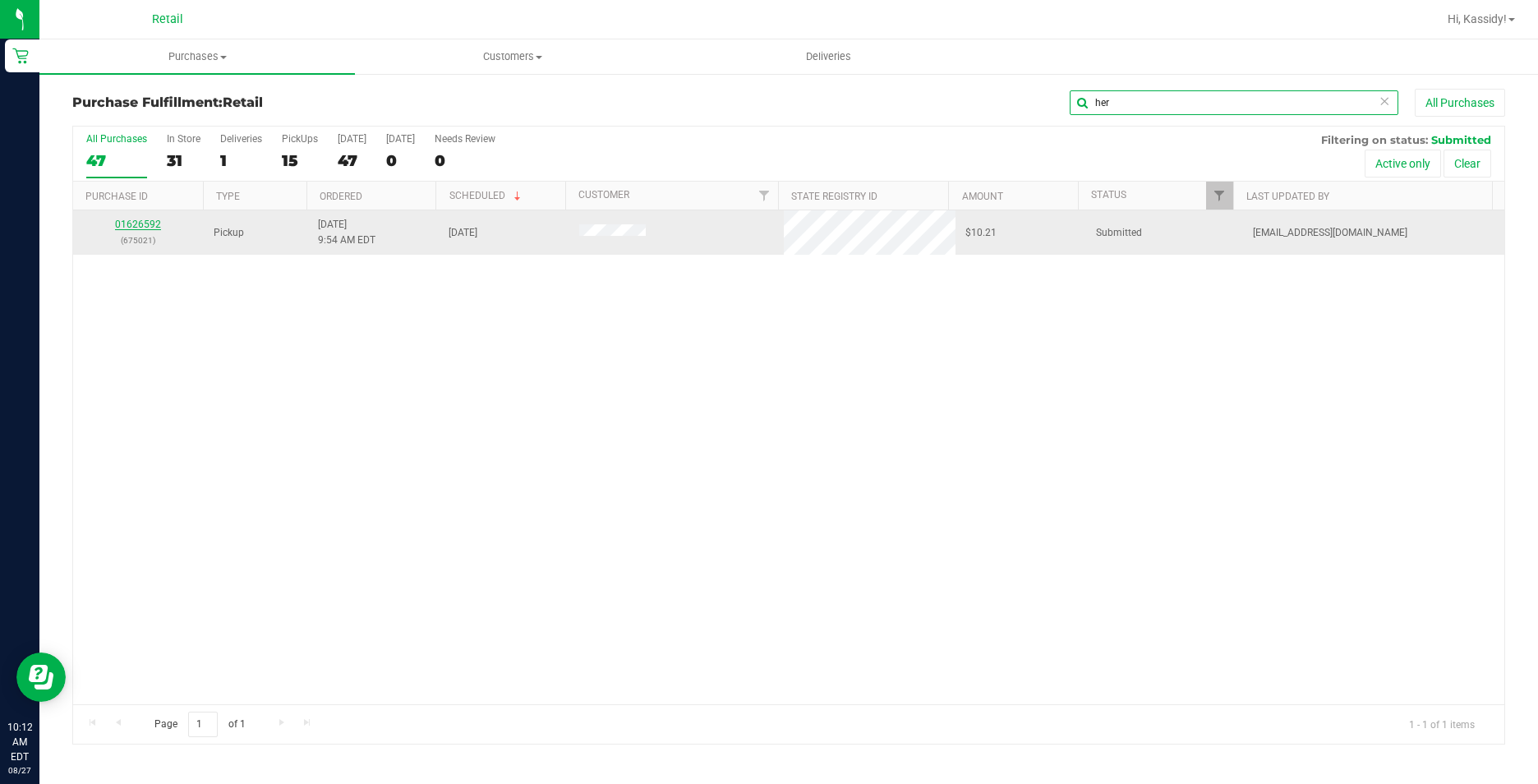
type input "her"
click at [152, 229] on link "01626592" at bounding box center [138, 224] width 46 height 11
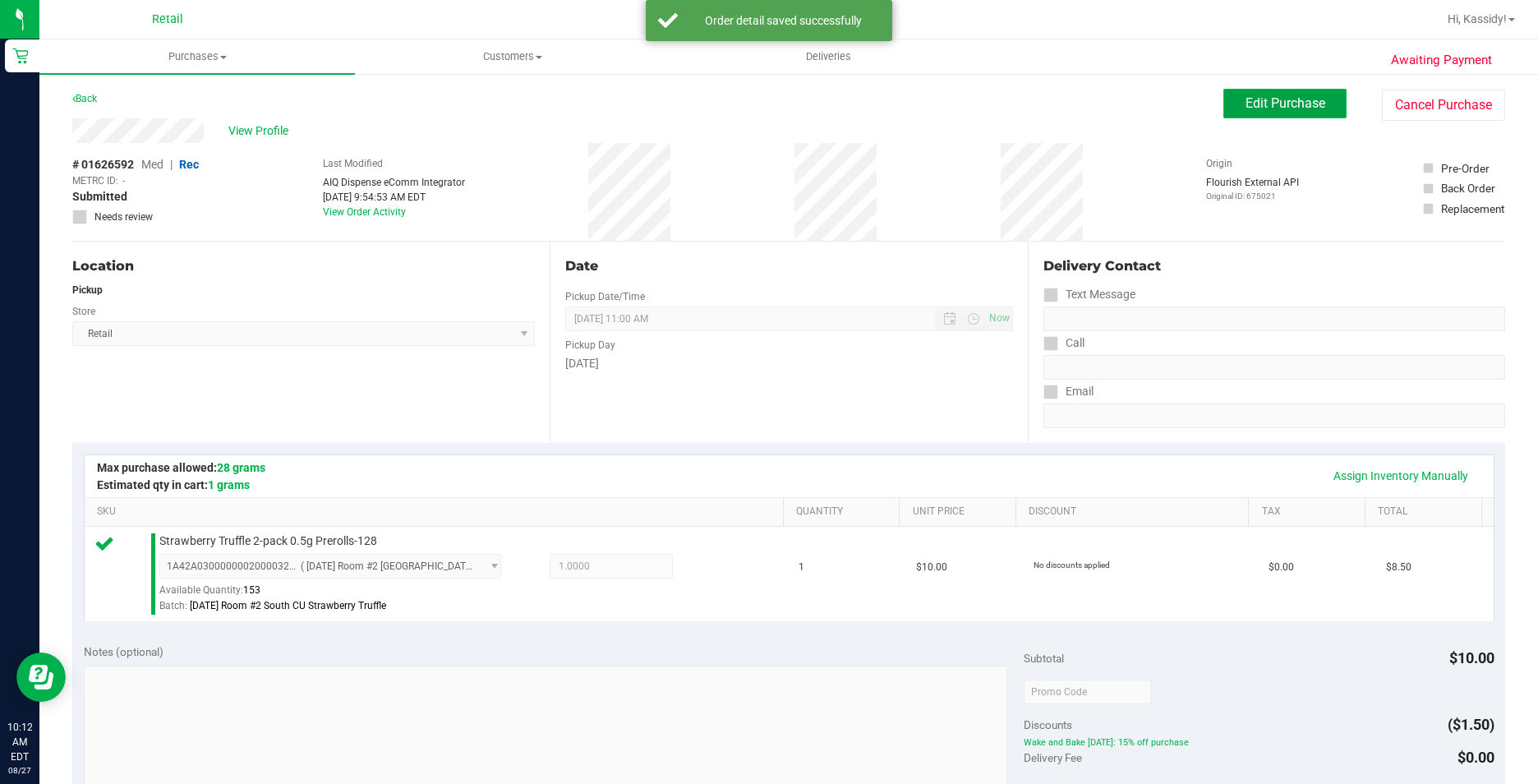
click at [1283, 100] on span "Edit Purchase" at bounding box center [1286, 102] width 80 height 16
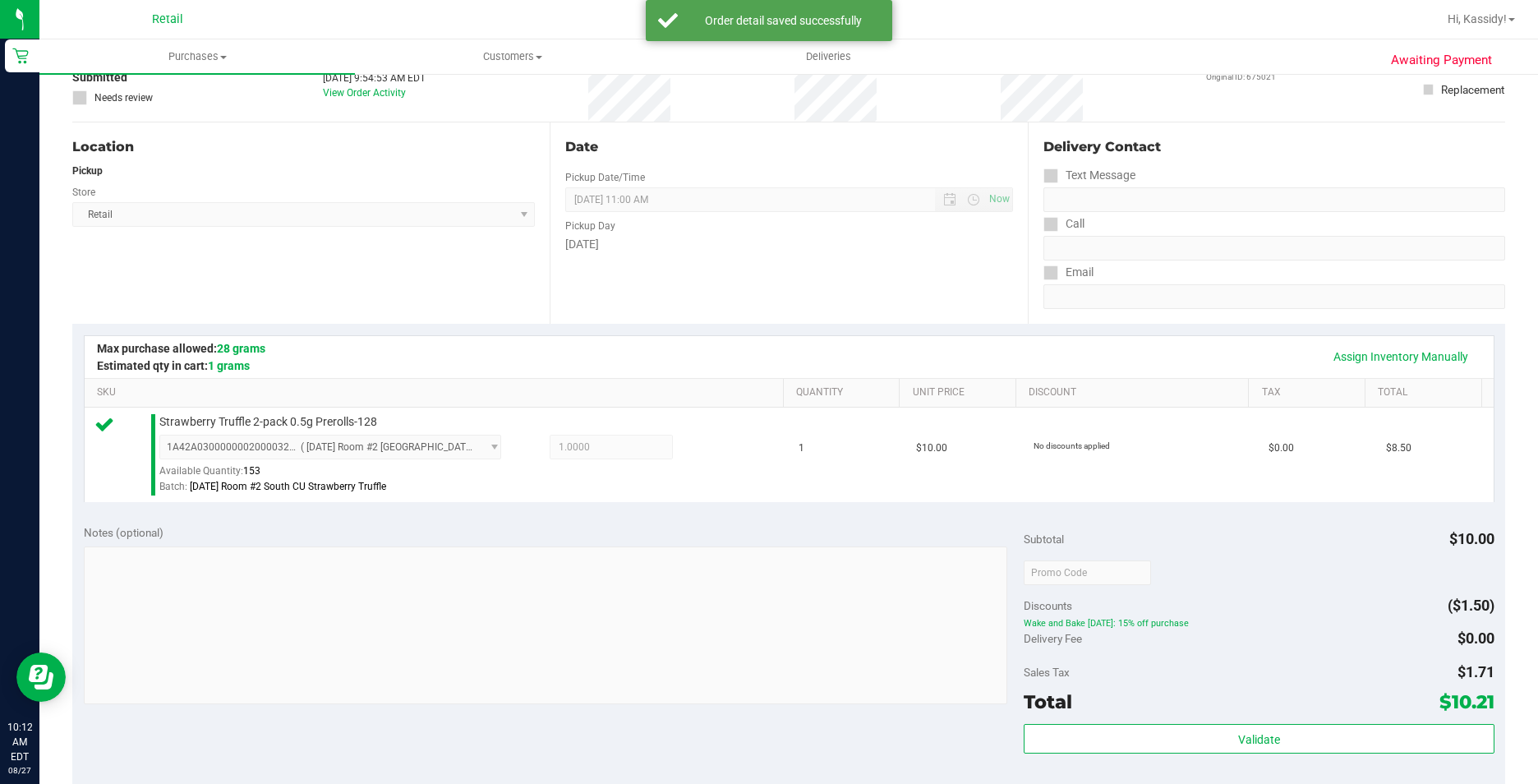
scroll to position [328, 0]
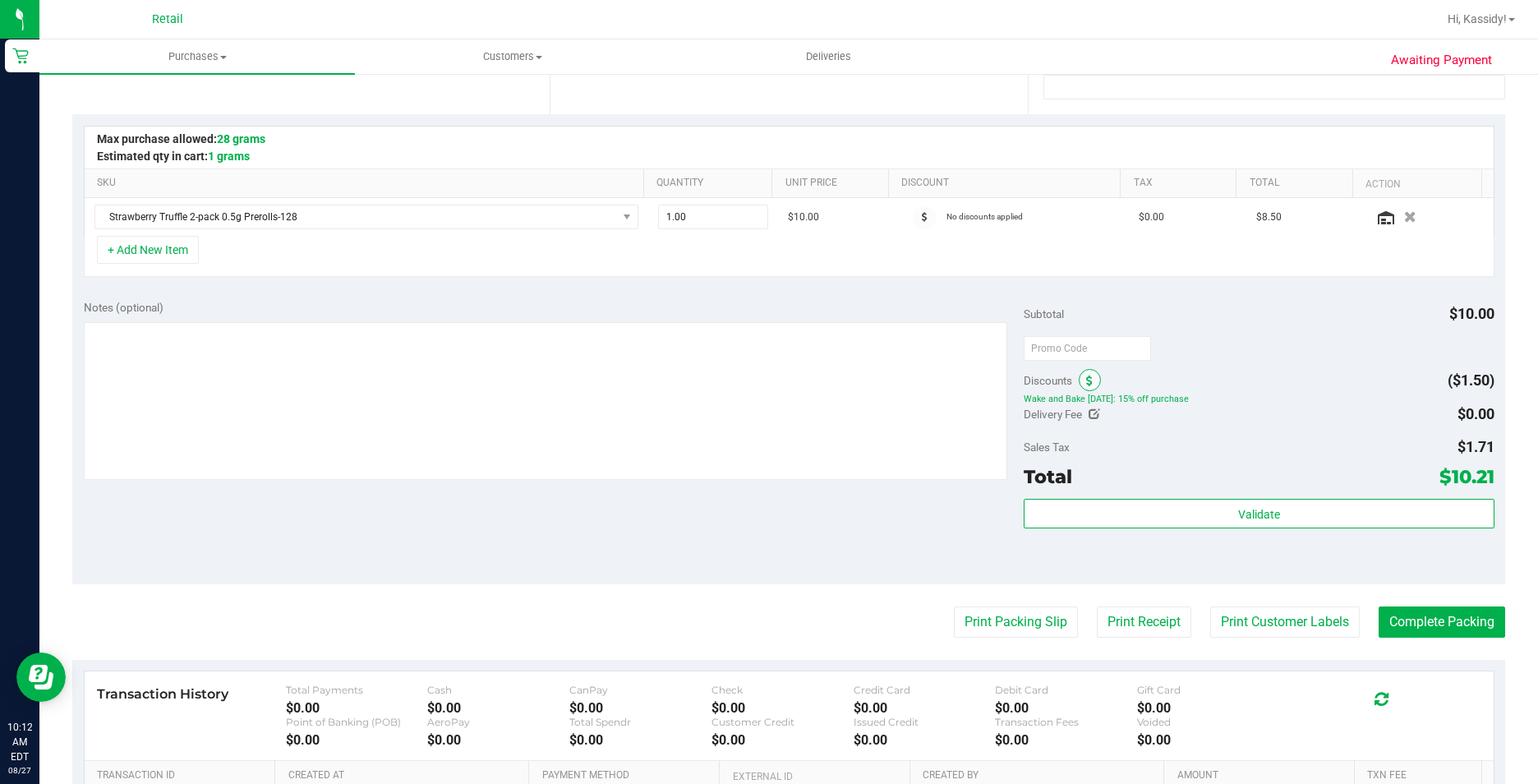
click at [1087, 383] on span at bounding box center [1090, 380] width 22 height 22
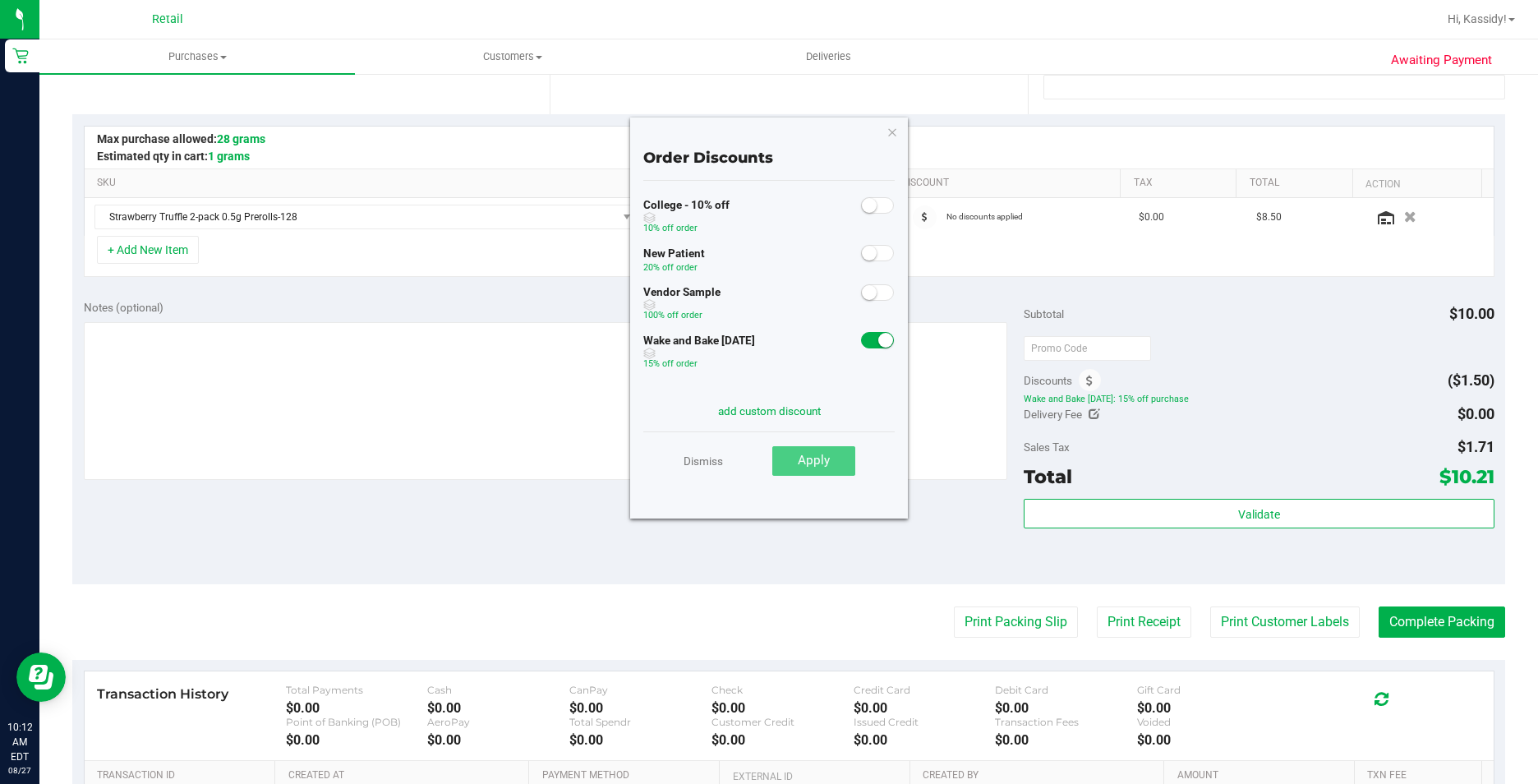
click at [878, 343] on small at bounding box center [886, 340] width 15 height 15
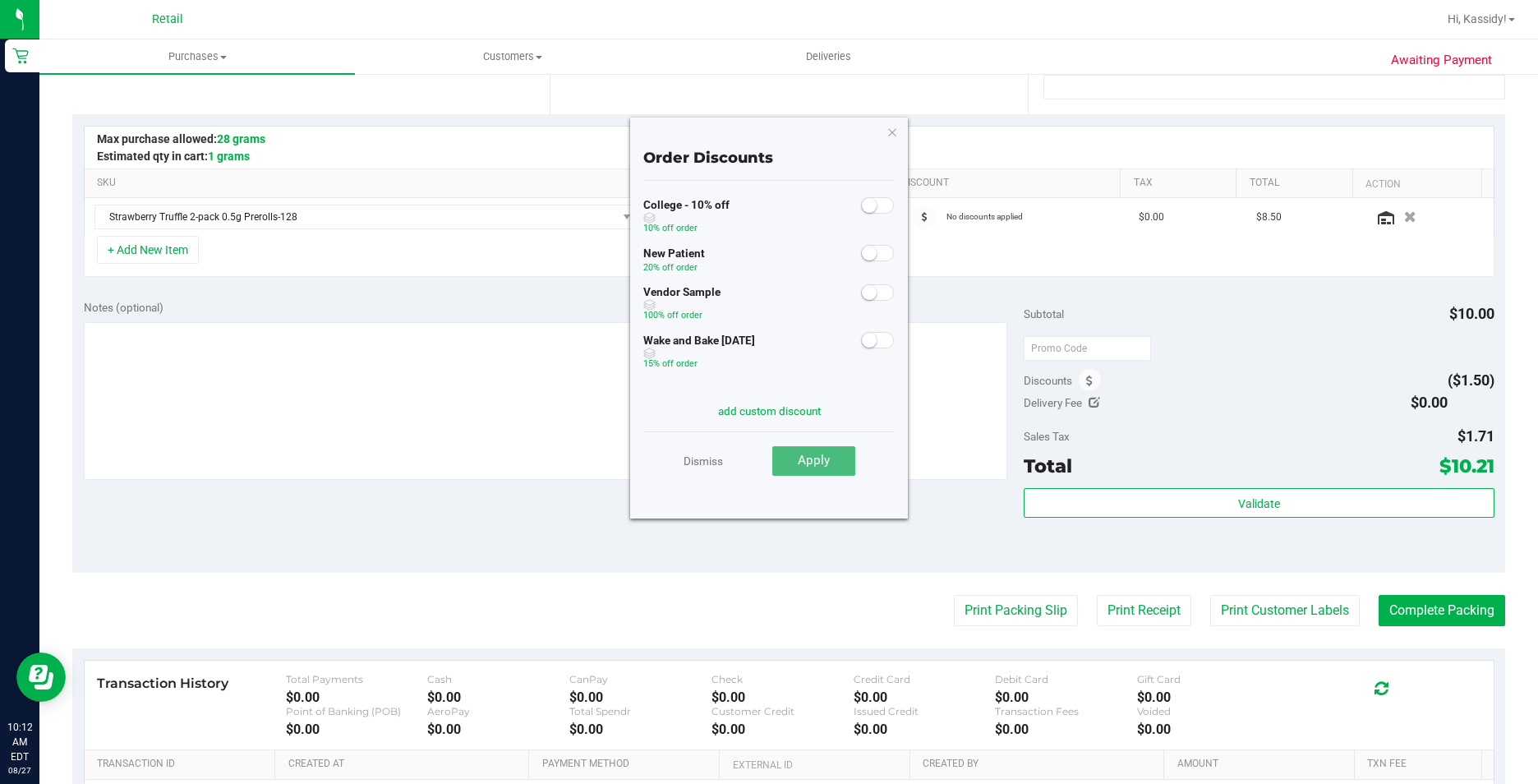
click at [834, 472] on button "Apply" at bounding box center [813, 461] width 83 height 30
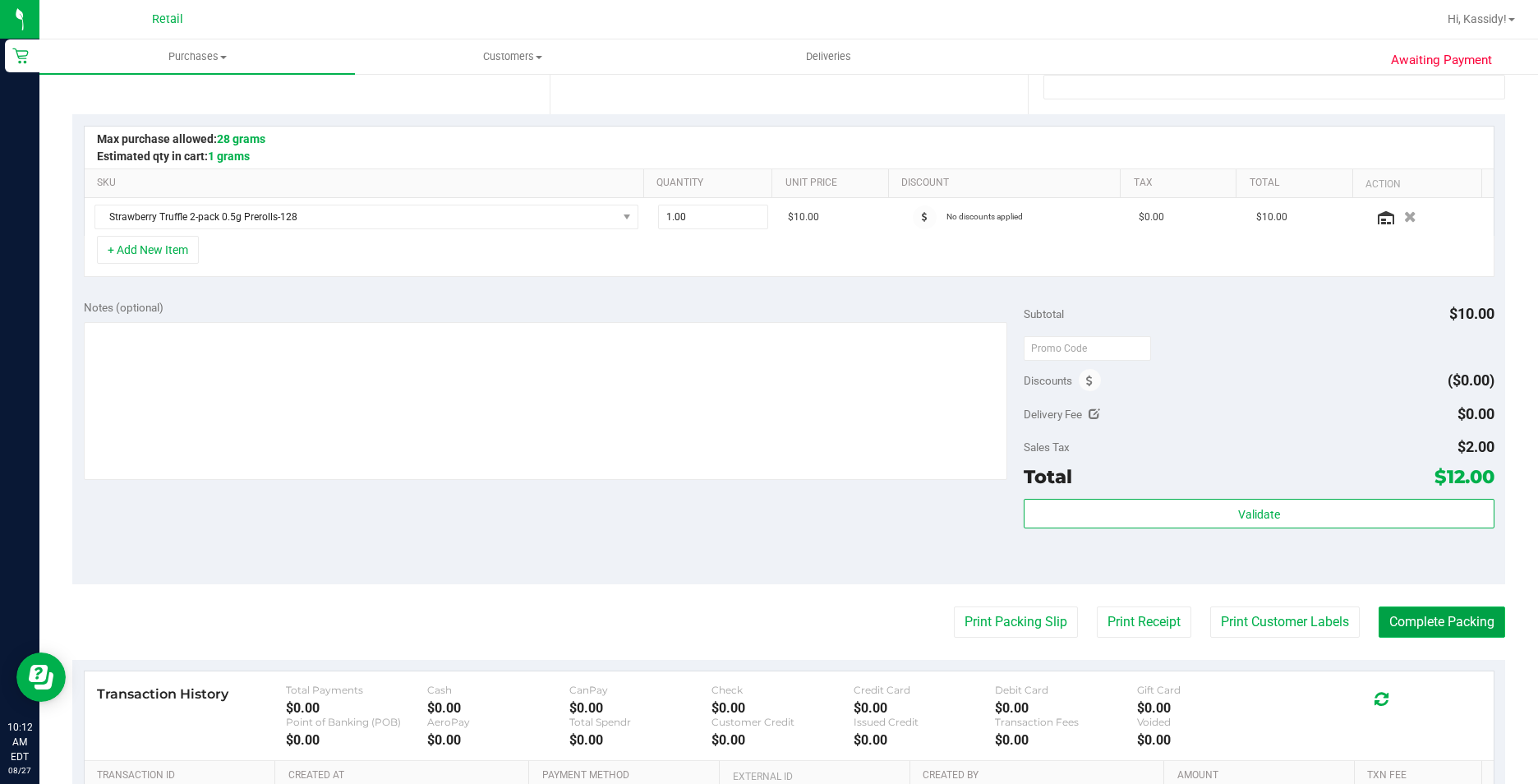
click at [1390, 607] on button "Complete Packing" at bounding box center [1442, 622] width 127 height 32
